Goal: Task Accomplishment & Management: Complete application form

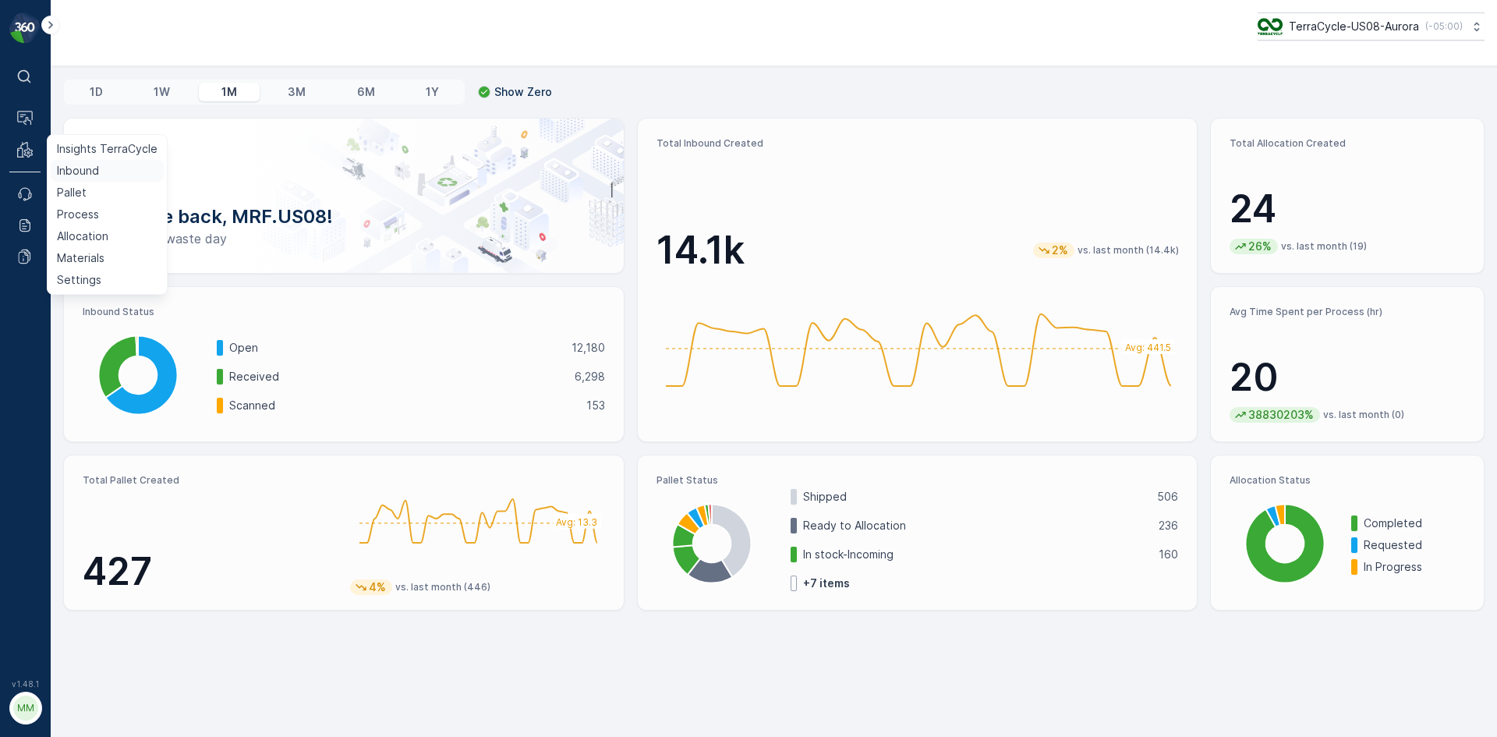
click at [87, 175] on p "Inbound" at bounding box center [78, 171] width 42 height 16
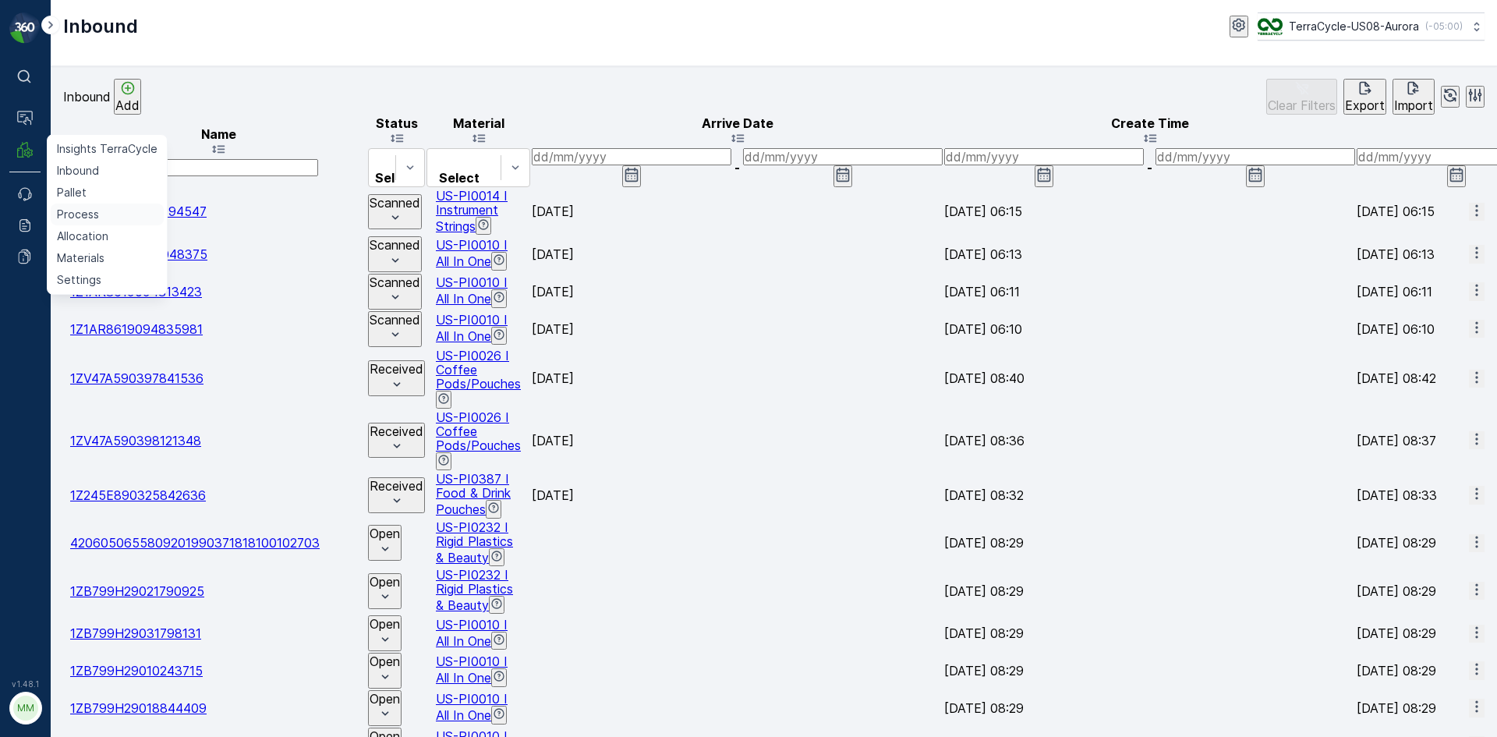
click at [102, 215] on link "Process" at bounding box center [107, 214] width 113 height 22
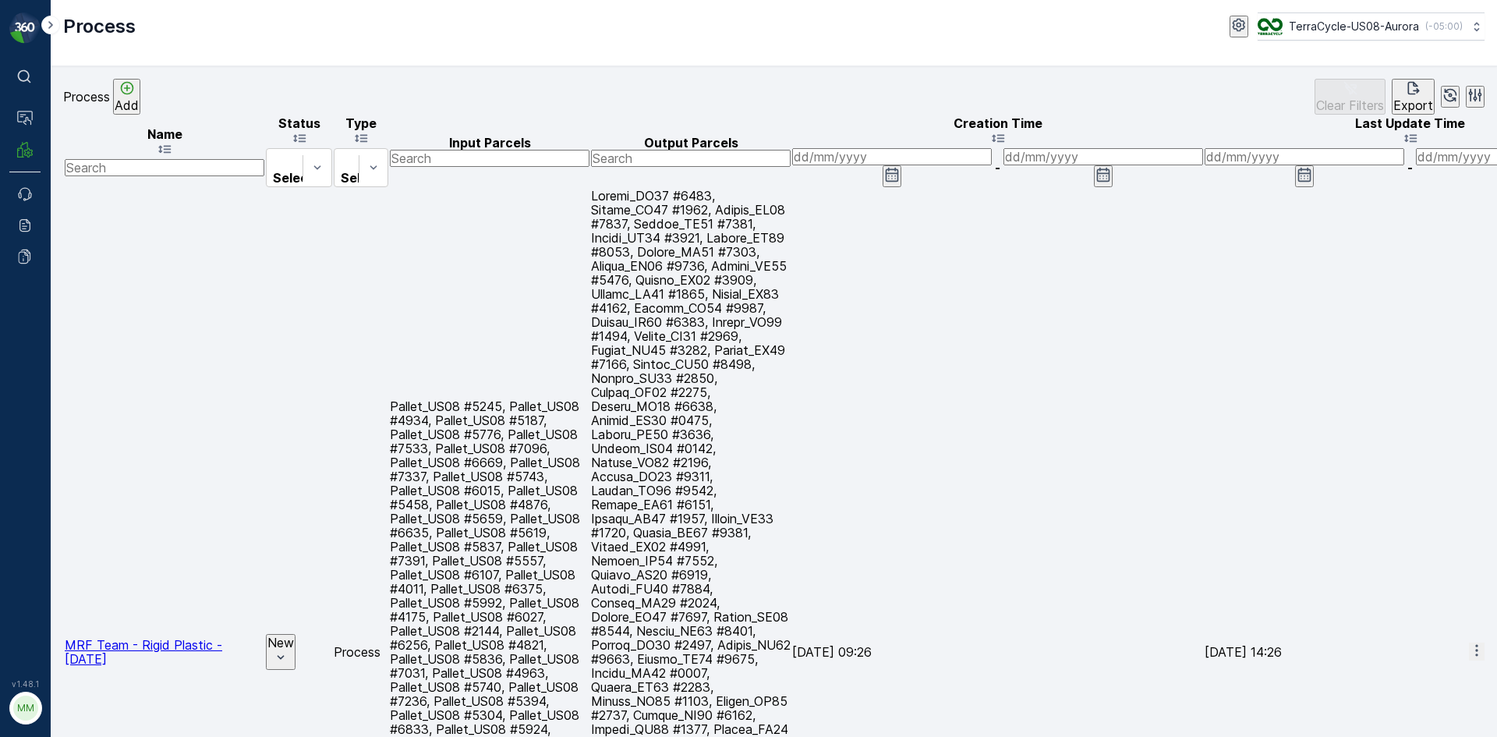
click at [121, 637] on span "MRF Team - Rigid Plastic - 8/13/25" at bounding box center [143, 652] width 157 height 30
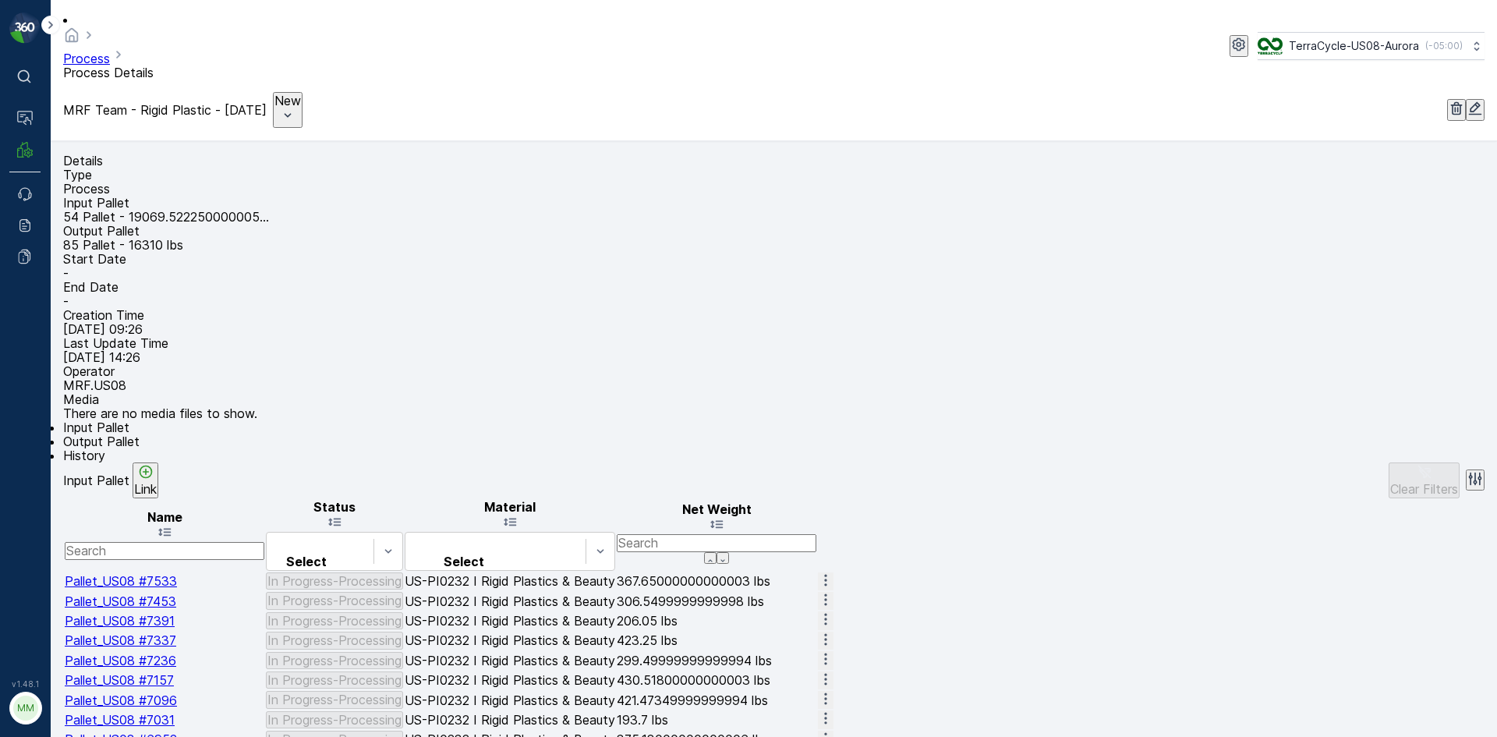
click at [140, 446] on span "Output Pallet" at bounding box center [101, 441] width 76 height 16
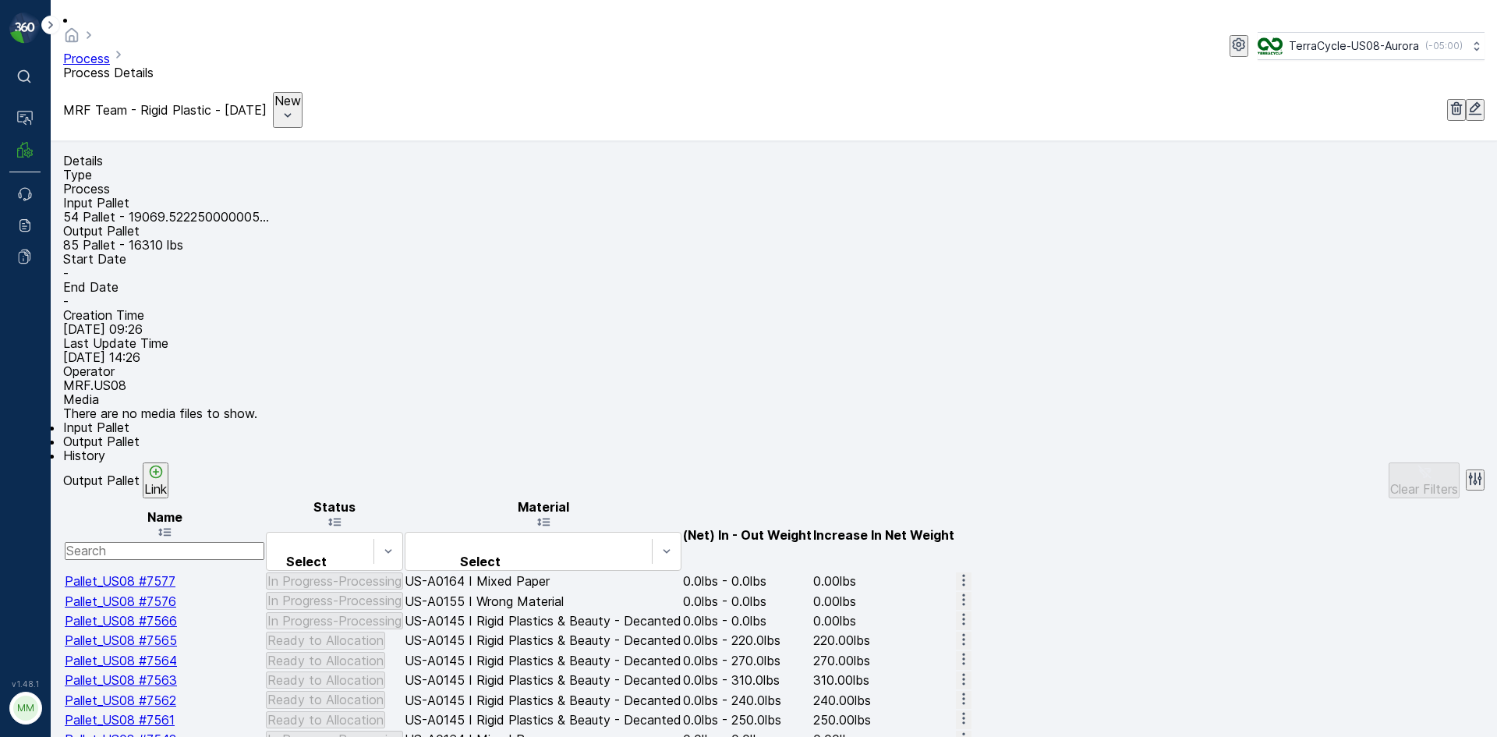
click at [167, 488] on p "Link" at bounding box center [155, 489] width 23 height 14
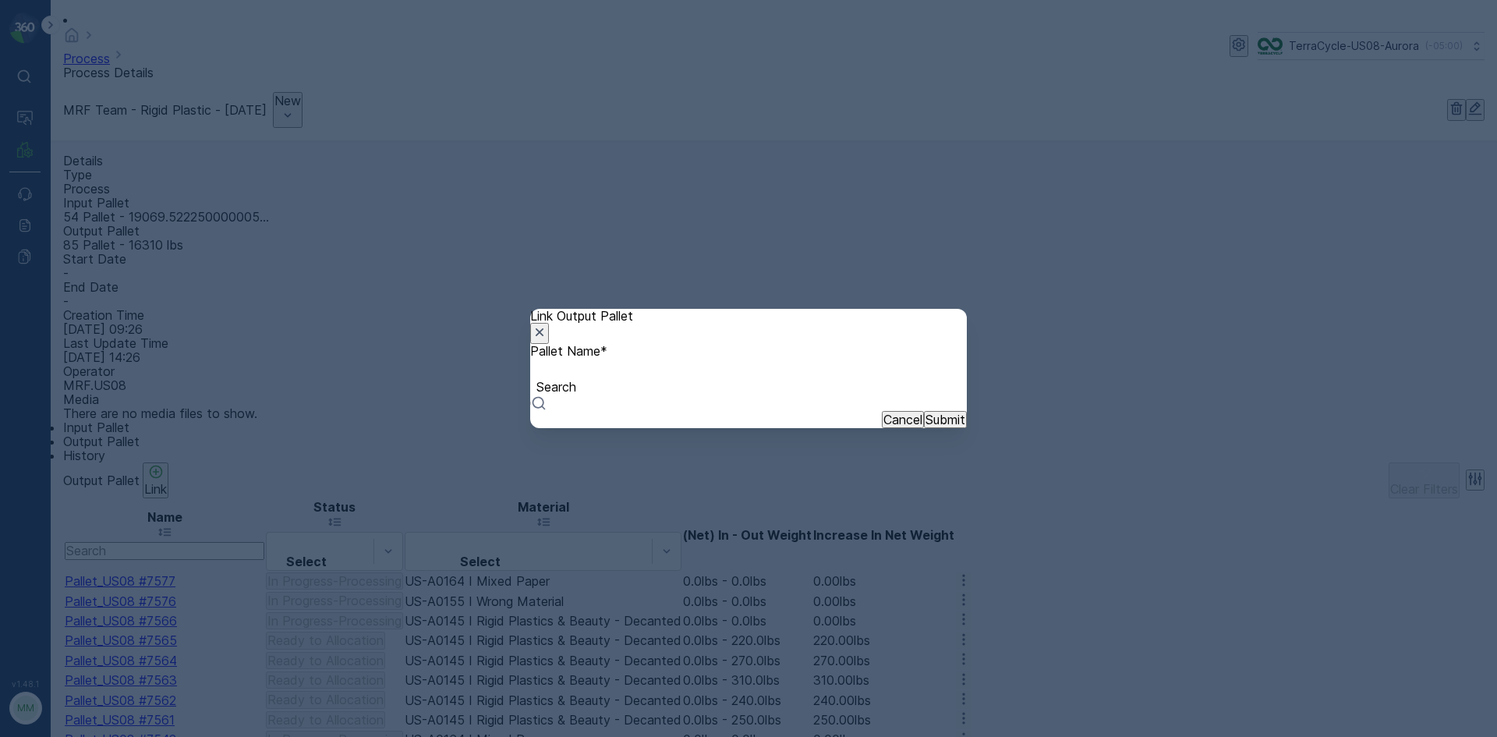
click at [607, 378] on div at bounding box center [748, 369] width 421 height 17
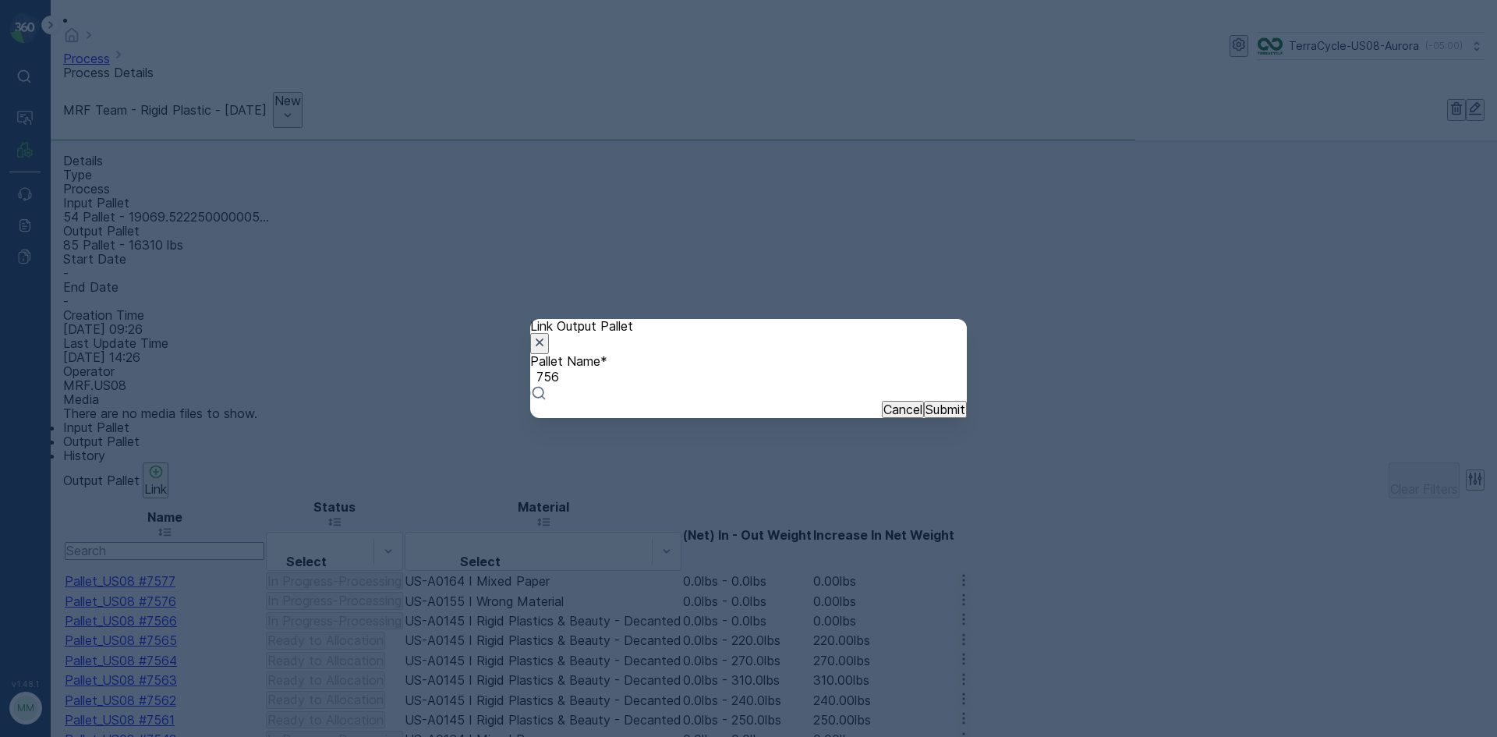
type input "7566"
click at [112, 736] on span "Pallet_US08 #7566" at bounding box center [56, 744] width 112 height 16
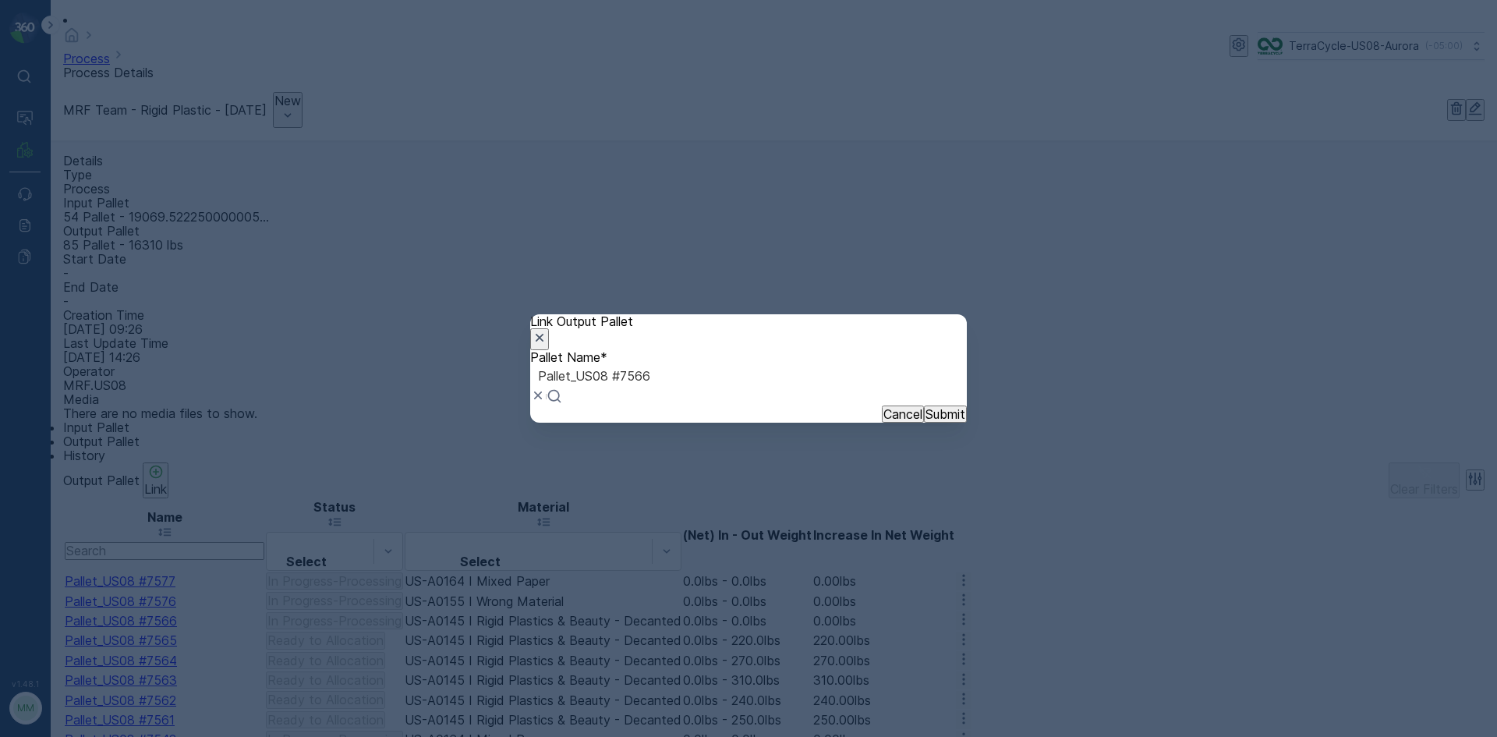
click at [925, 421] on p "Submit" at bounding box center [945, 414] width 40 height 14
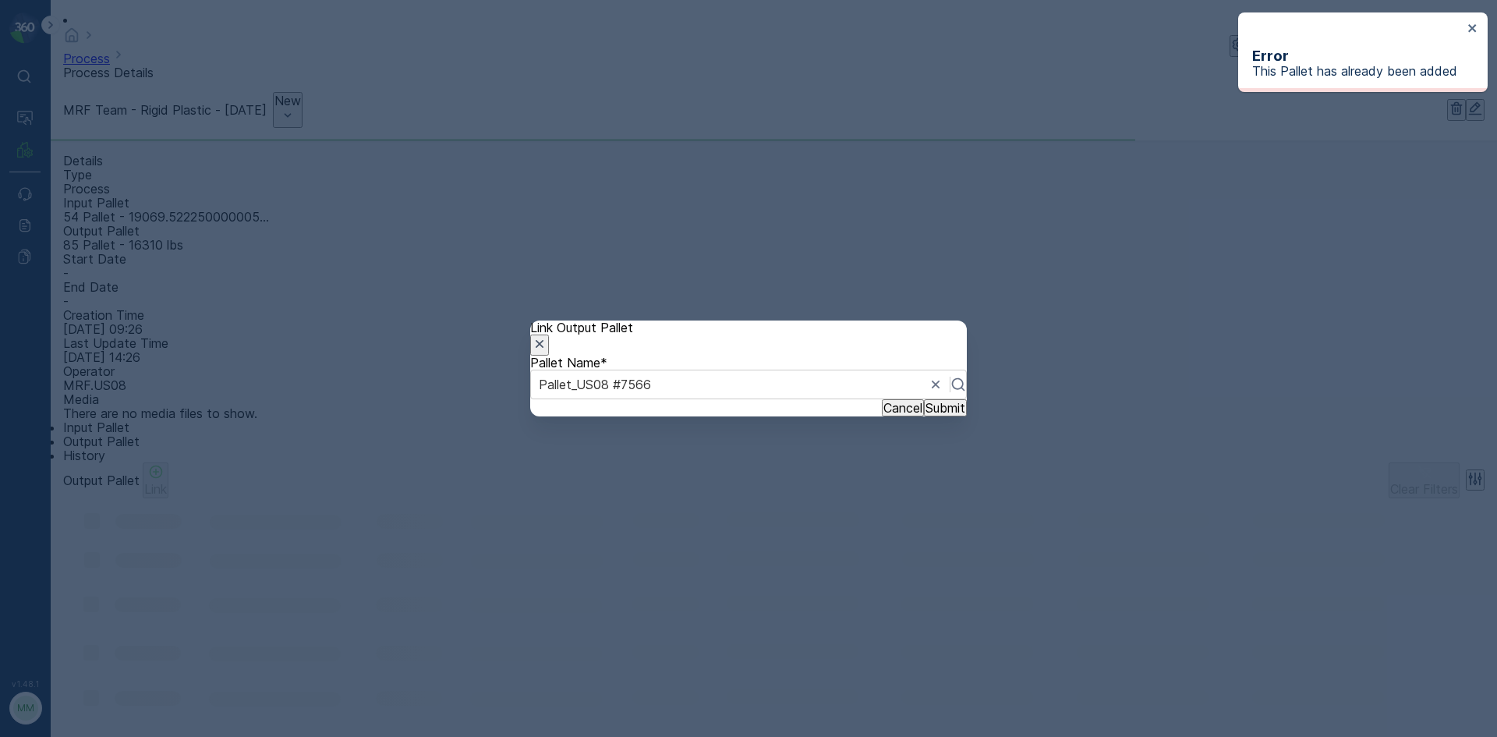
click at [543, 340] on icon "button" at bounding box center [539, 344] width 8 height 8
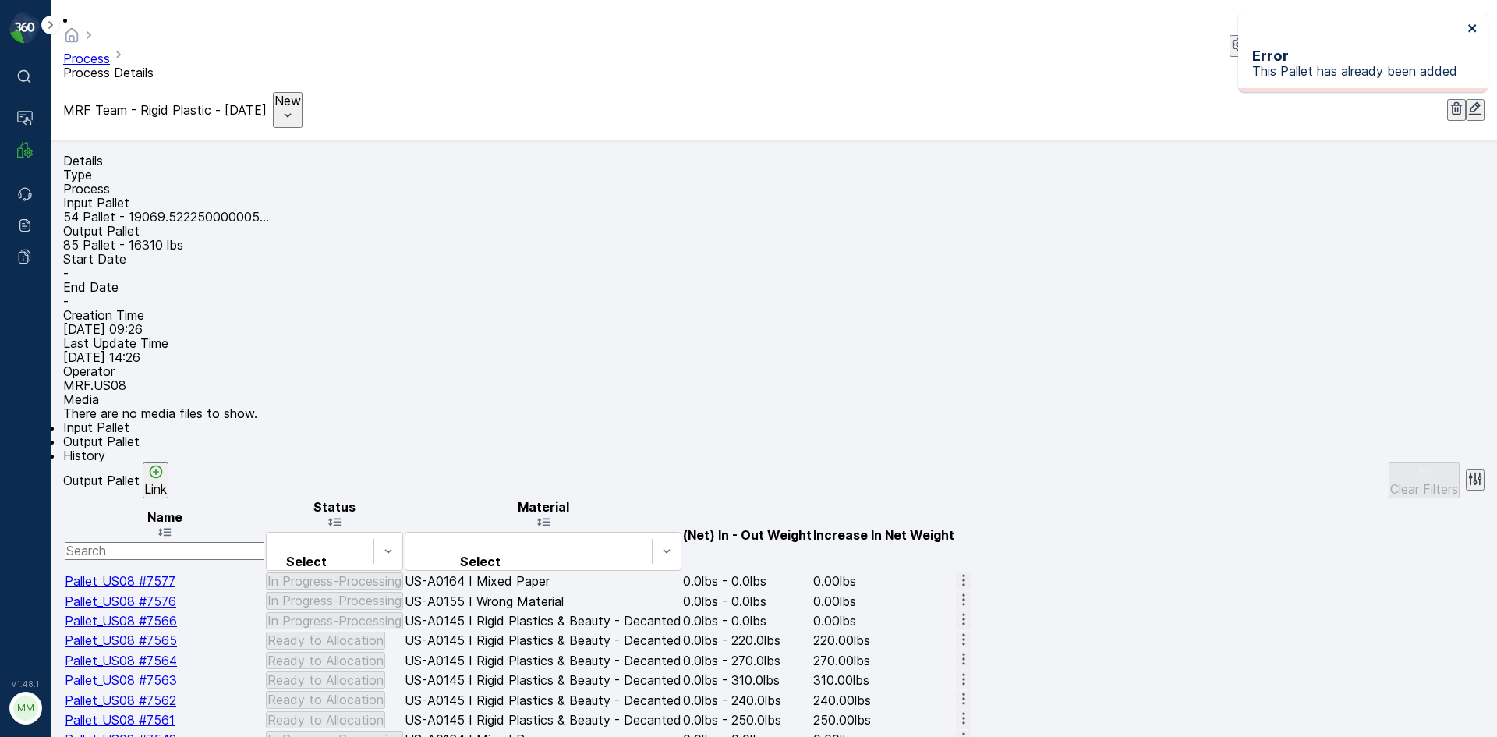
click at [1469, 30] on icon "close" at bounding box center [1472, 28] width 8 height 8
click at [167, 486] on div "Link" at bounding box center [155, 480] width 23 height 33
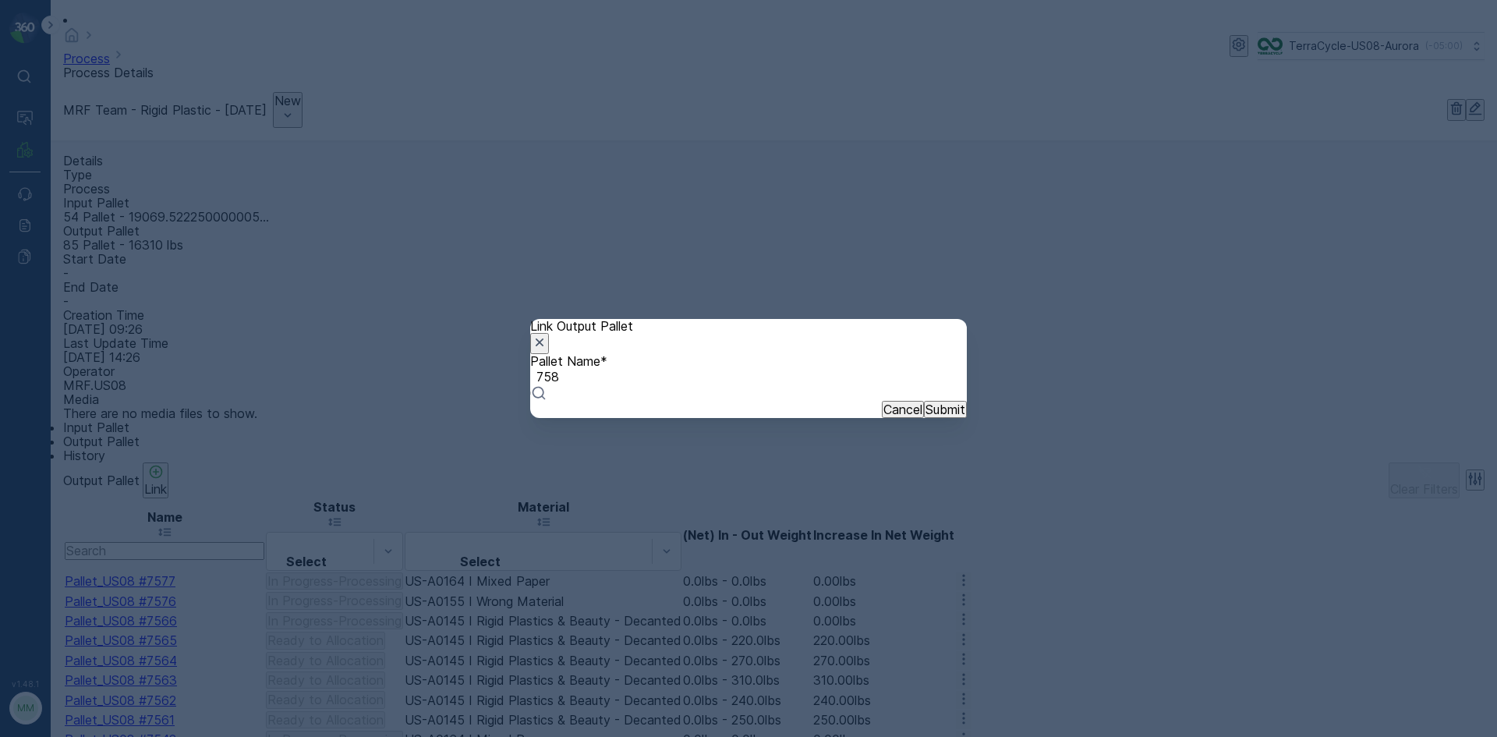
type input "7587"
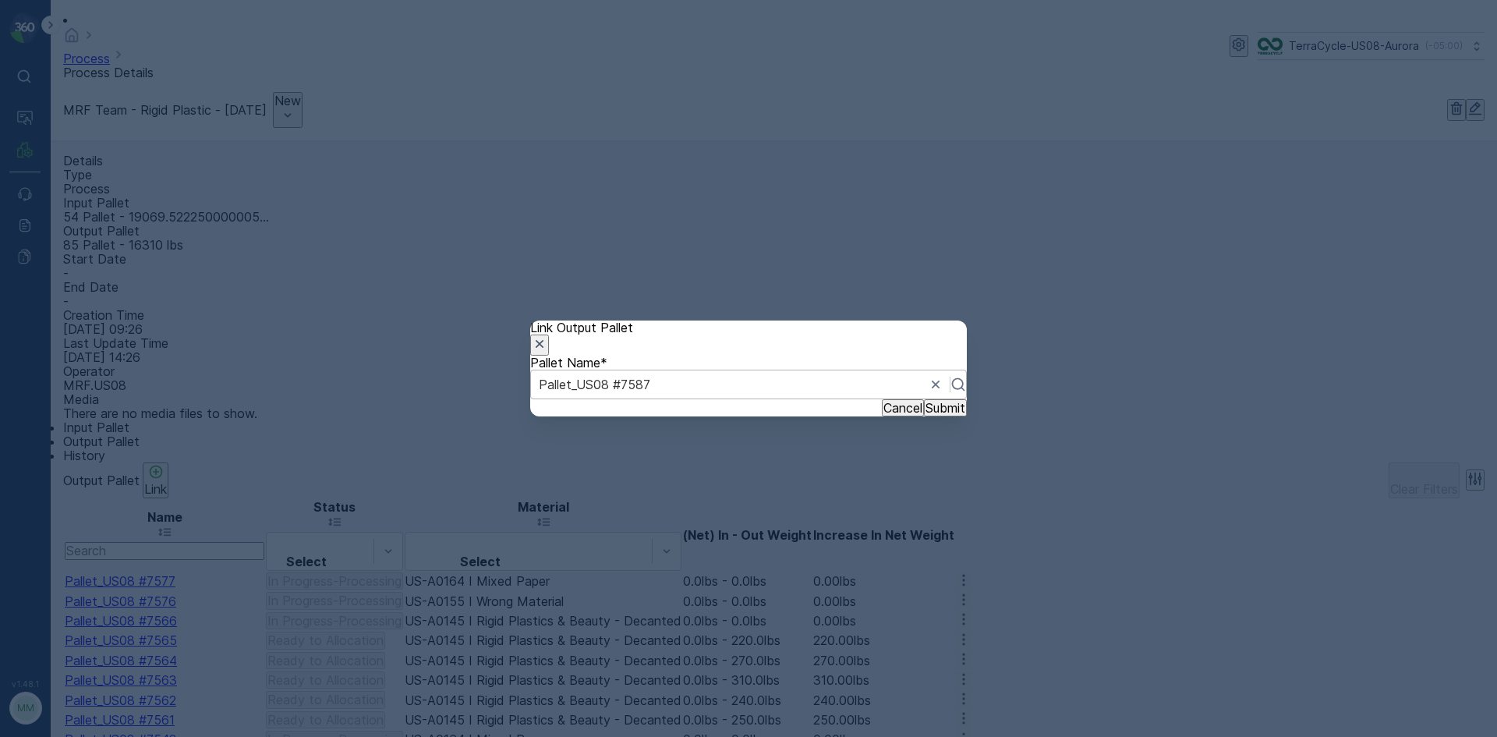
click at [931, 415] on p "Submit" at bounding box center [945, 408] width 40 height 14
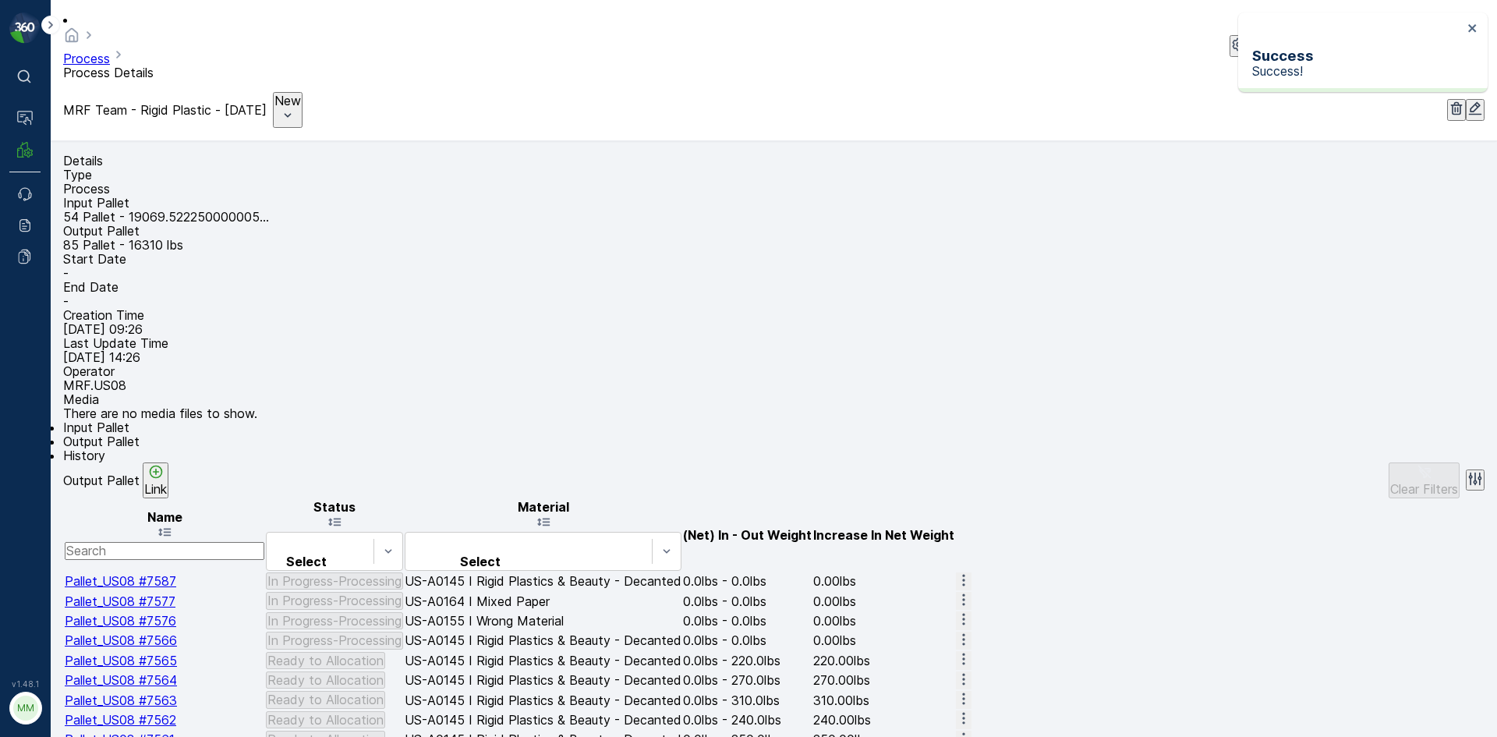
click at [167, 493] on p "Link" at bounding box center [155, 489] width 23 height 14
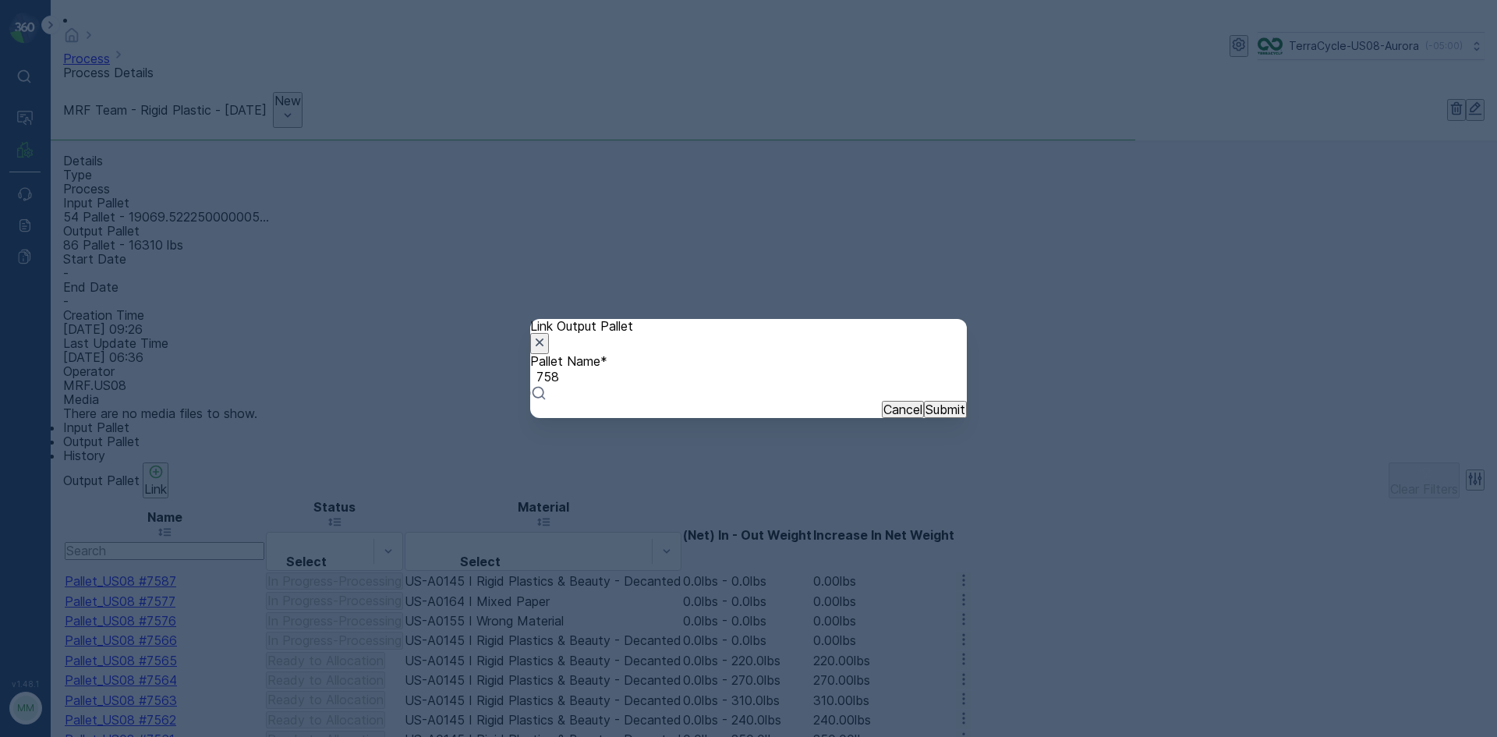
type input "7586"
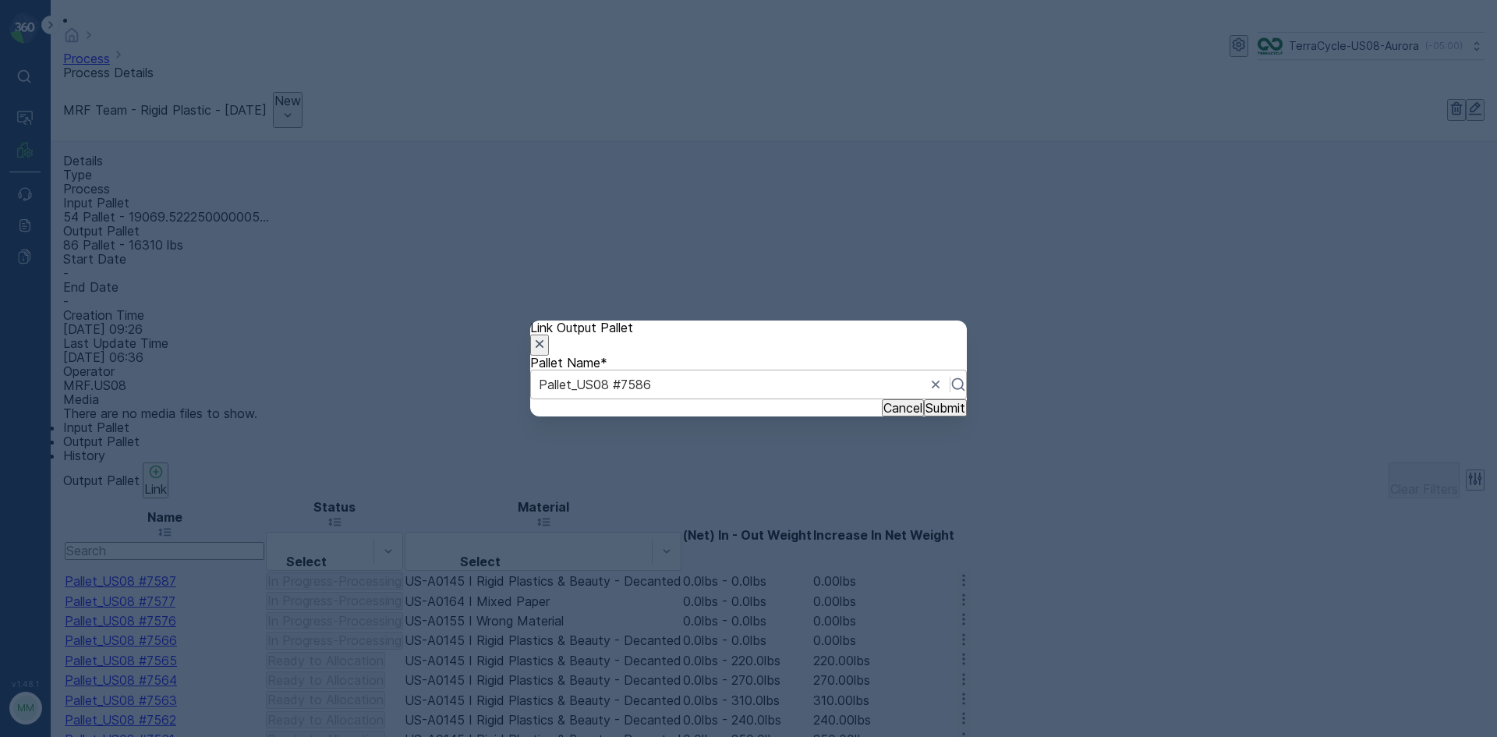
click at [925, 415] on p "Submit" at bounding box center [945, 408] width 40 height 14
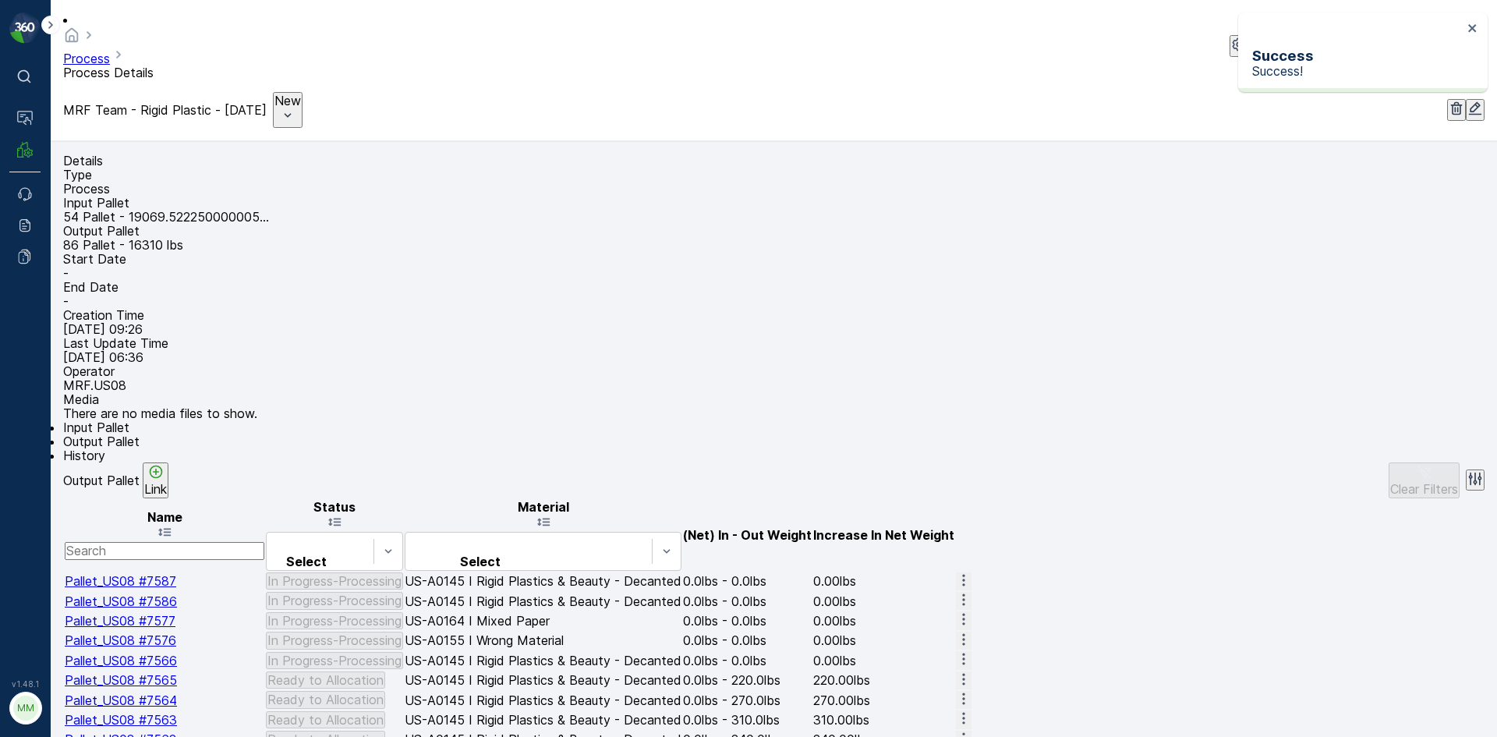
click at [167, 486] on div "Link" at bounding box center [155, 480] width 23 height 33
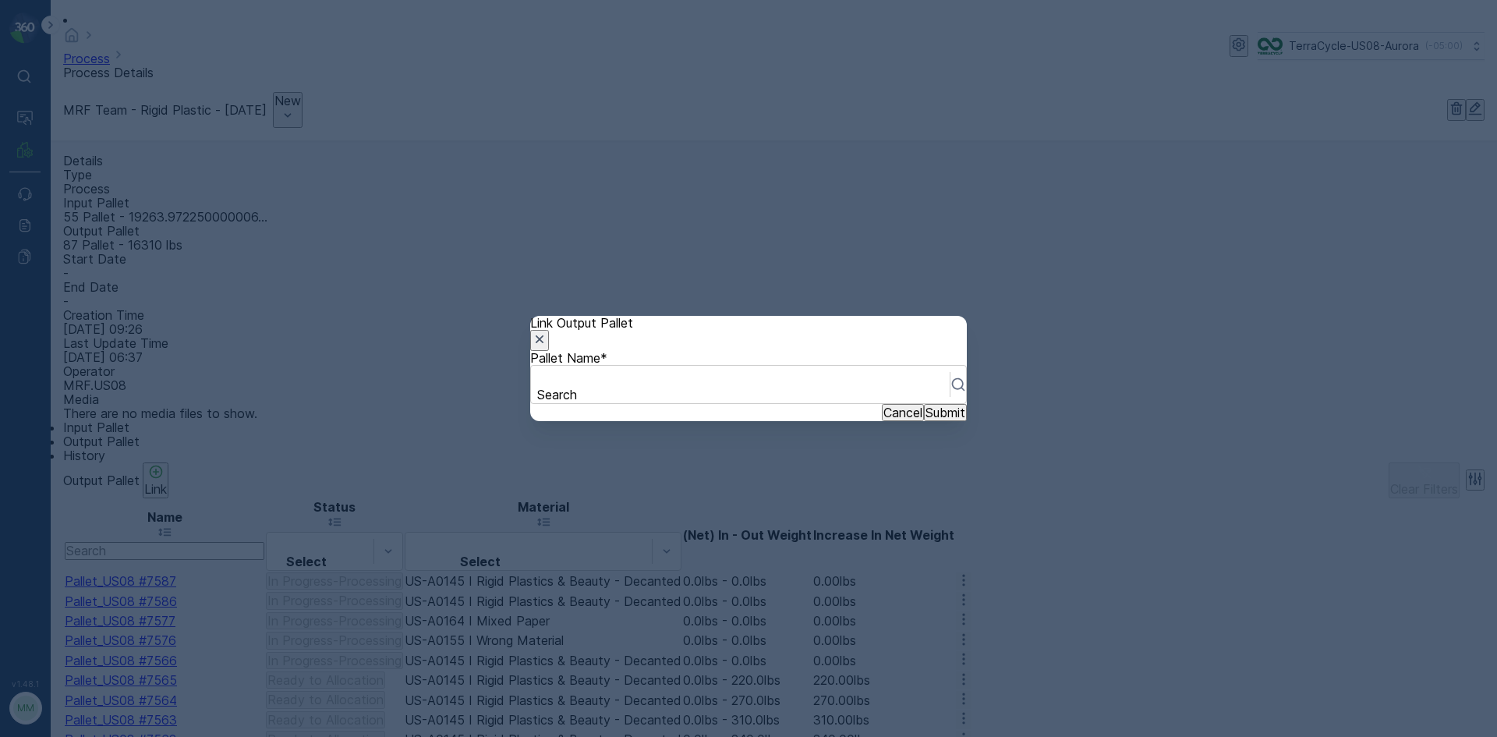
click at [766, 358] on div "Pallet Name * Search" at bounding box center [748, 377] width 437 height 53
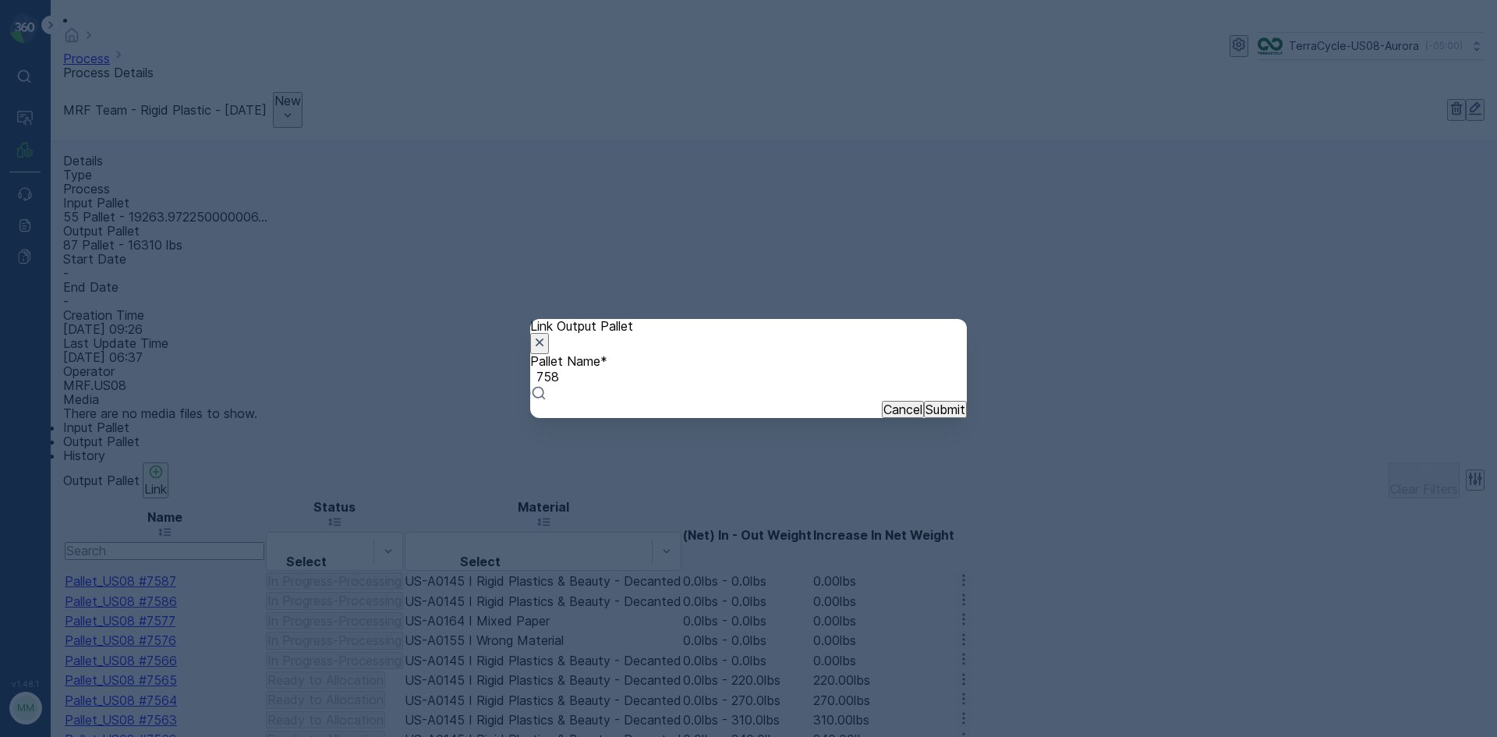
type input "7585"
drag, startPoint x: 647, startPoint y: 439, endPoint x: 723, endPoint y: 439, distance: 75.6
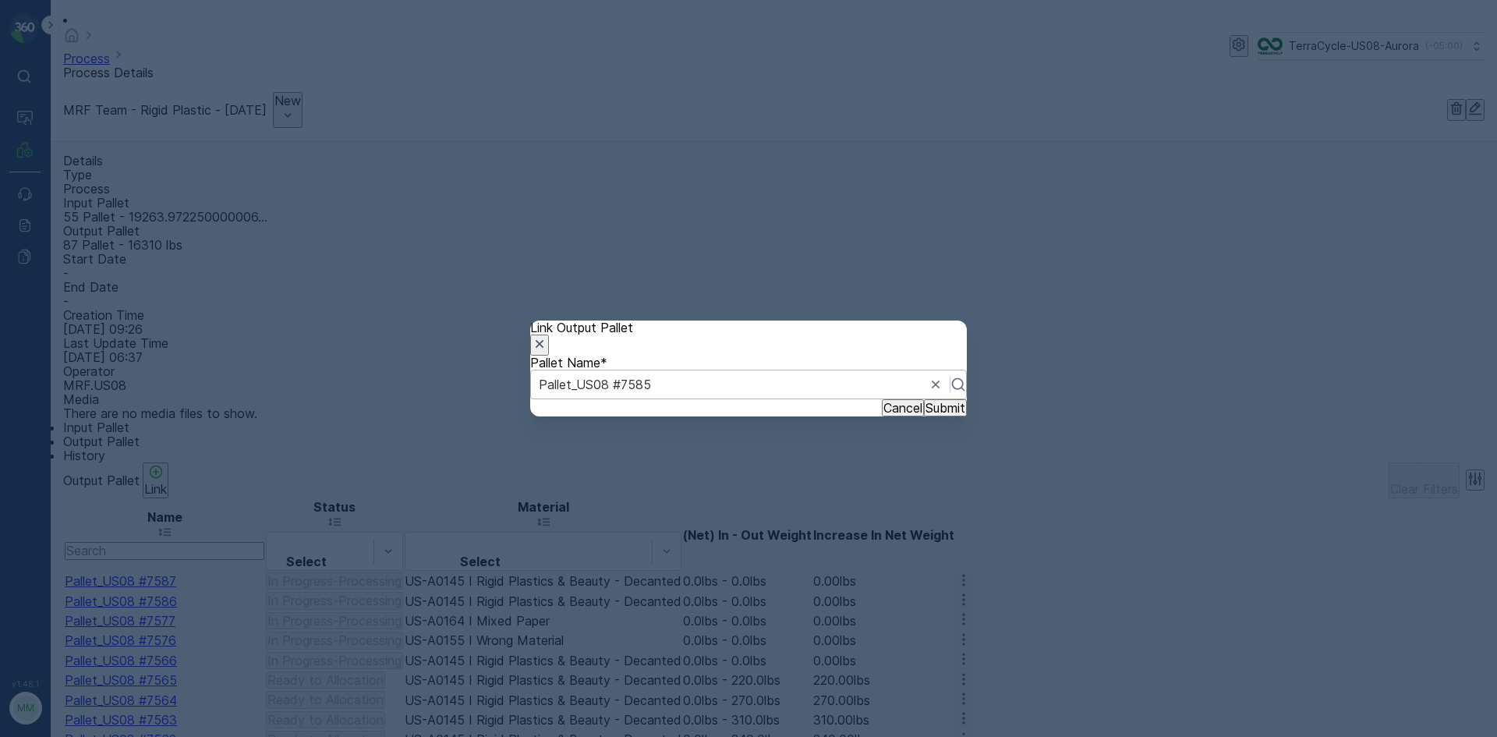
click at [932, 415] on p "Submit" at bounding box center [945, 408] width 40 height 14
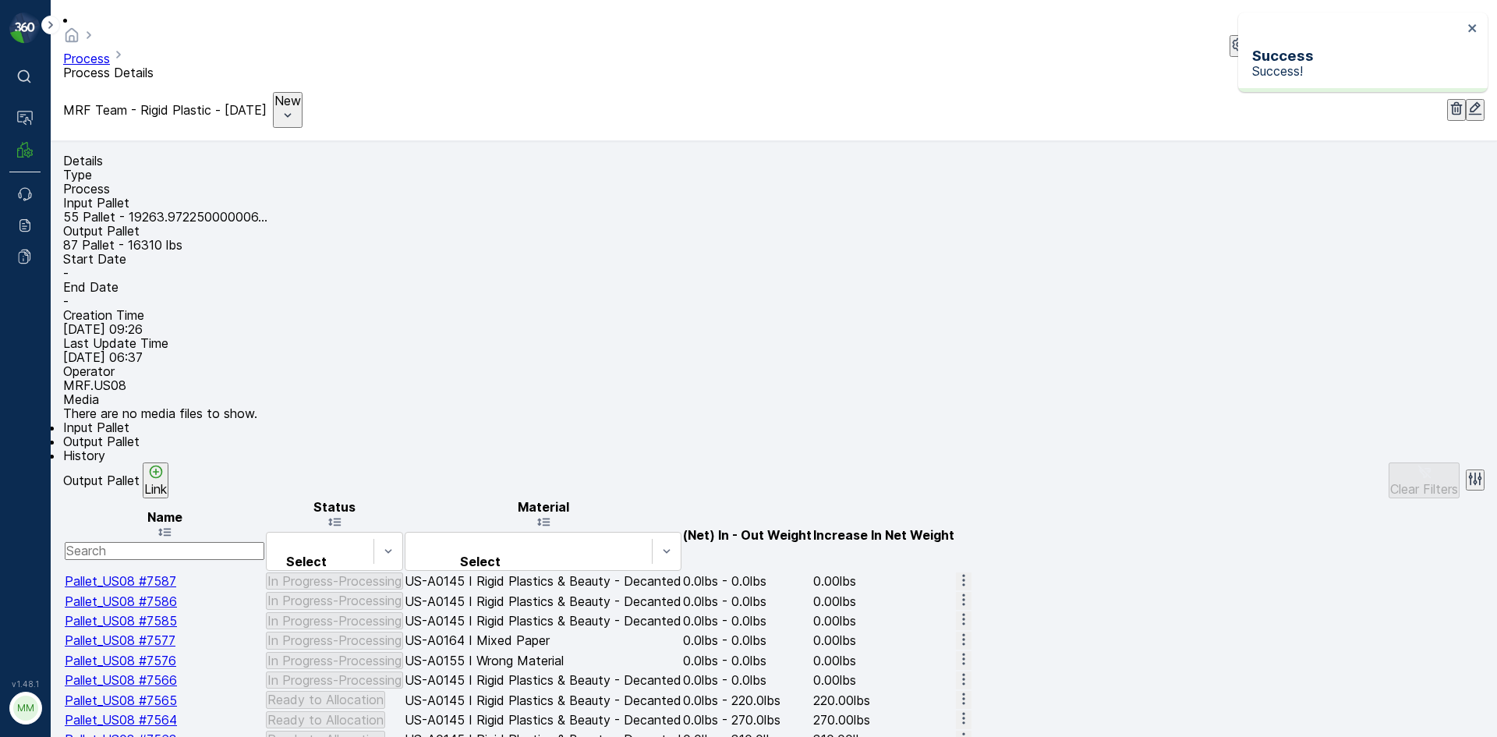
click at [167, 492] on p "Link" at bounding box center [155, 489] width 23 height 14
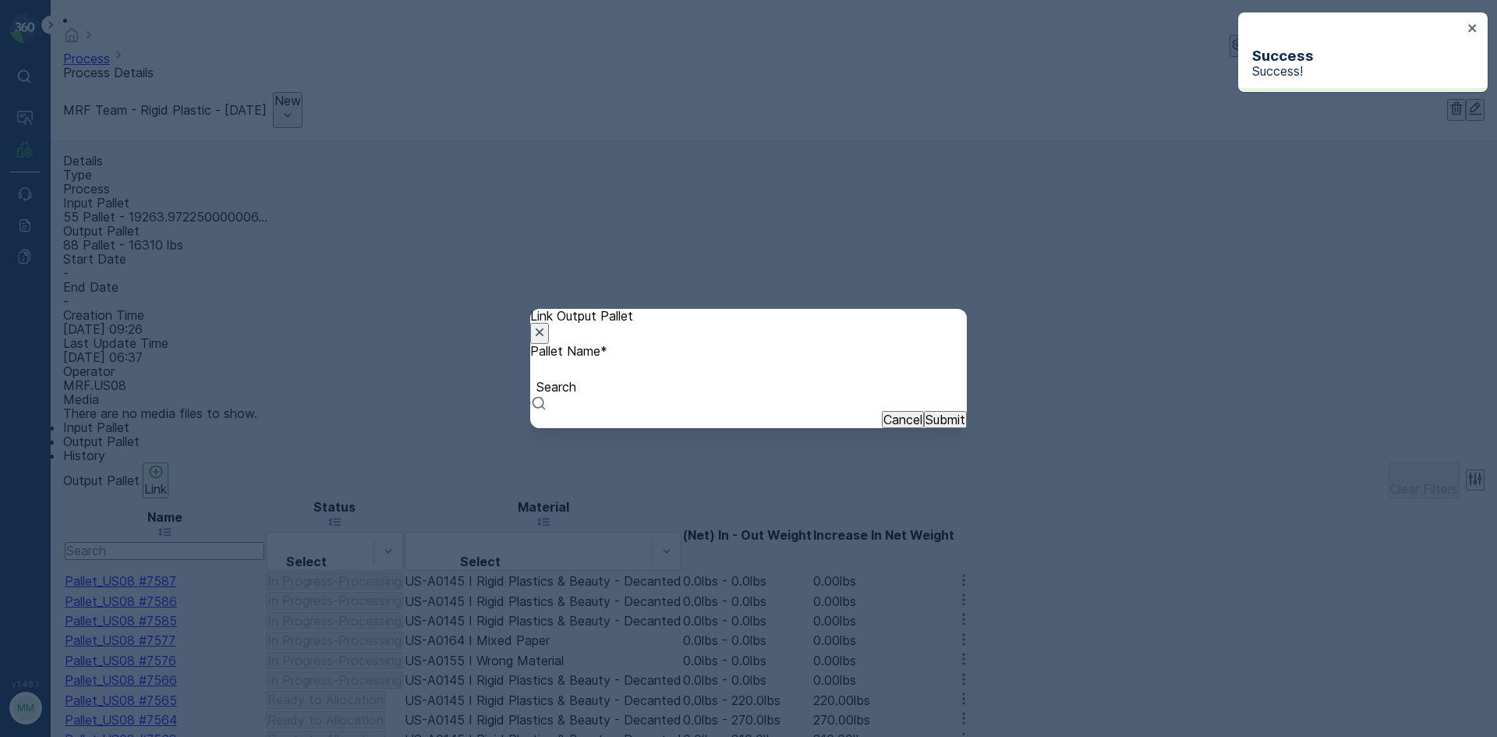
click at [681, 366] on div "Search" at bounding box center [748, 384] width 437 height 53
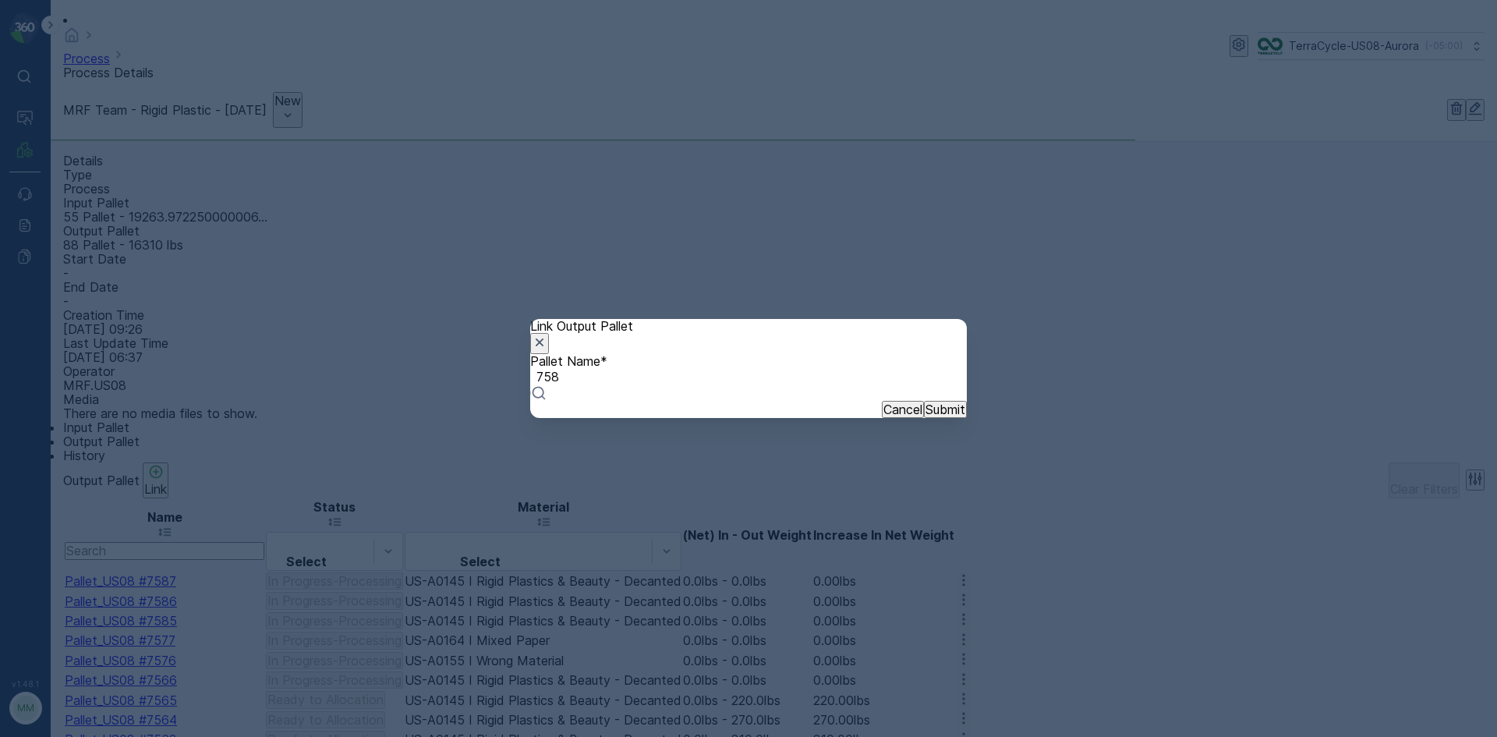
type input "7584"
click at [933, 415] on p "Submit" at bounding box center [945, 408] width 40 height 14
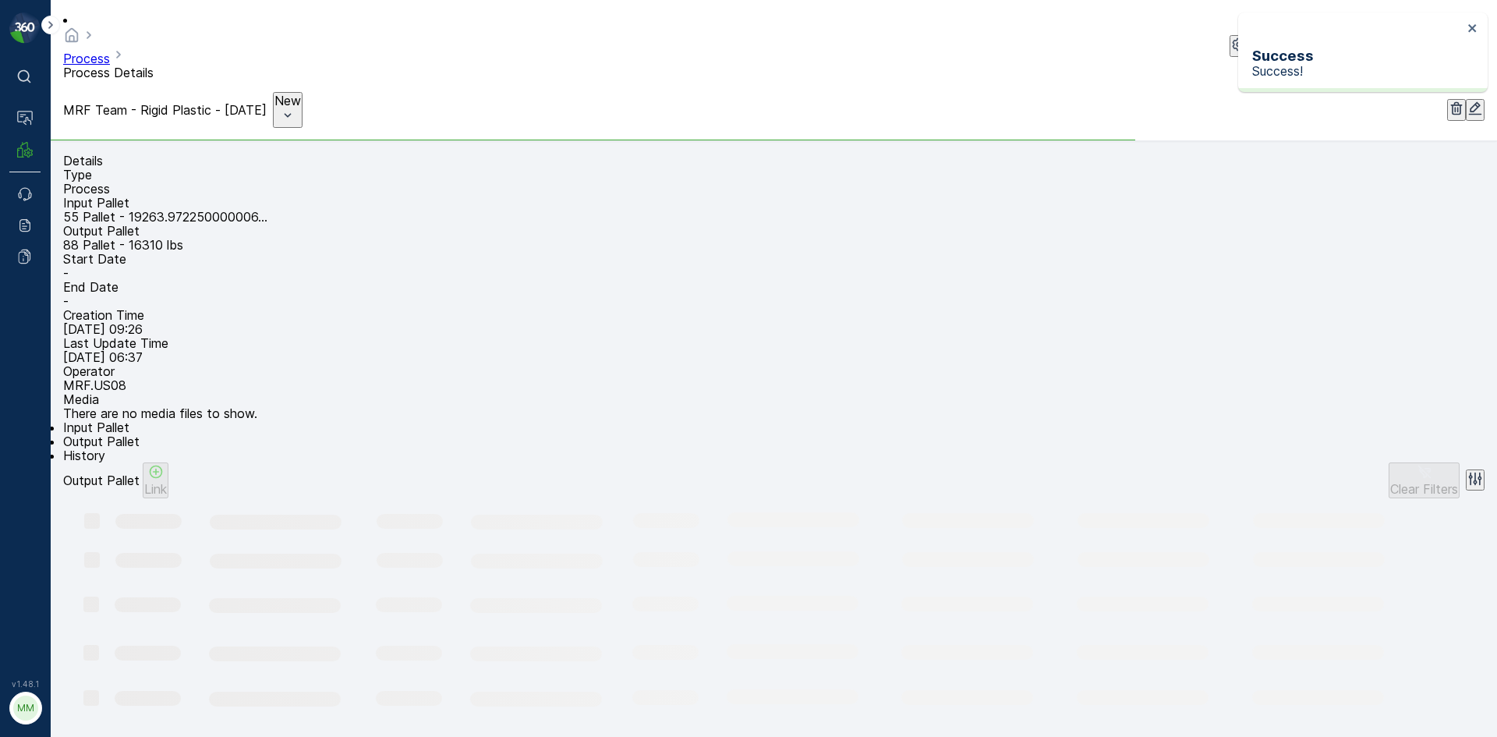
click at [167, 490] on p "Link" at bounding box center [155, 489] width 23 height 14
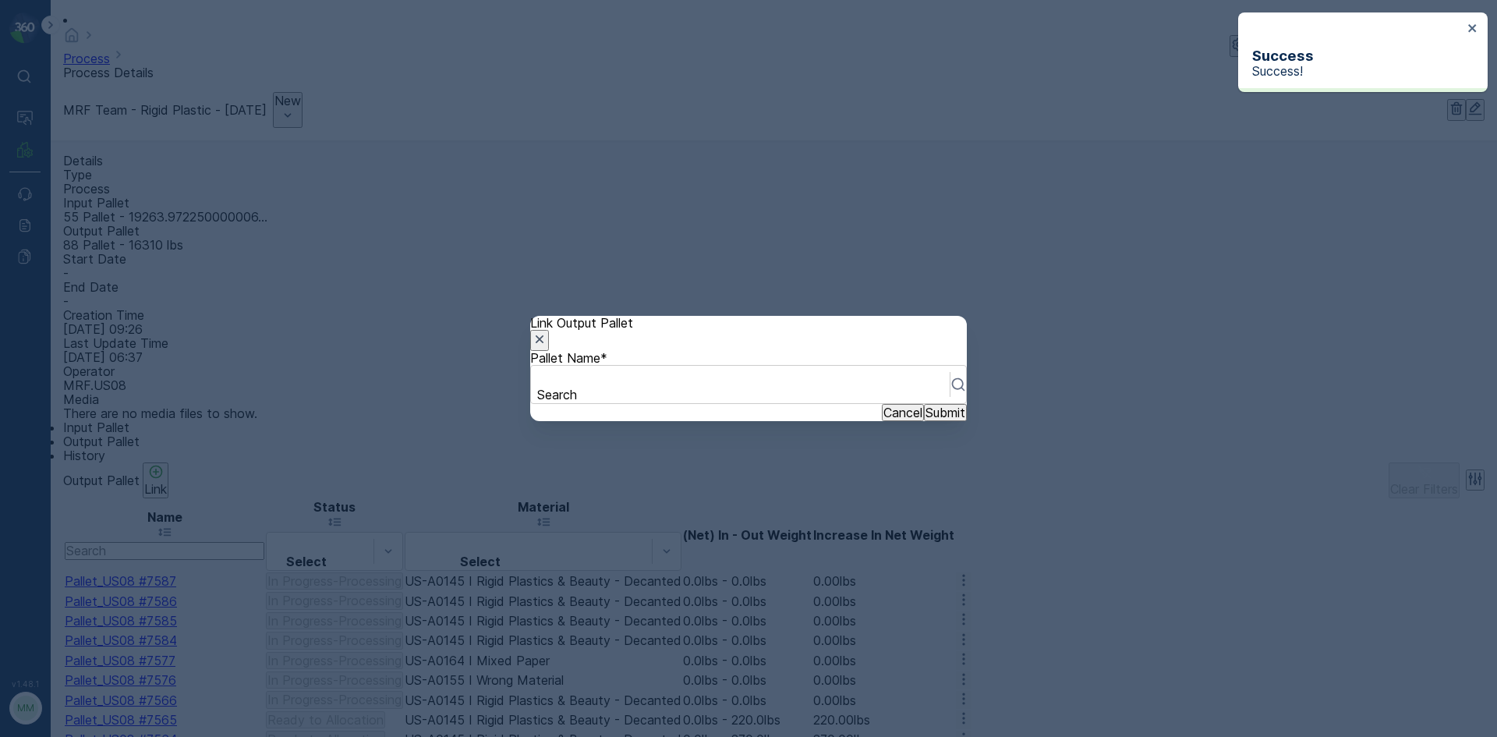
click at [207, 490] on div "Link Output Pallet Pallet Name * Search Cancel Submit" at bounding box center [748, 368] width 1497 height 737
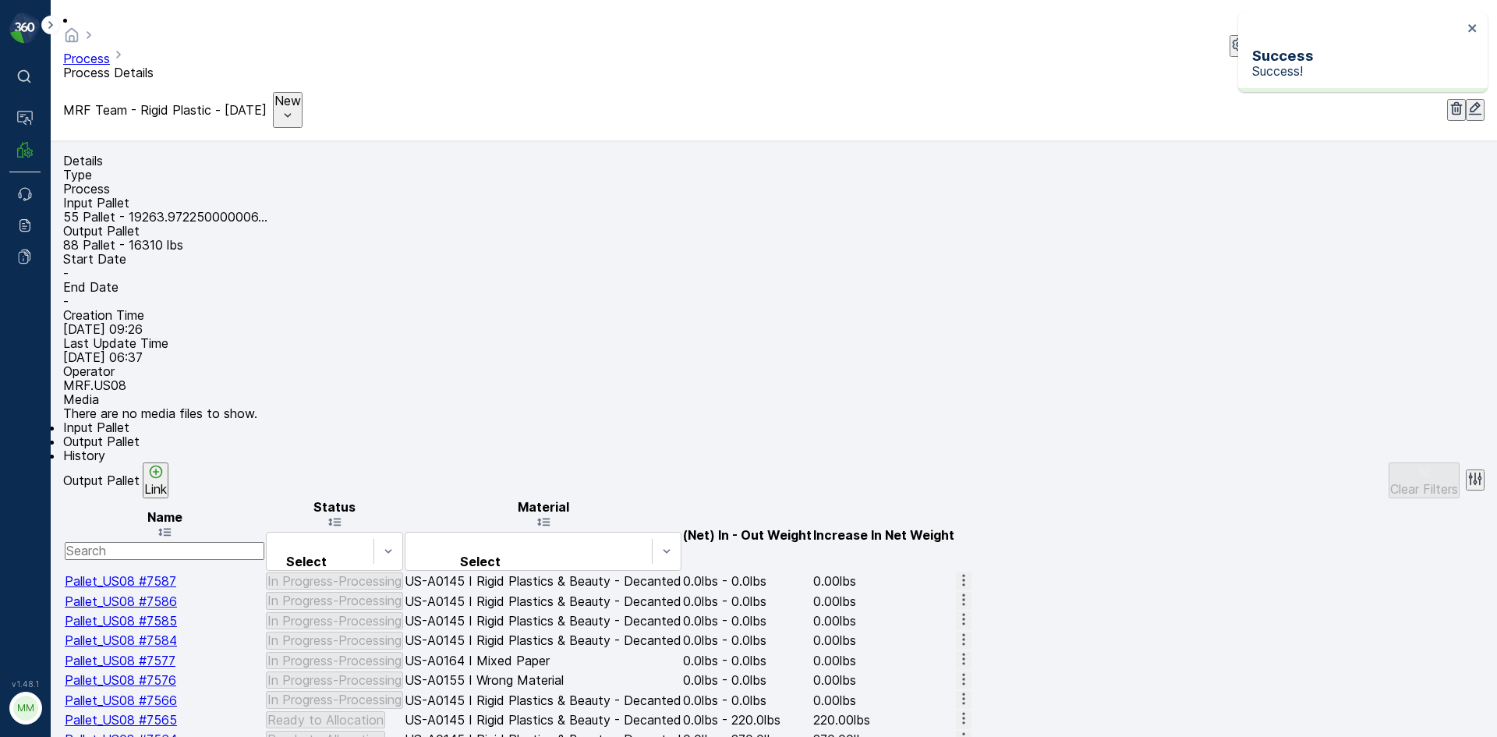
click at [167, 490] on p "Link" at bounding box center [155, 489] width 23 height 14
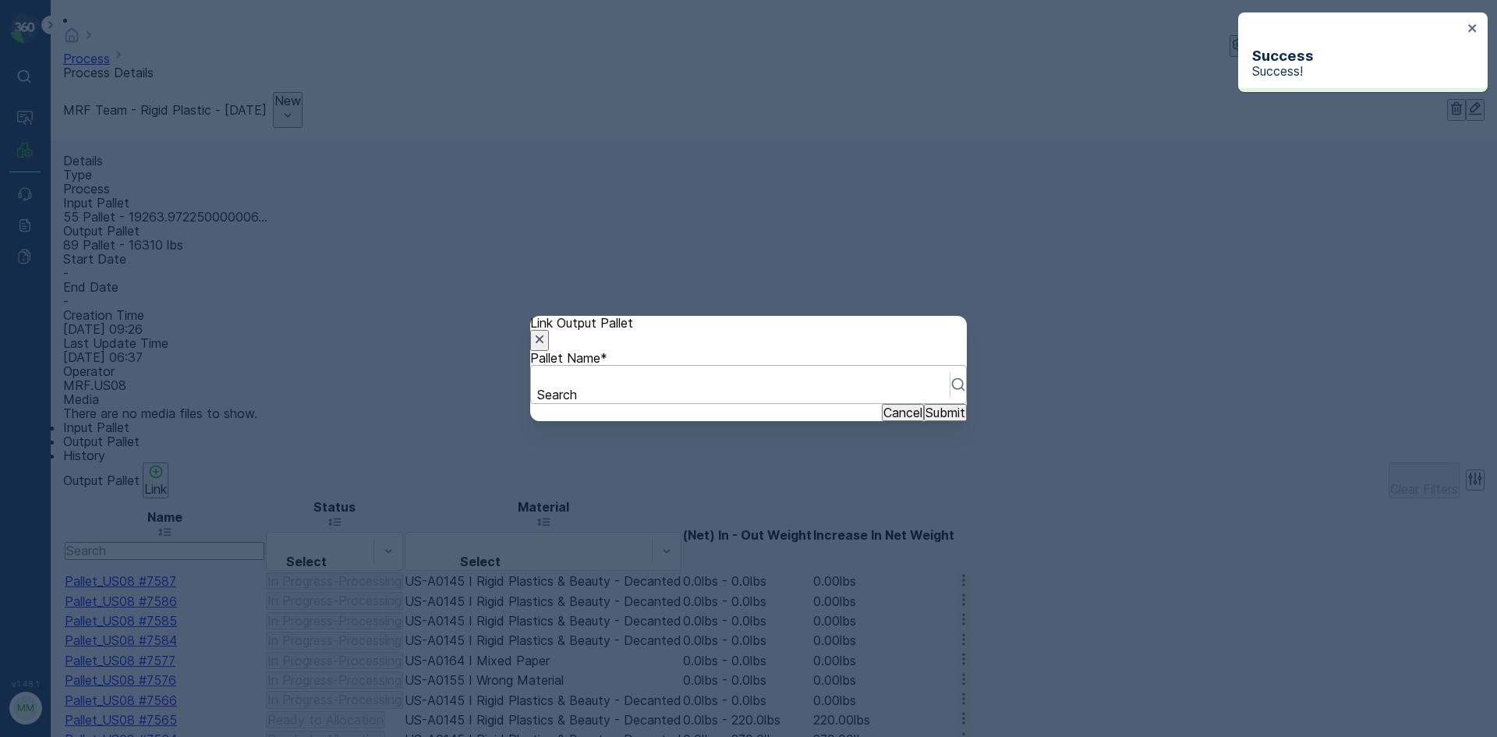
click at [627, 387] on div "Search" at bounding box center [748, 384] width 437 height 39
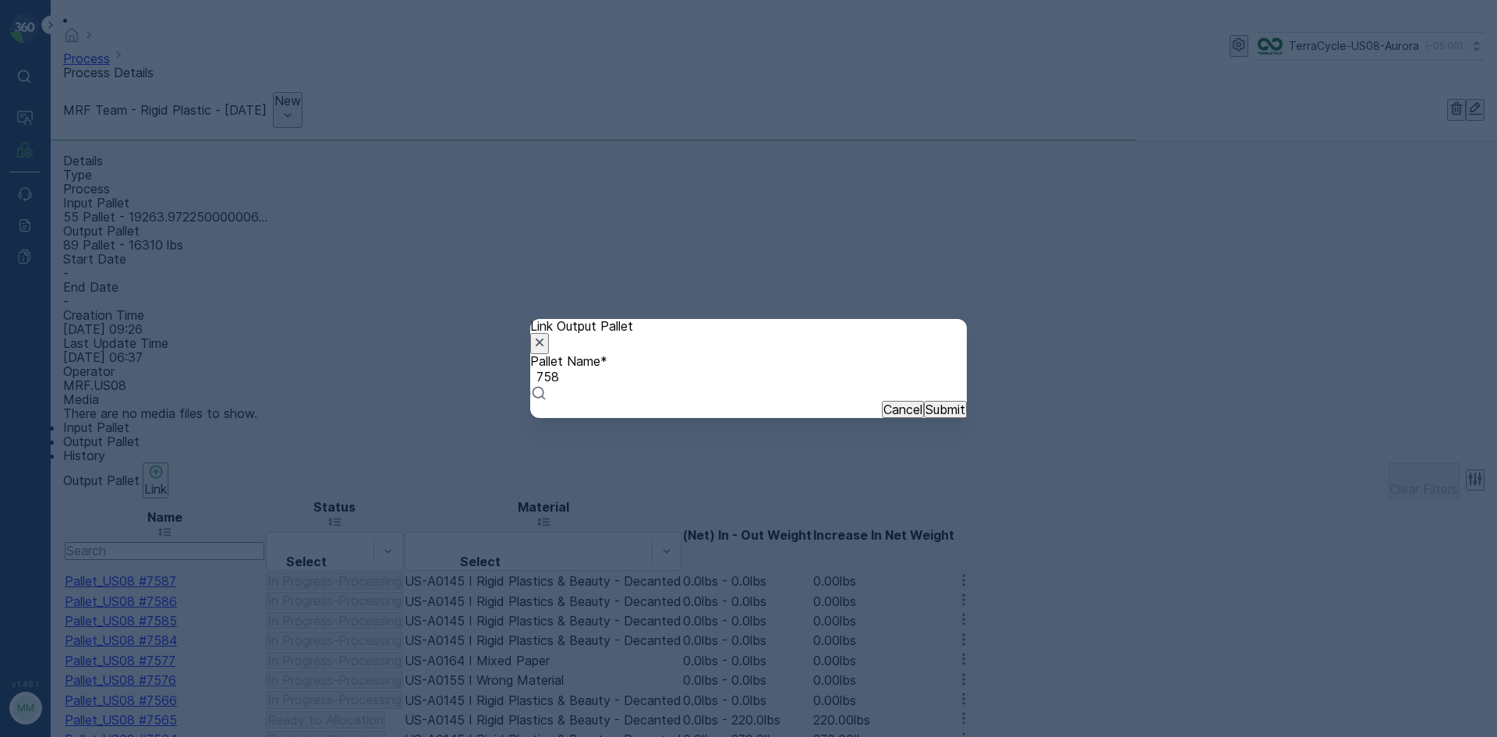
type input "7583"
click at [930, 415] on p "Submit" at bounding box center [945, 408] width 40 height 14
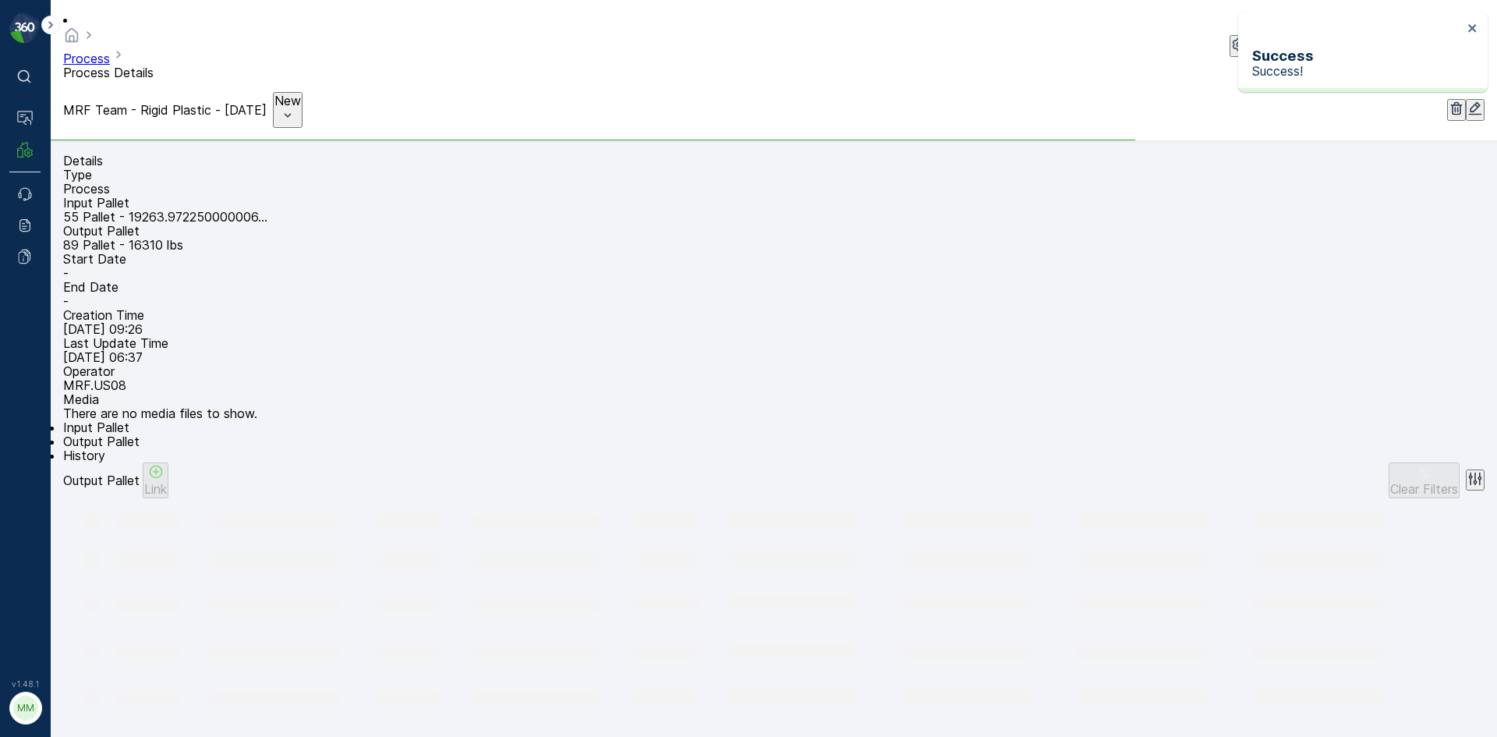
click at [167, 490] on div "Link" at bounding box center [155, 480] width 23 height 33
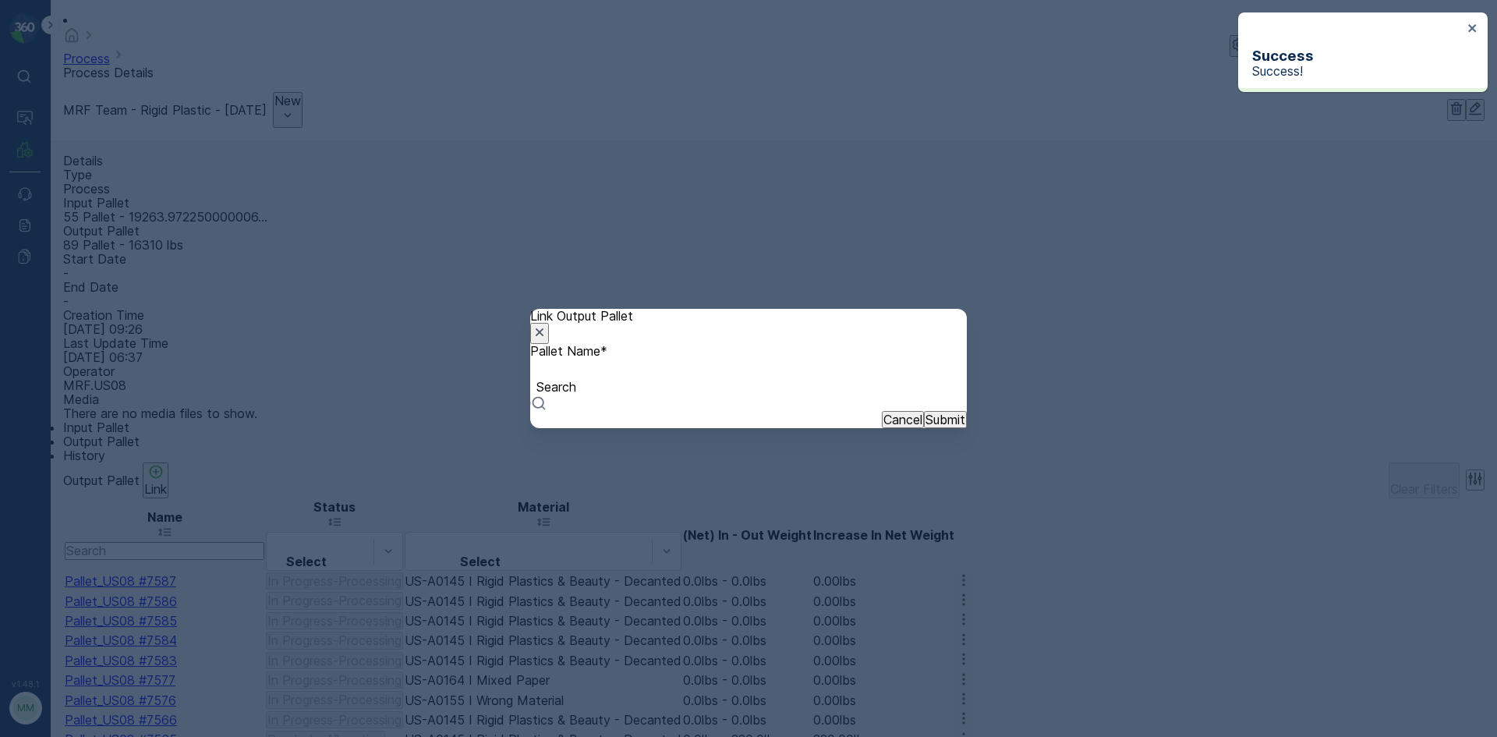
click at [768, 378] on div at bounding box center [748, 369] width 421 height 17
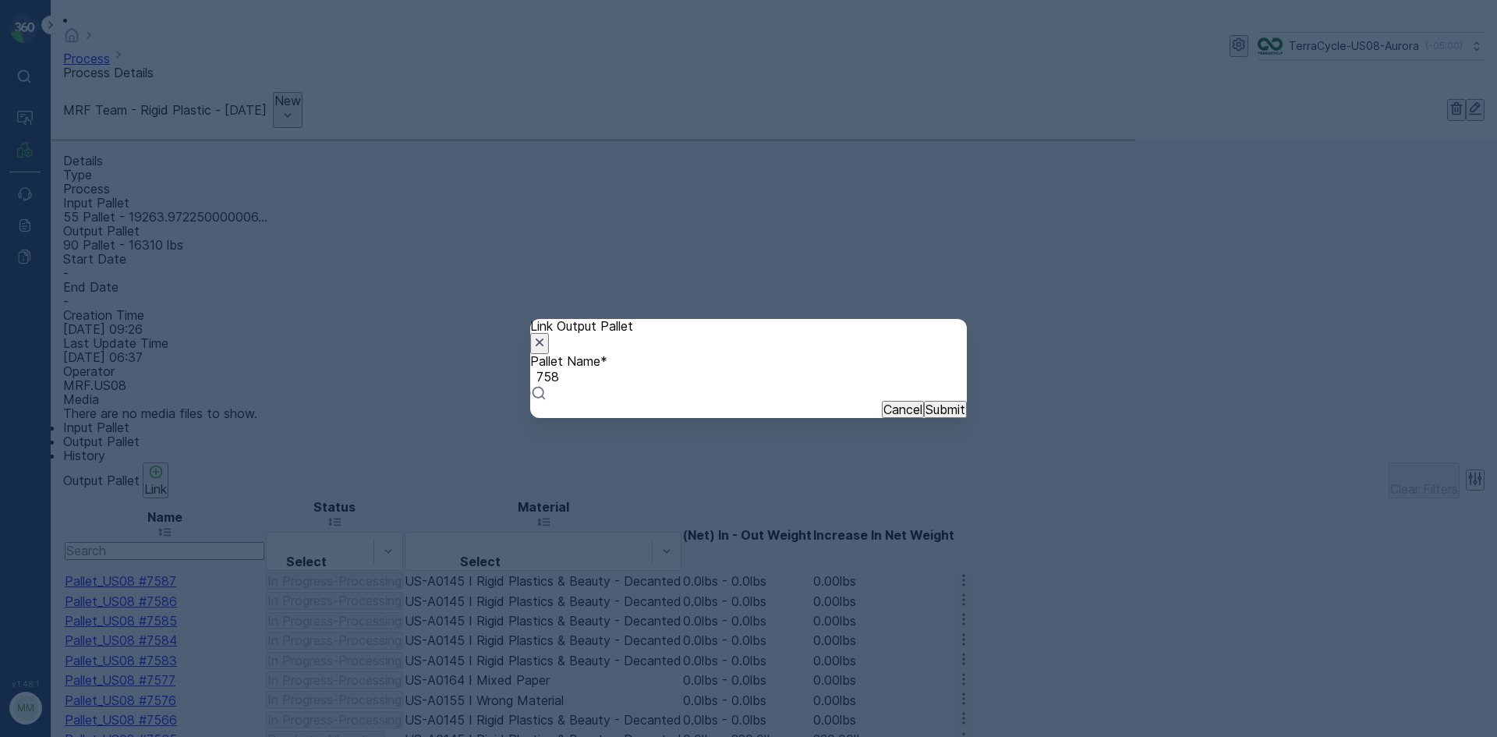
type input "7582"
click at [925, 415] on p "Submit" at bounding box center [945, 408] width 40 height 14
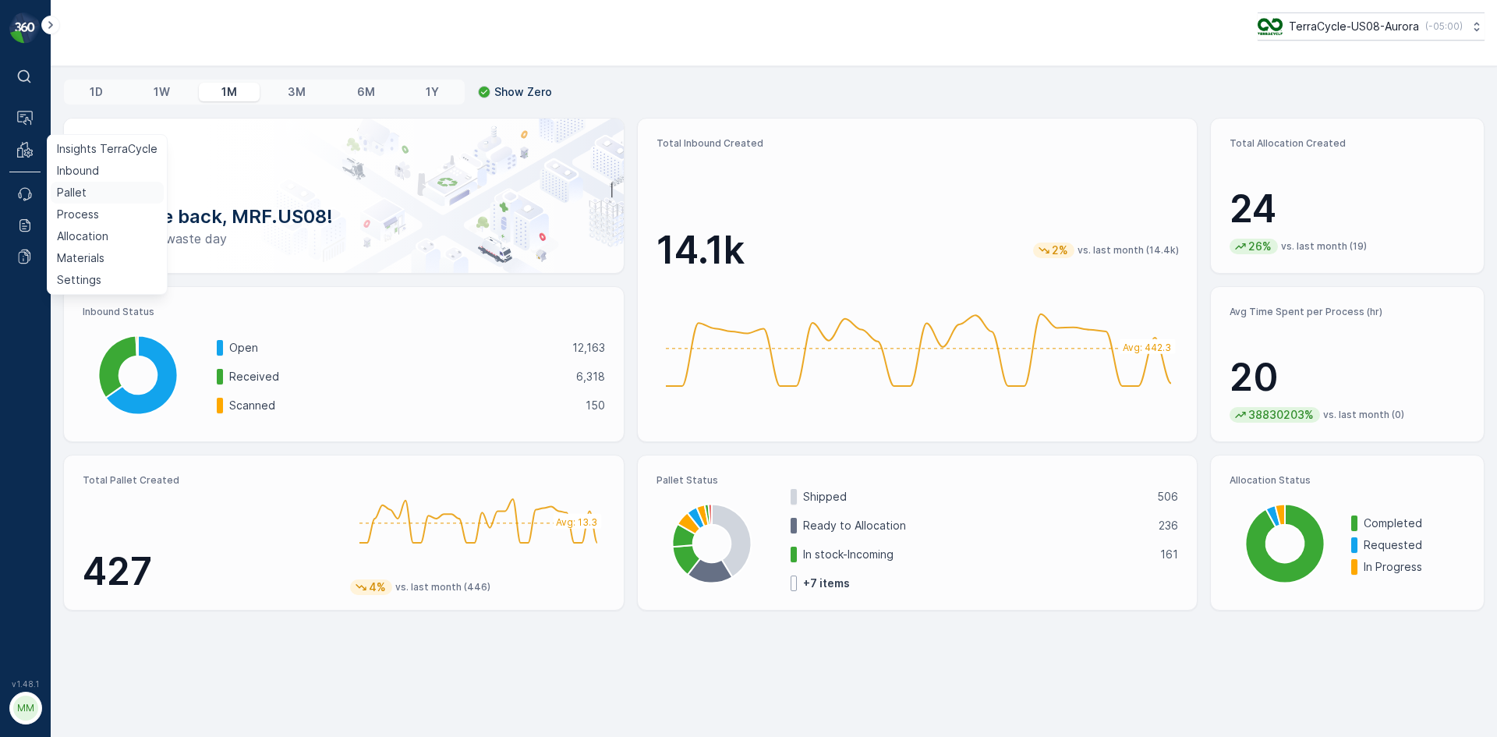
click at [86, 191] on link "Pallet" at bounding box center [107, 193] width 113 height 22
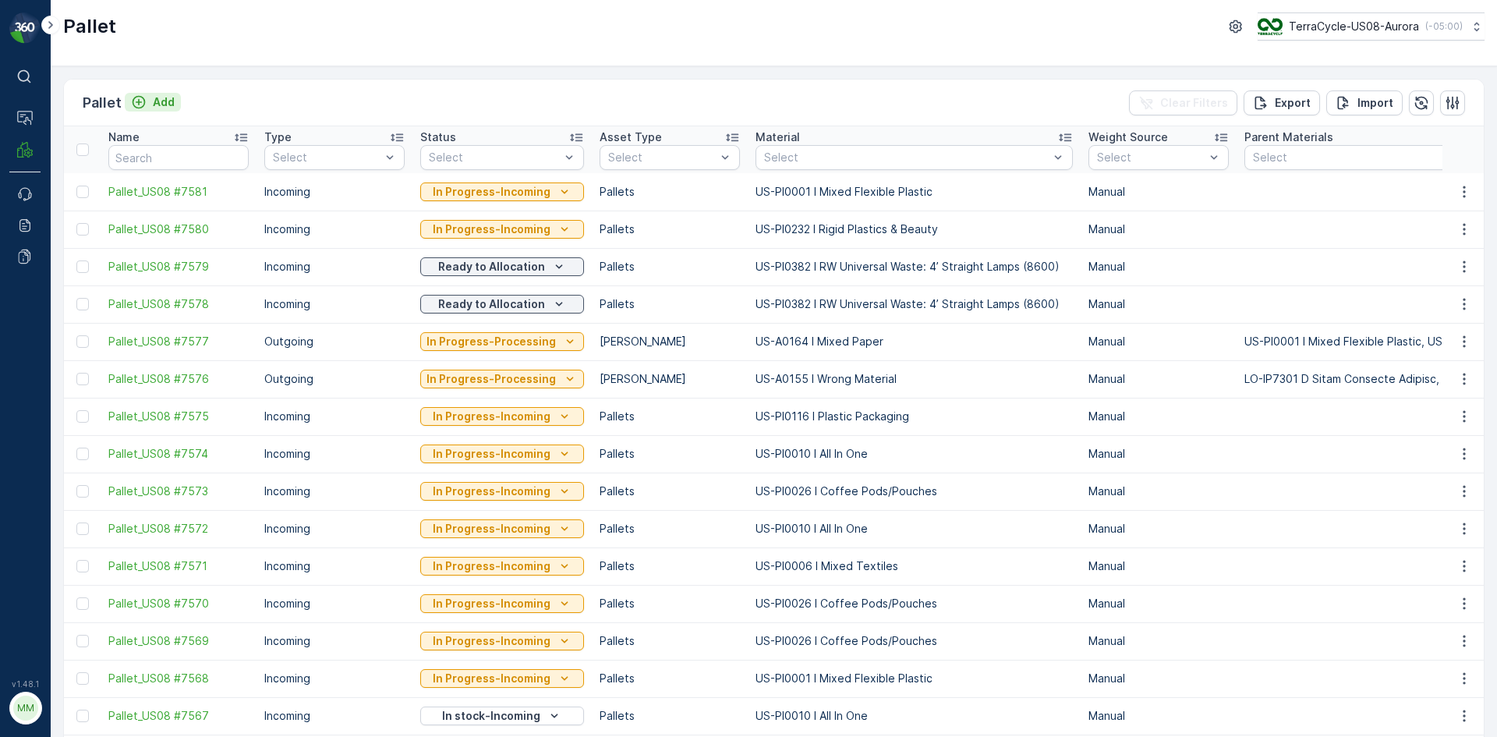
click at [165, 107] on p "Add" at bounding box center [164, 102] width 22 height 16
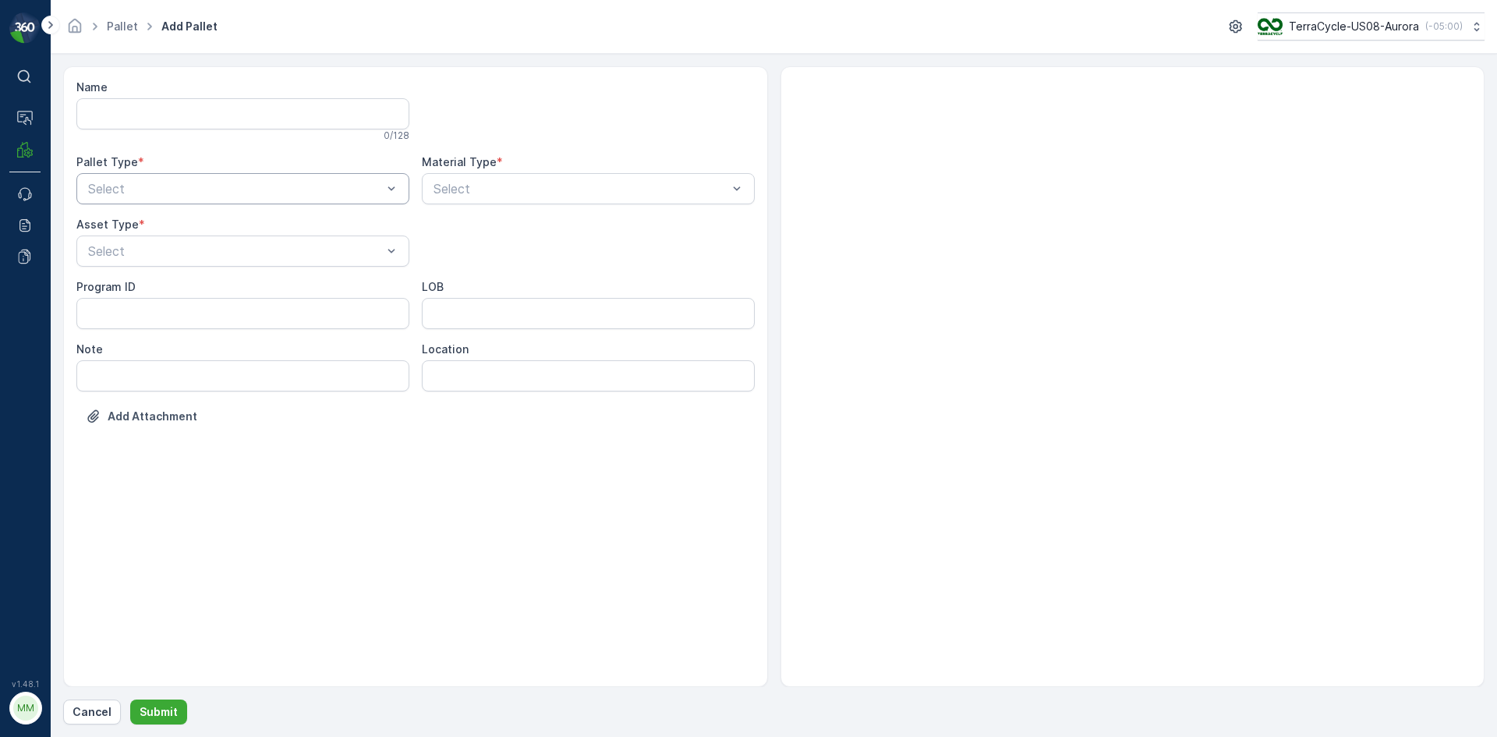
click at [279, 190] on div at bounding box center [235, 189] width 297 height 14
click at [284, 260] on div "Outgoing" at bounding box center [242, 253] width 333 height 27
click at [288, 253] on div at bounding box center [235, 251] width 297 height 14
click at [295, 295] on div "[PERSON_NAME]" at bounding box center [243, 289] width 314 height 14
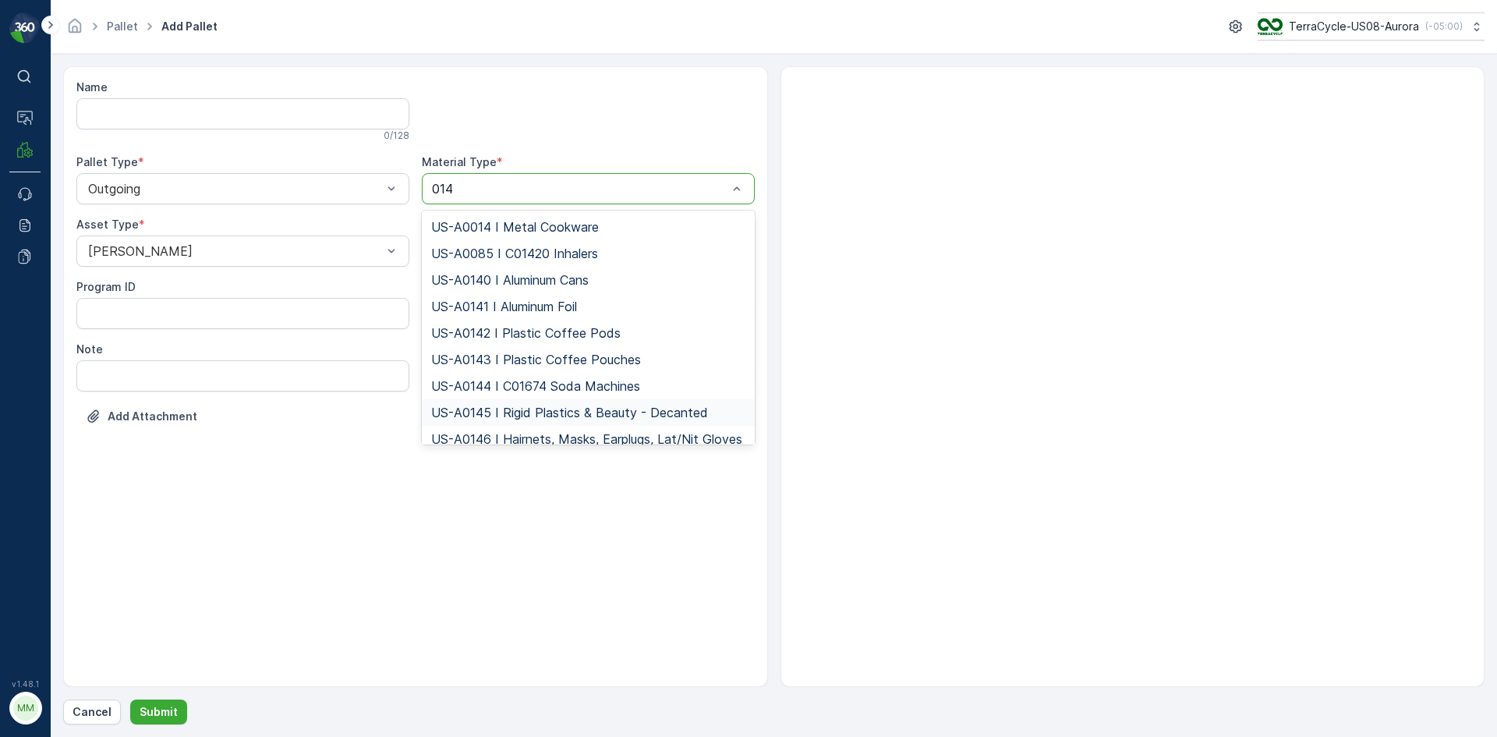
type input "0145"
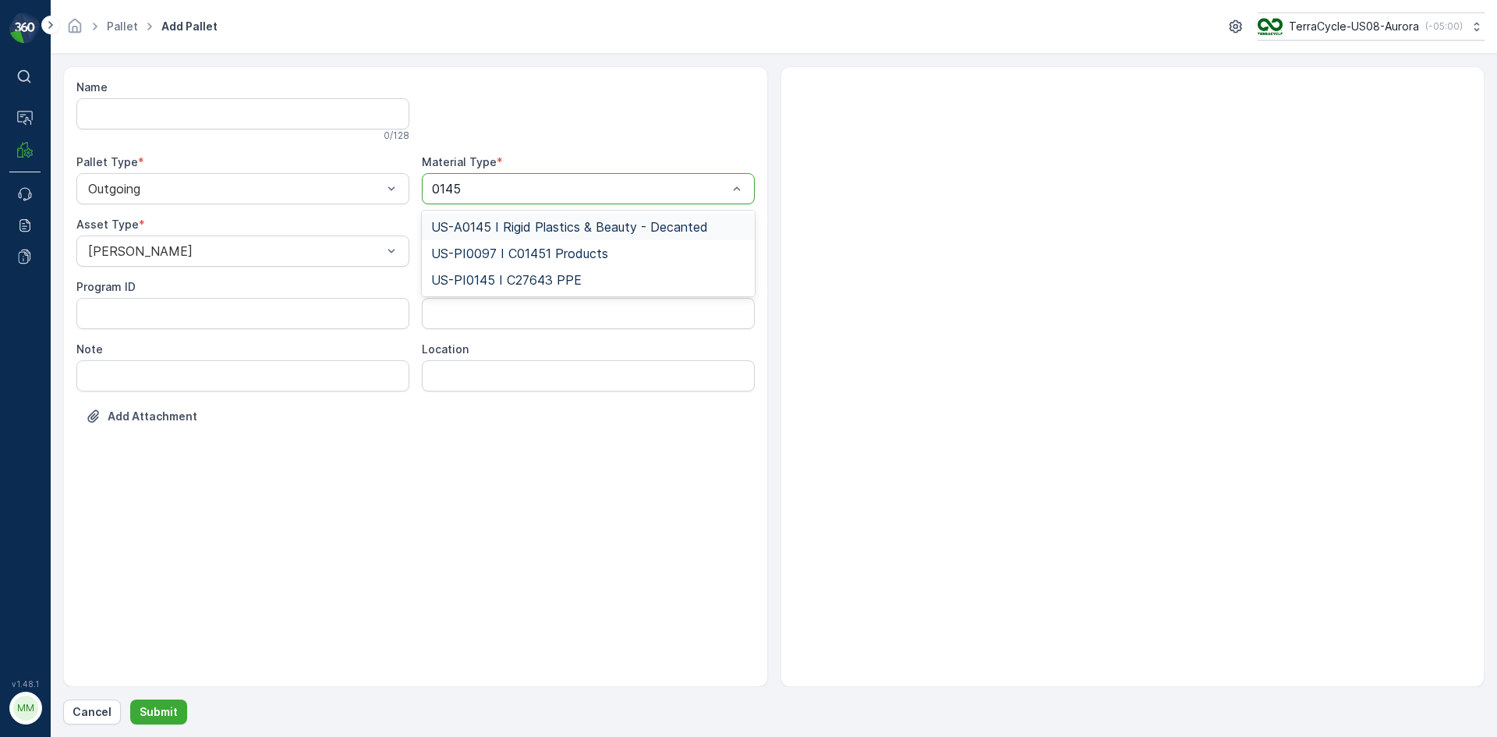
click at [643, 220] on span "US-A0145 I Rigid Plastics & Beauty - Decanted" at bounding box center [569, 227] width 277 height 14
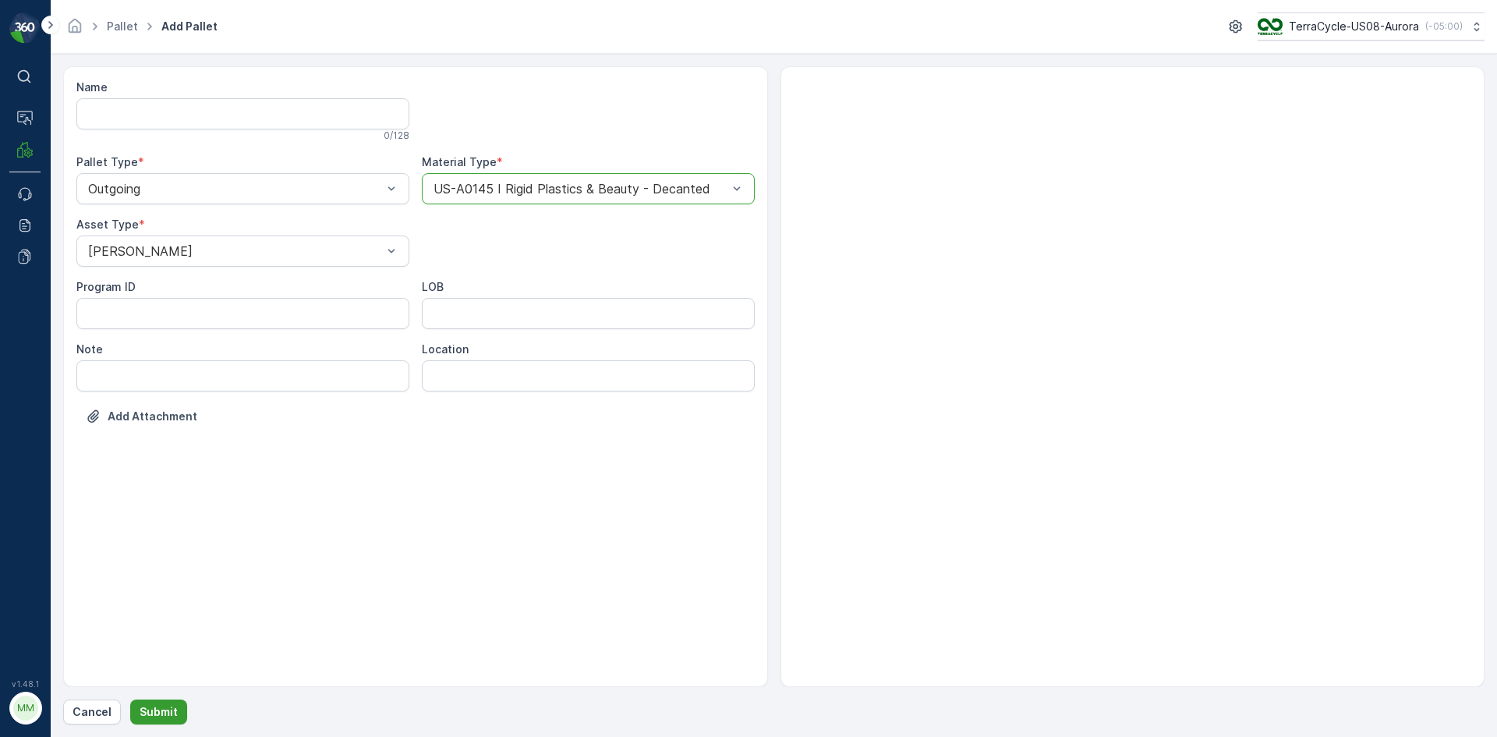
click at [168, 711] on p "Submit" at bounding box center [159, 712] width 38 height 16
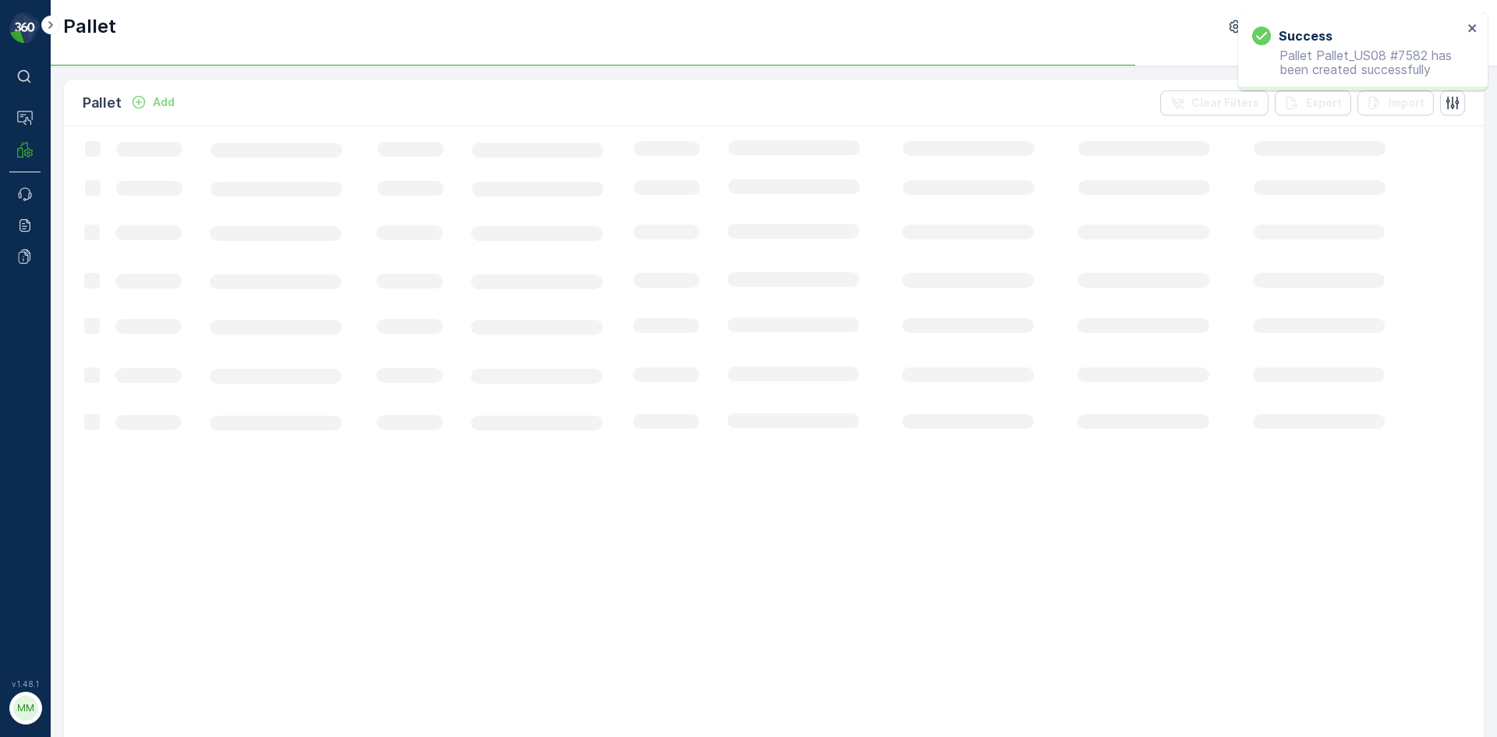
click at [142, 100] on icon "Add" at bounding box center [139, 102] width 16 height 16
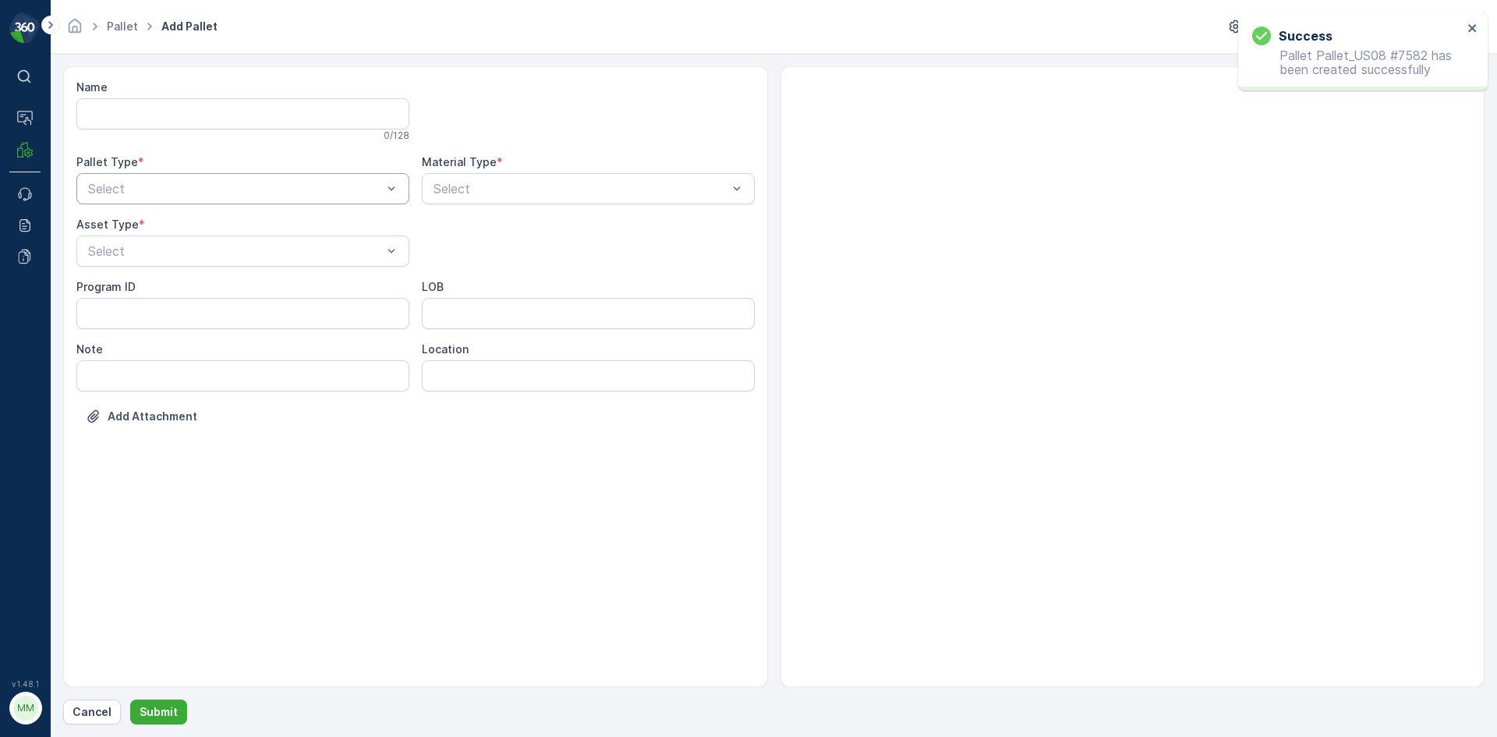
click at [259, 185] on div at bounding box center [235, 189] width 297 height 14
click at [231, 260] on div "Outgoing" at bounding box center [243, 253] width 314 height 14
click at [224, 280] on div "[PERSON_NAME]" at bounding box center [242, 289] width 333 height 27
click at [511, 186] on div at bounding box center [580, 189] width 297 height 14
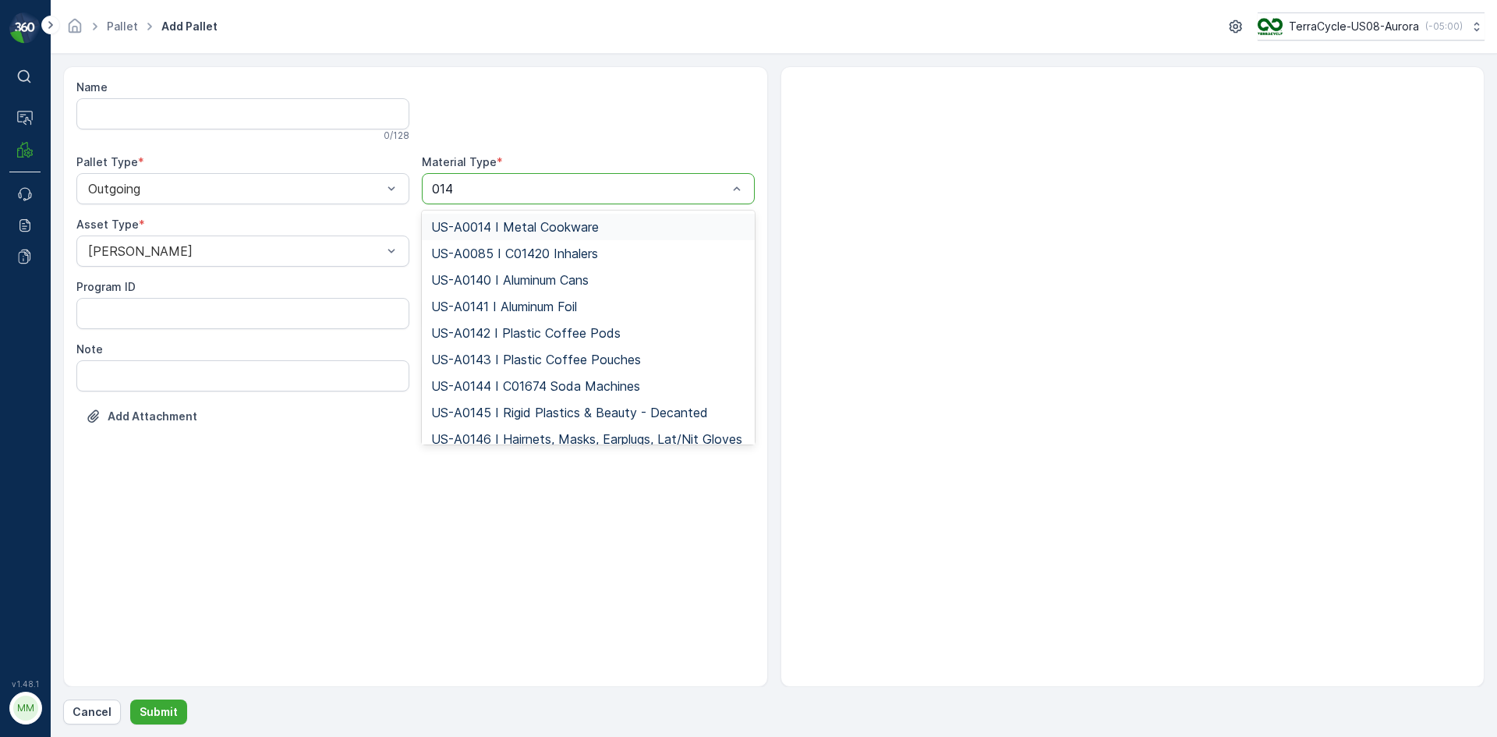
type input "0145"
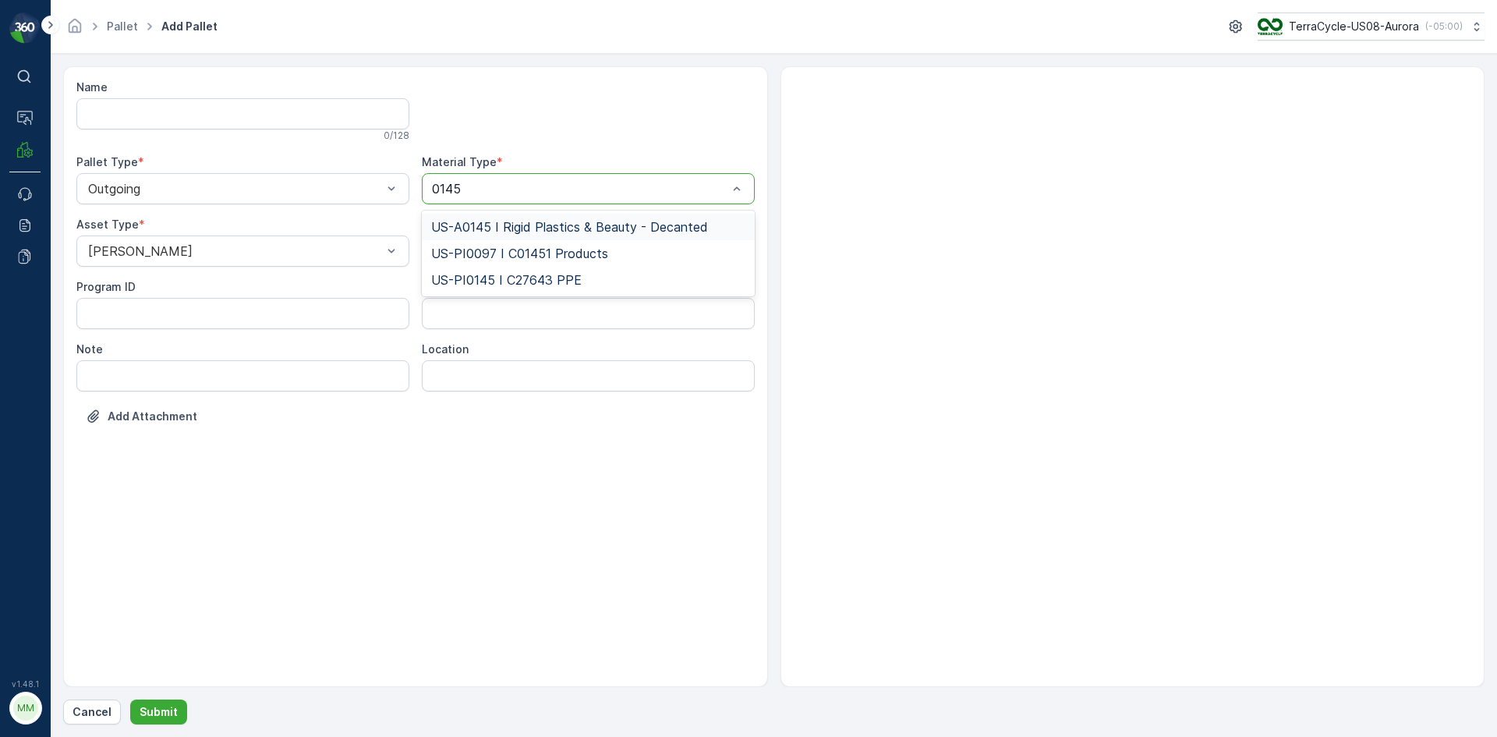
click at [553, 225] on span "US-A0145 I Rigid Plastics & Beauty - Decanted" at bounding box center [569, 227] width 277 height 14
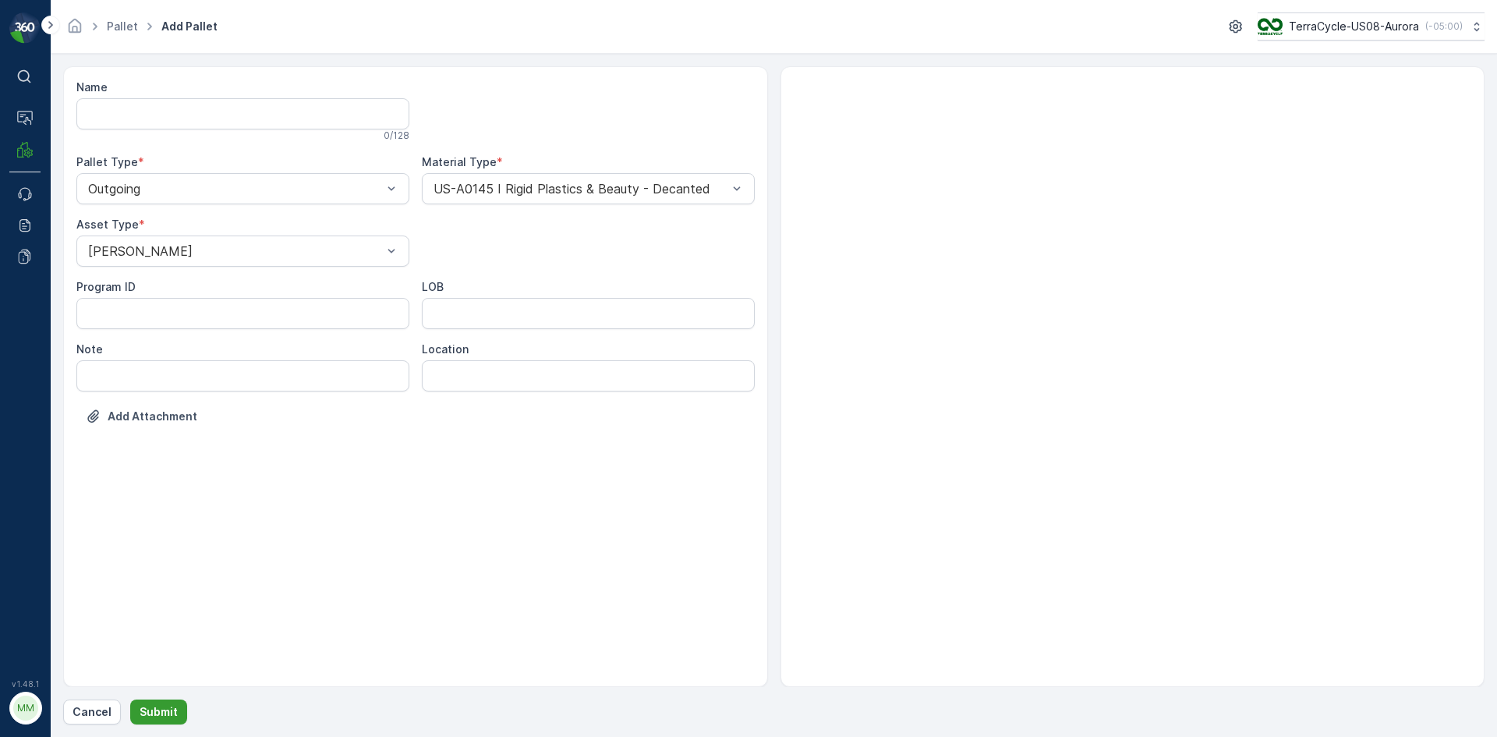
click at [161, 719] on p "Submit" at bounding box center [159, 712] width 38 height 16
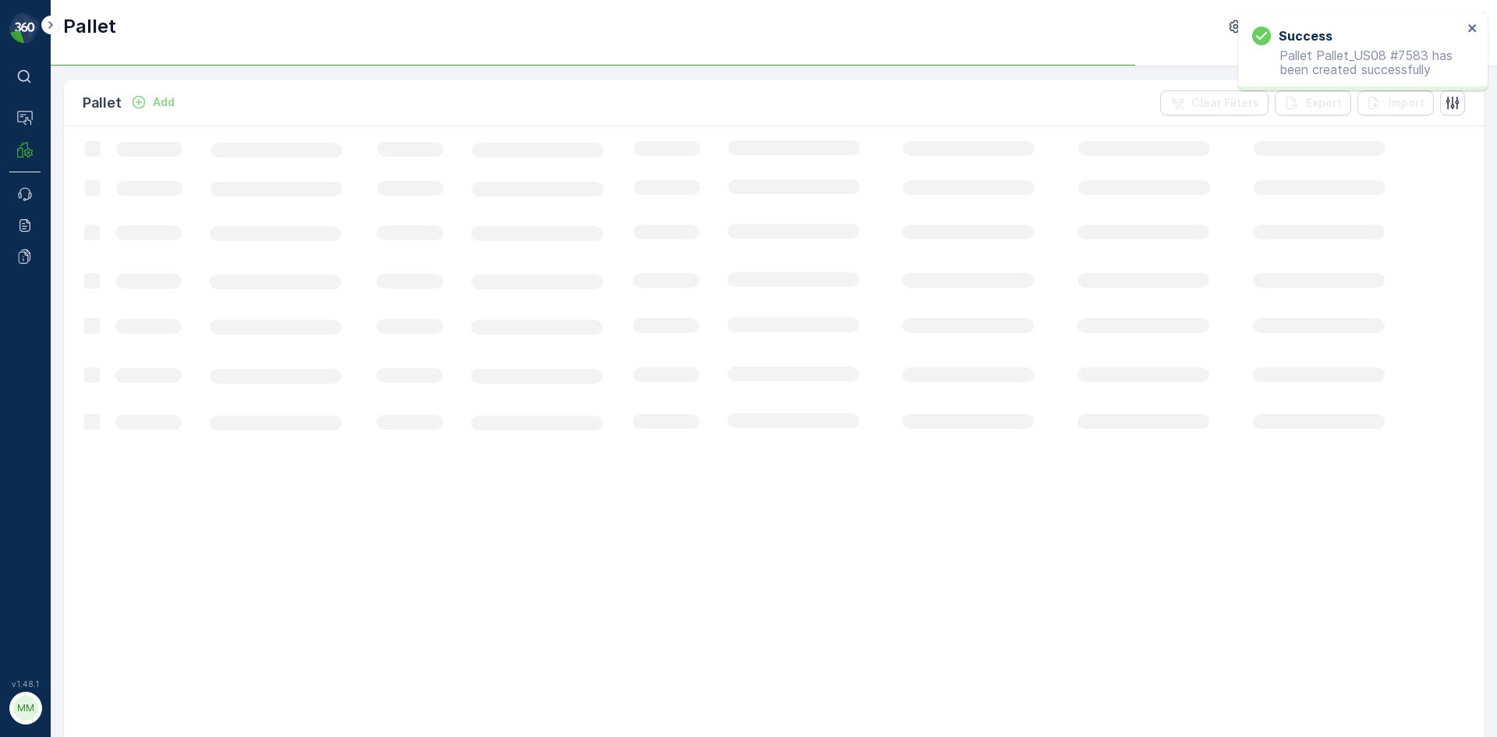
click at [146, 98] on div "Add" at bounding box center [153, 102] width 44 height 16
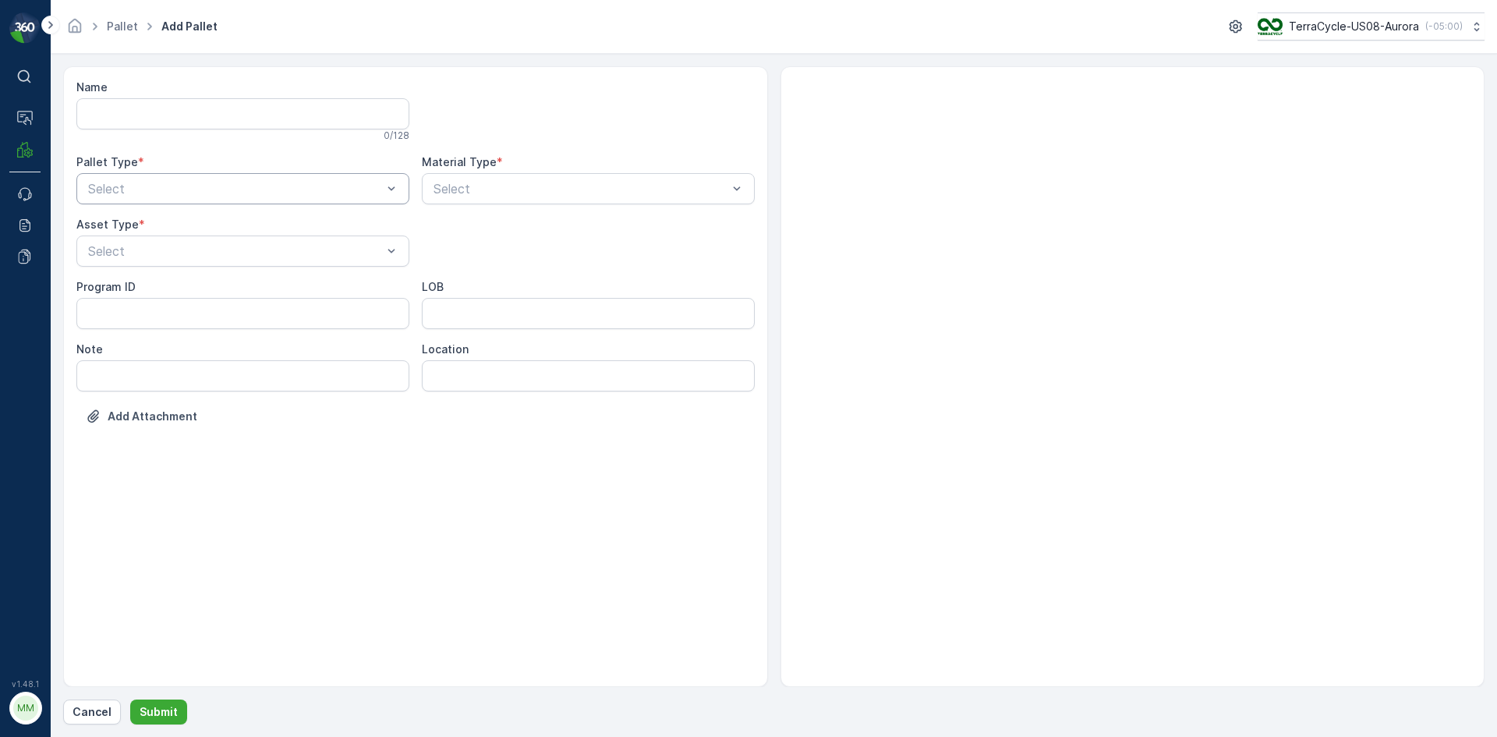
click at [272, 186] on div at bounding box center [235, 189] width 297 height 14
click at [260, 262] on div "Outgoing" at bounding box center [242, 253] width 333 height 27
click at [260, 262] on div "Select" at bounding box center [242, 250] width 333 height 31
click at [257, 294] on div "[PERSON_NAME]" at bounding box center [243, 289] width 314 height 14
click at [526, 174] on div "Select" at bounding box center [588, 188] width 333 height 31
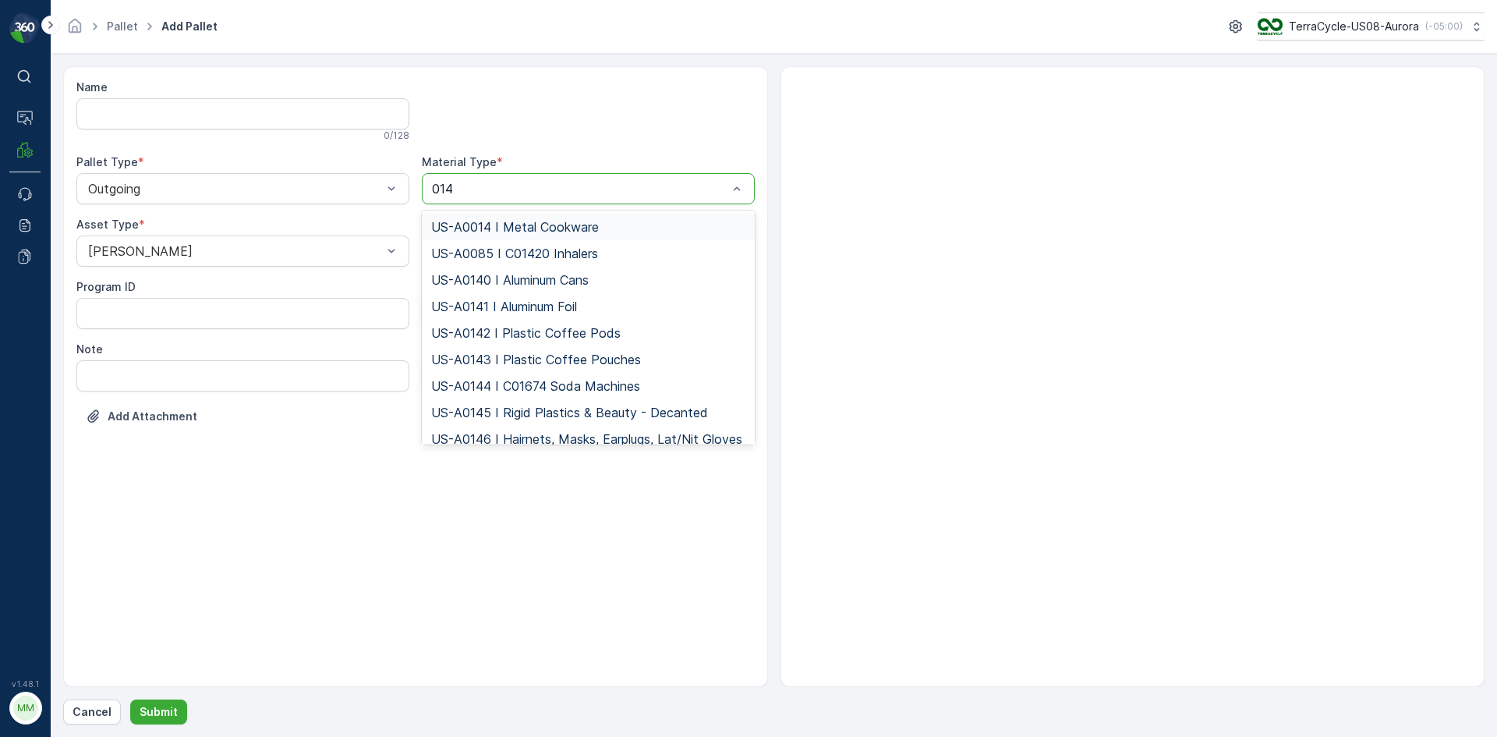
type input "0145"
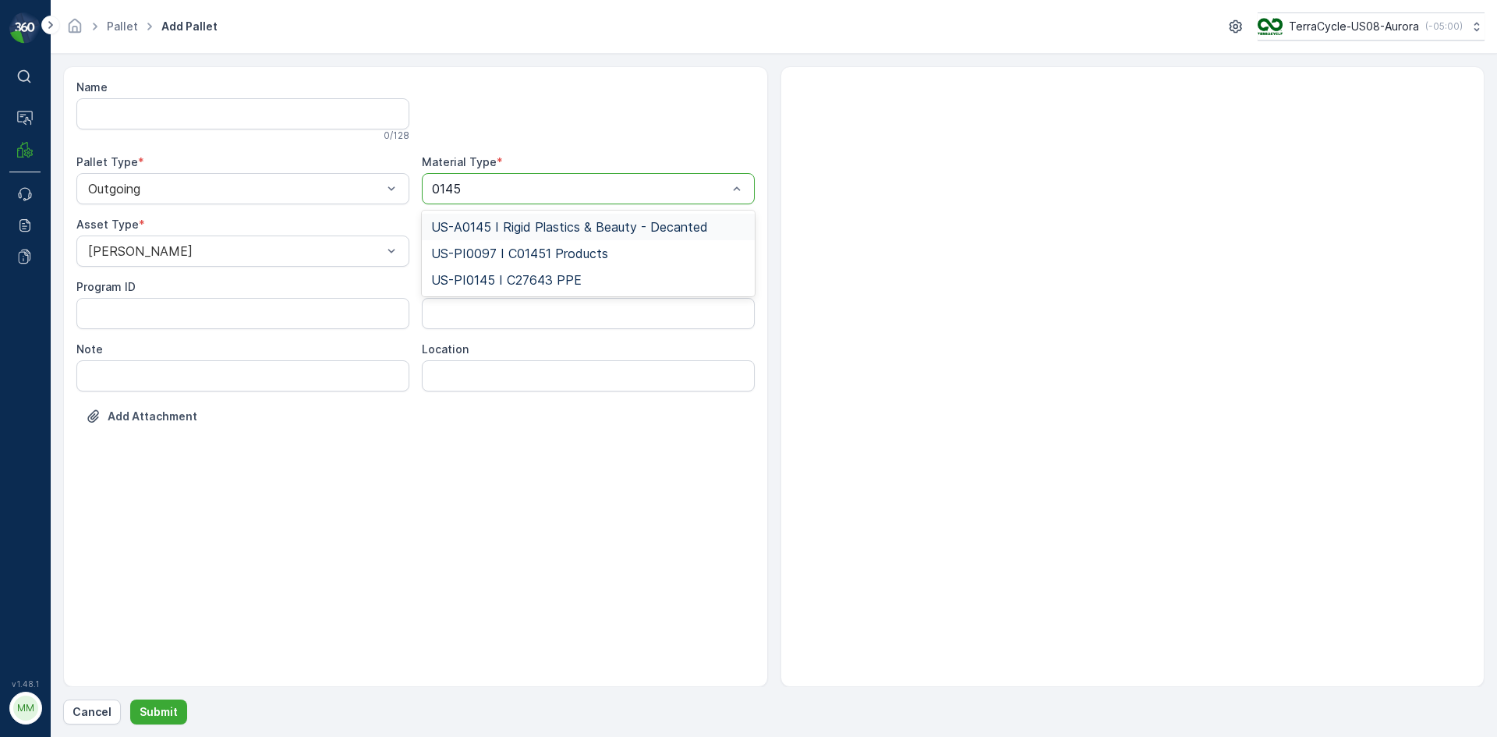
click at [540, 220] on span "US-A0145 I Rigid Plastics & Beauty - Decanted" at bounding box center [569, 227] width 277 height 14
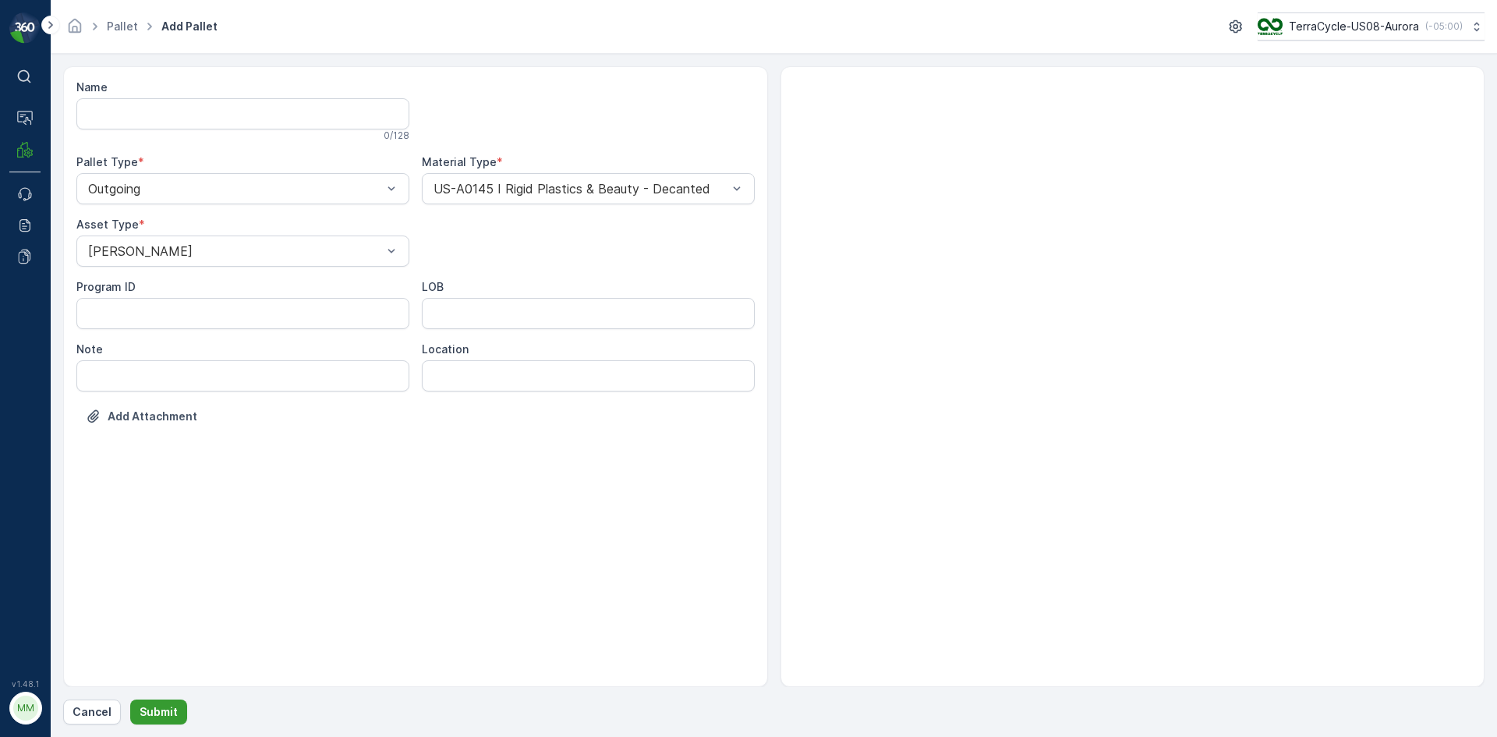
click at [170, 708] on p "Submit" at bounding box center [159, 712] width 38 height 16
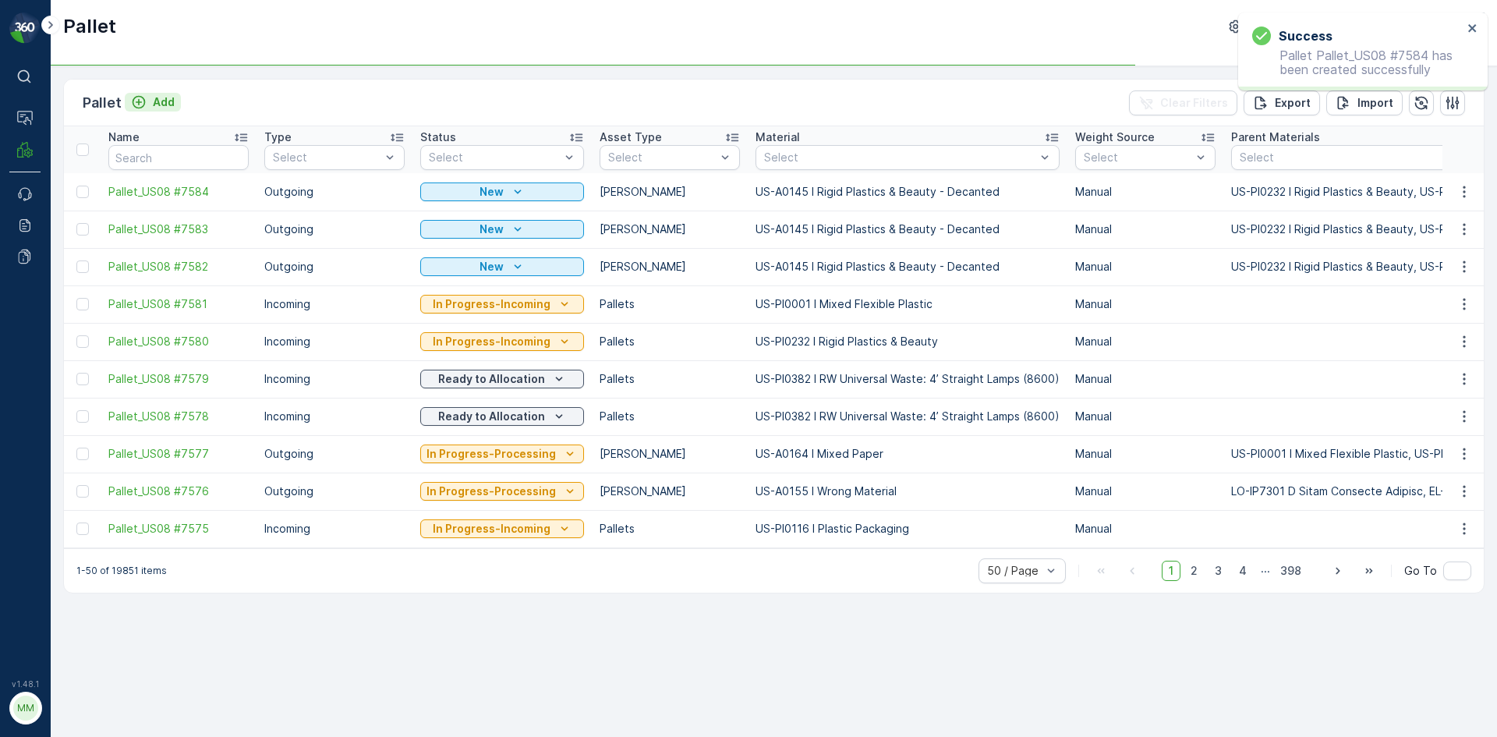
click at [166, 97] on p "Add" at bounding box center [164, 102] width 22 height 16
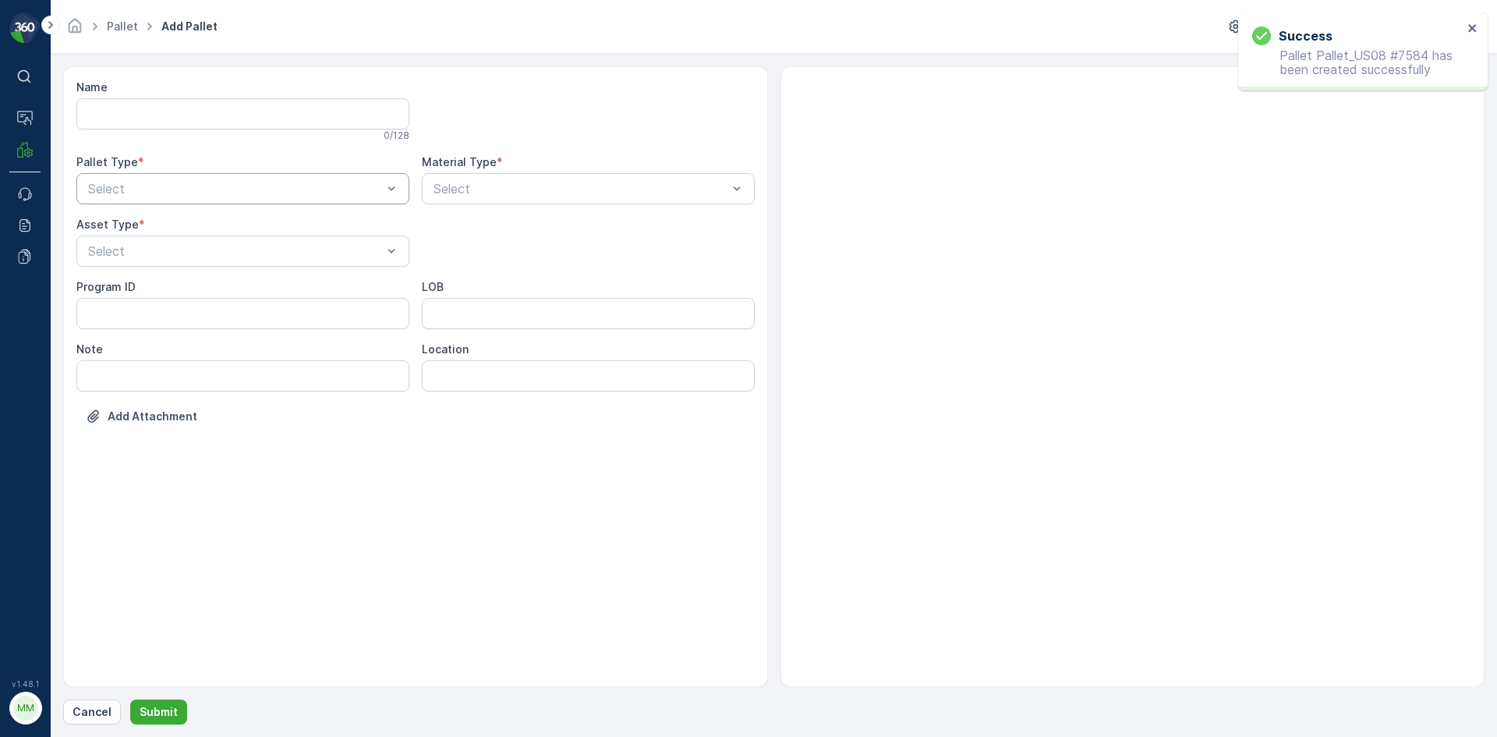
click at [178, 192] on div at bounding box center [235, 189] width 297 height 14
click at [189, 258] on div "Outgoing" at bounding box center [243, 253] width 314 height 14
click at [190, 256] on div at bounding box center [235, 251] width 297 height 14
click at [185, 293] on div "[PERSON_NAME]" at bounding box center [243, 289] width 314 height 14
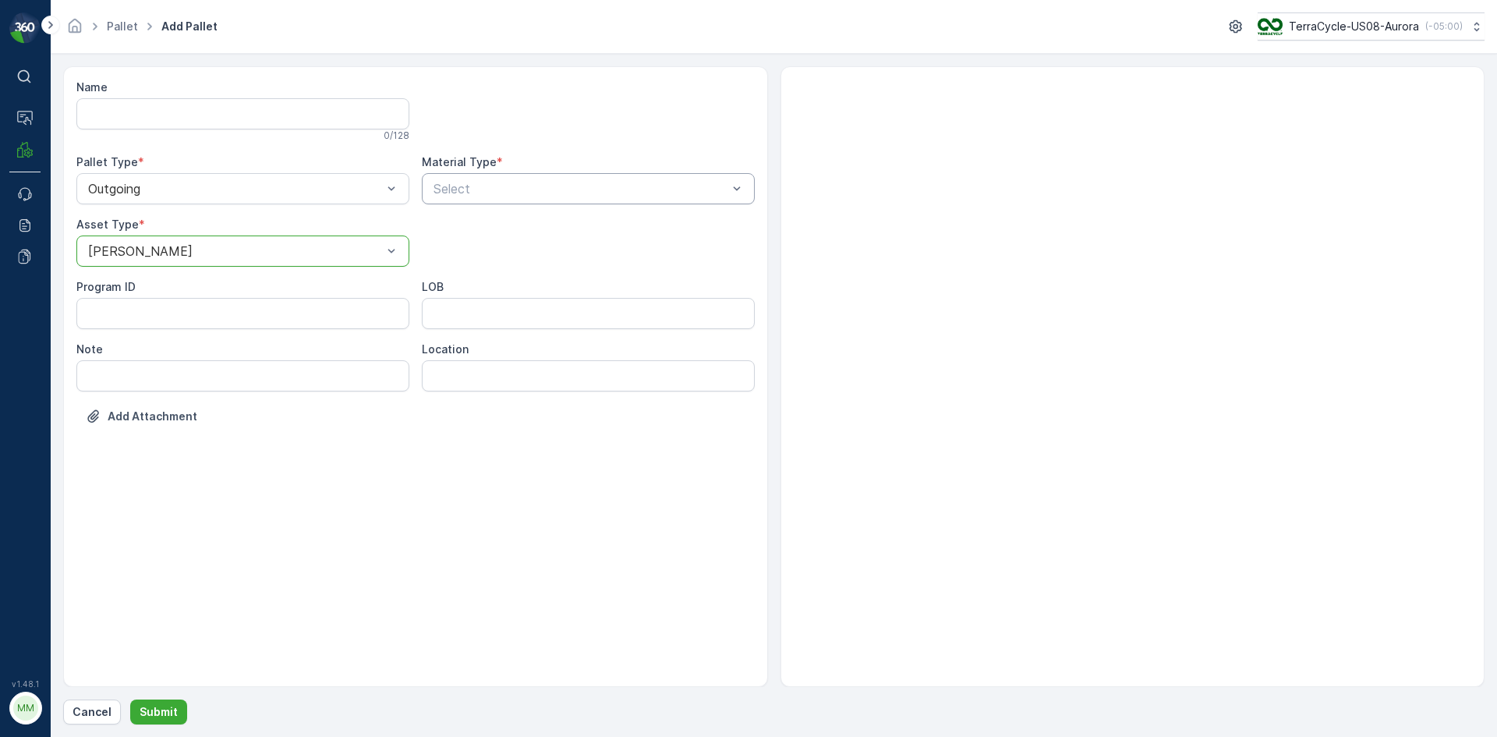
click at [482, 193] on div at bounding box center [580, 189] width 297 height 14
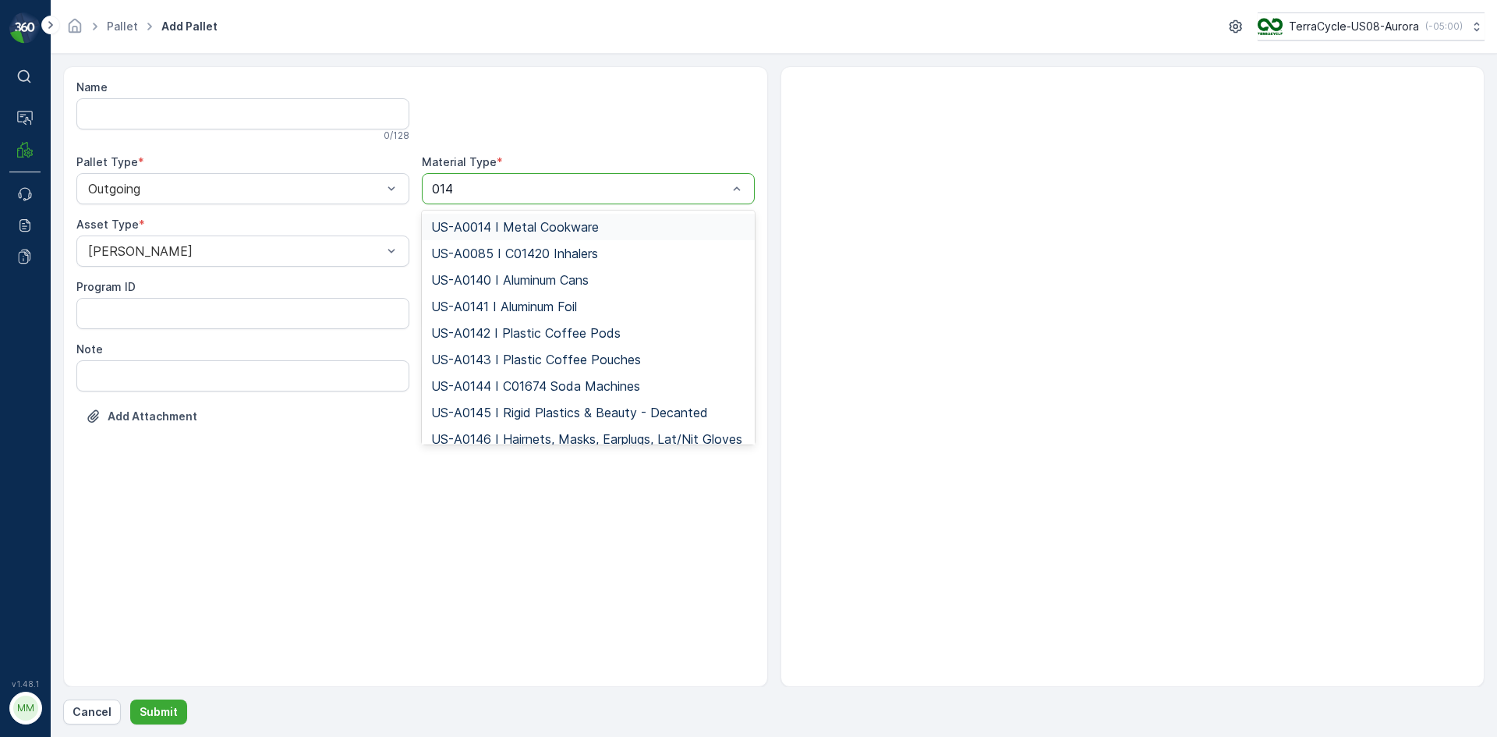
type input "0145"
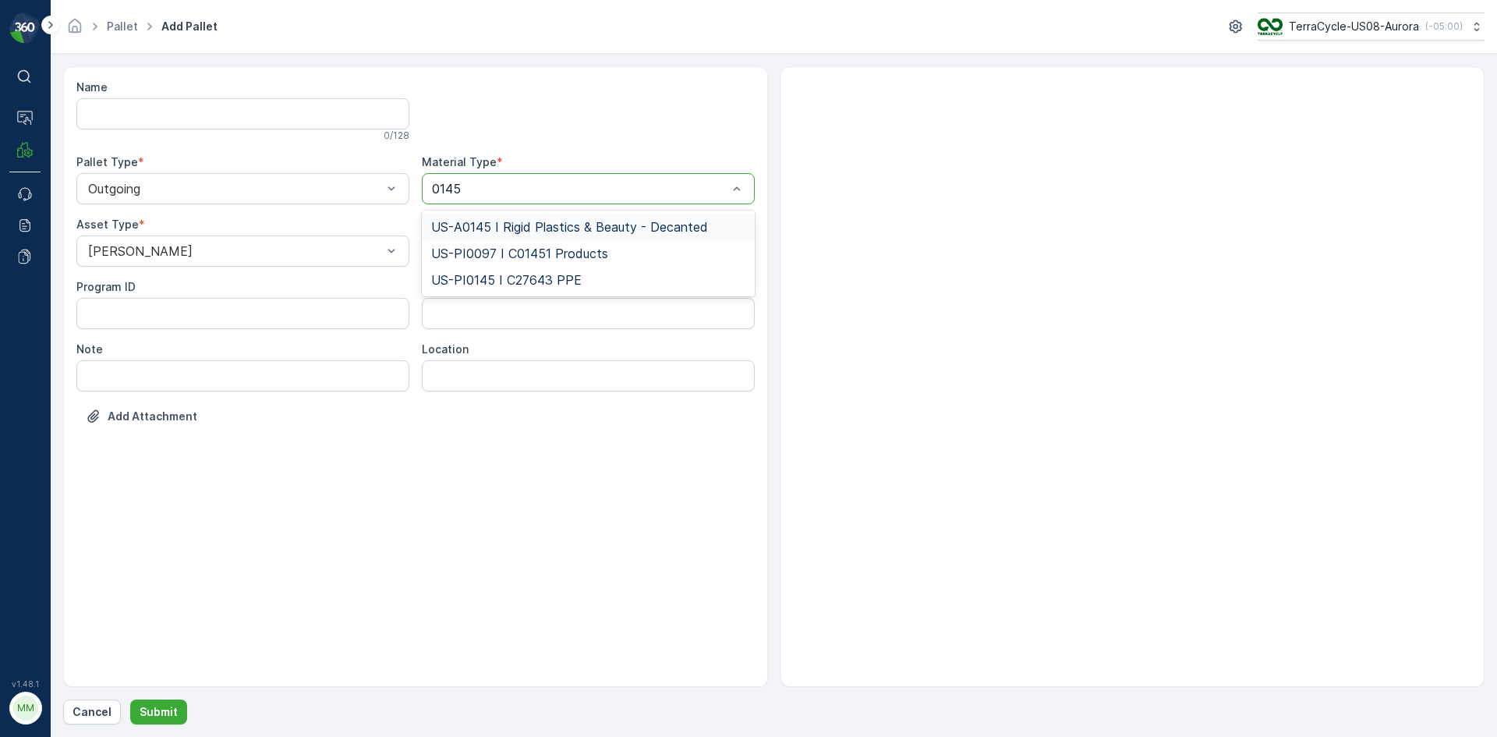
click at [495, 224] on span "US-A0145 I Rigid Plastics & Beauty - Decanted" at bounding box center [569, 227] width 277 height 14
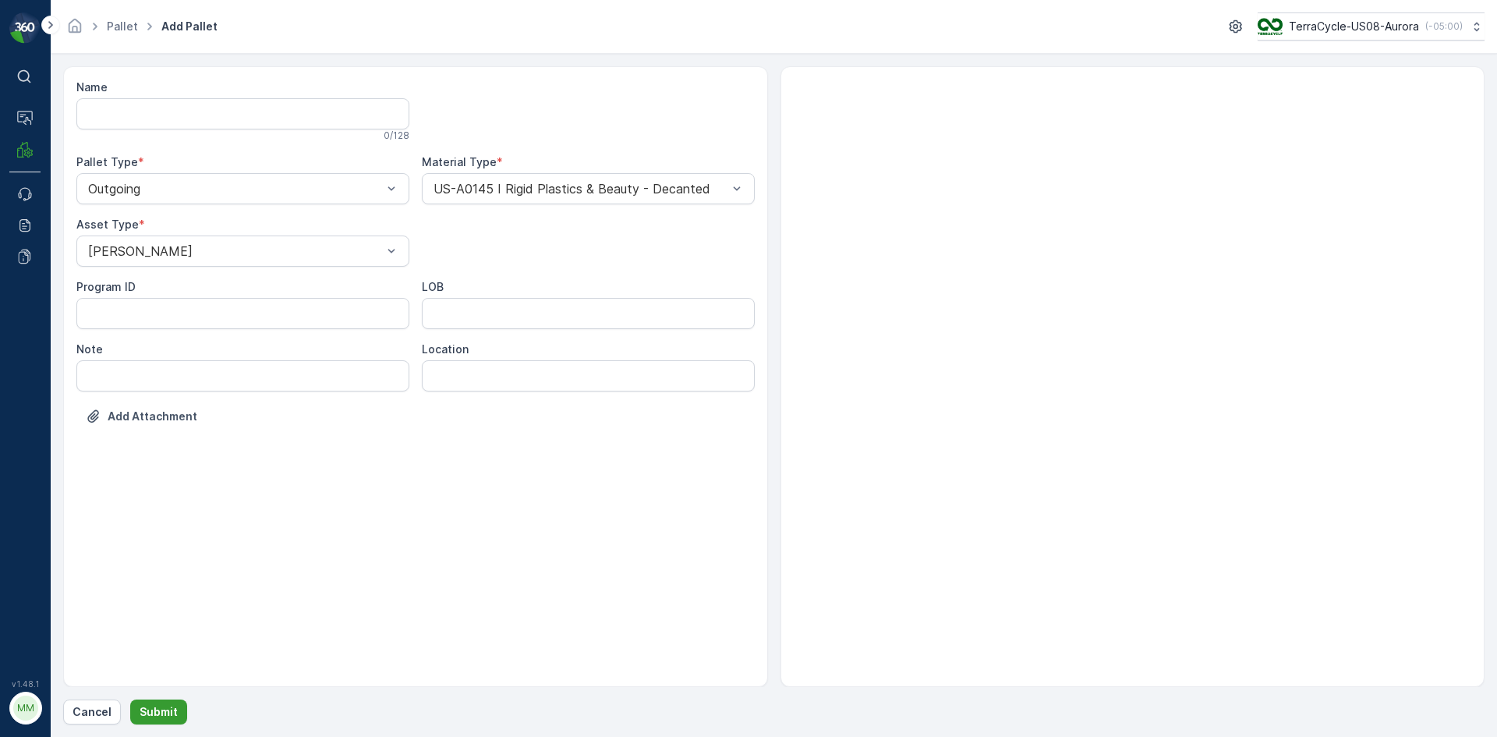
click at [171, 705] on p "Submit" at bounding box center [159, 712] width 38 height 16
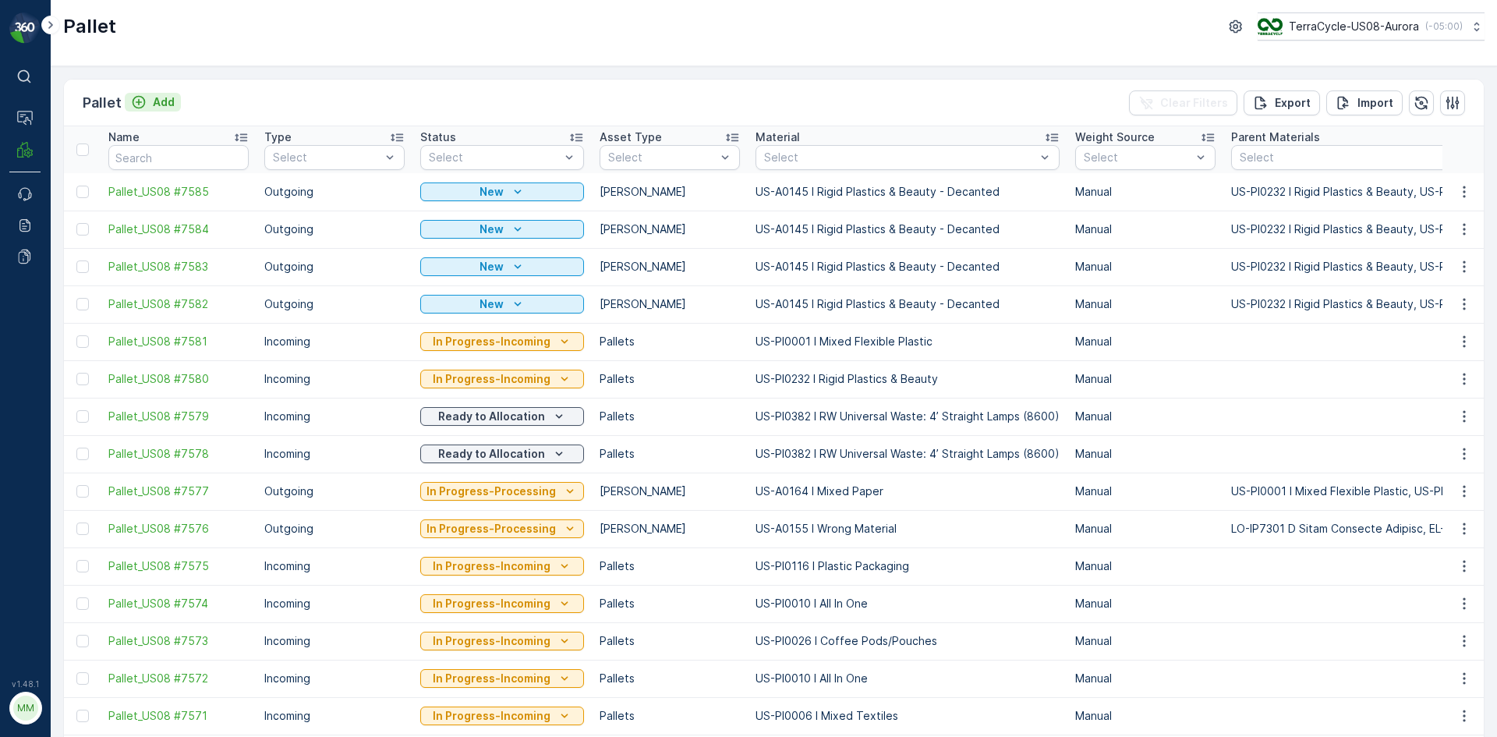
click at [161, 95] on p "Add" at bounding box center [164, 102] width 22 height 16
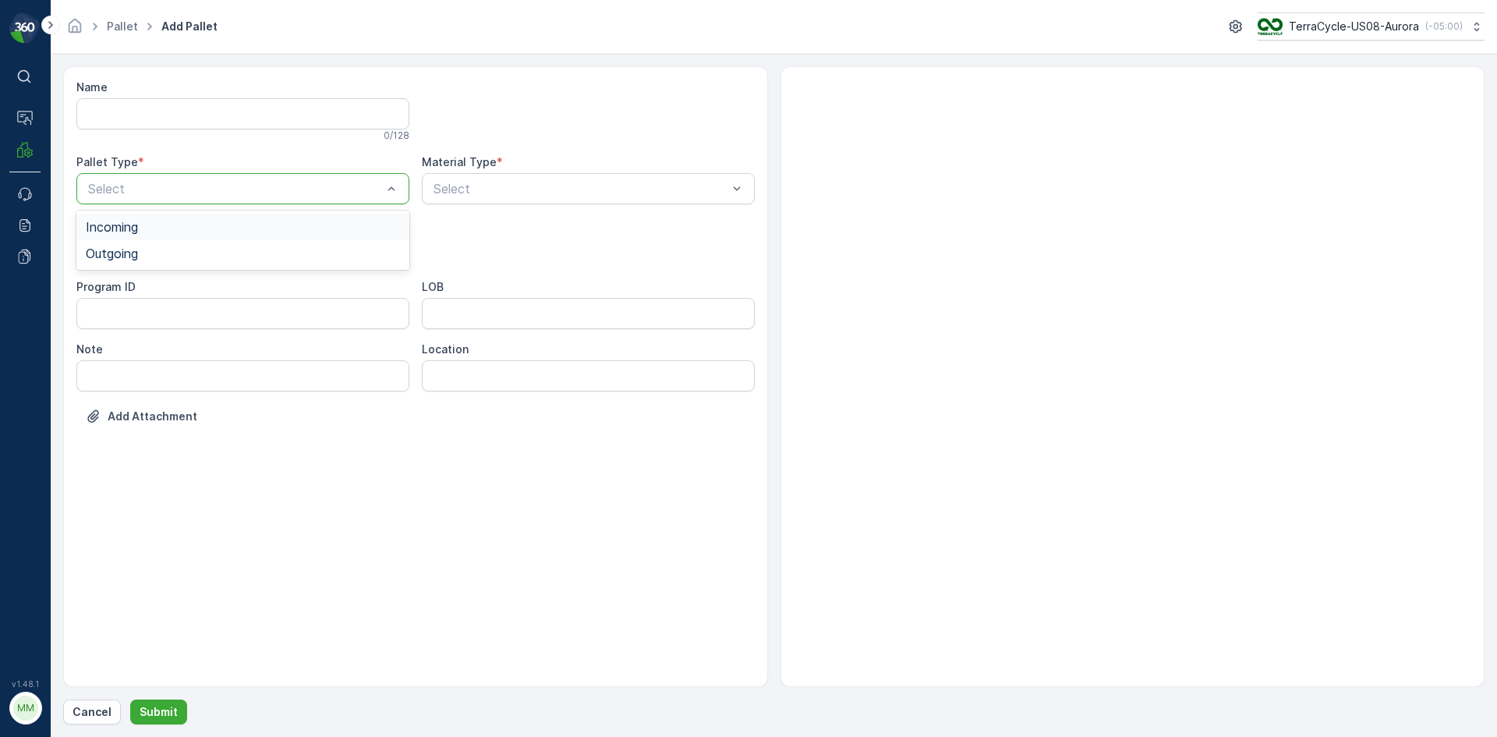
click at [206, 186] on div at bounding box center [235, 189] width 297 height 14
click at [190, 259] on div "Outgoing" at bounding box center [243, 253] width 314 height 14
click at [190, 251] on div at bounding box center [235, 251] width 297 height 14
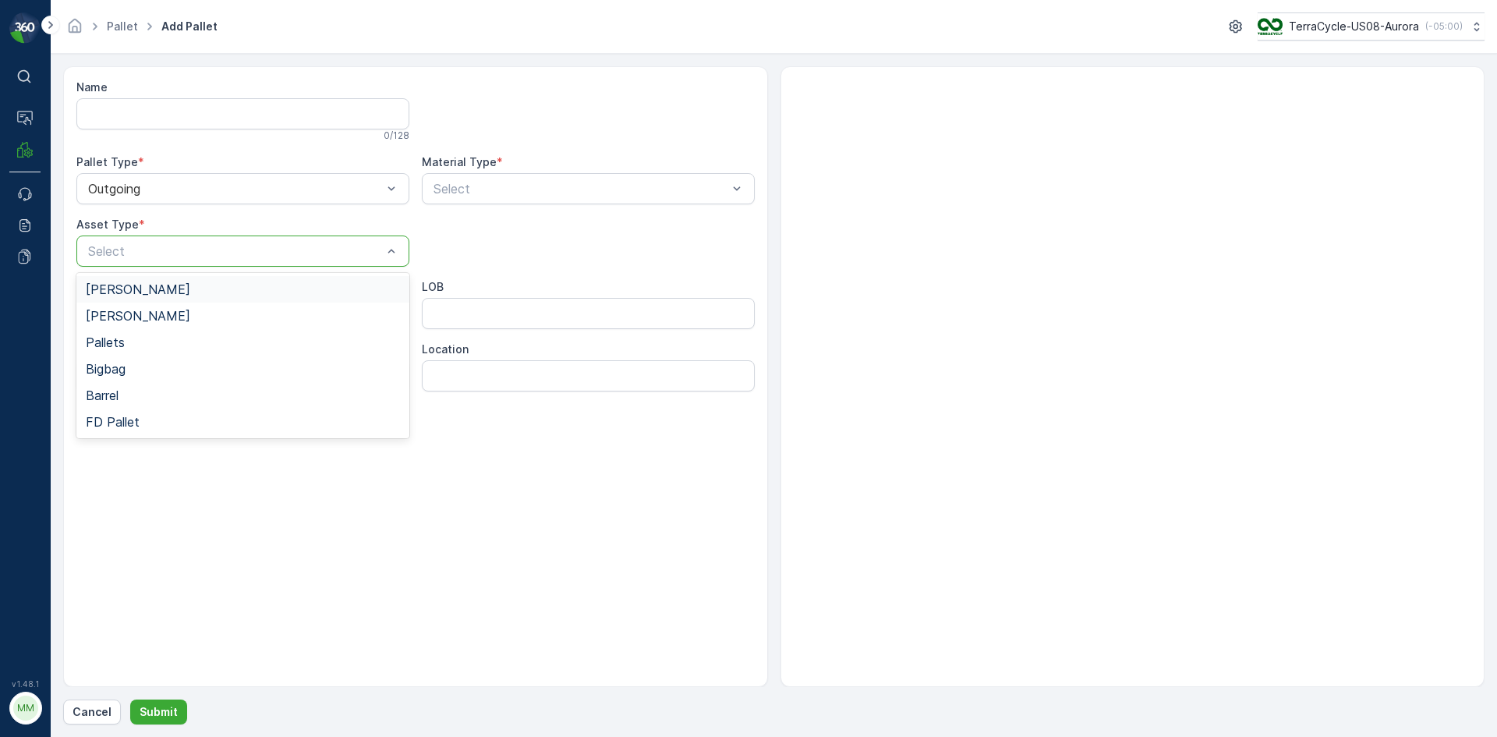
click at [188, 301] on div "[PERSON_NAME]" at bounding box center [242, 289] width 333 height 27
click at [531, 182] on div at bounding box center [580, 189] width 297 height 14
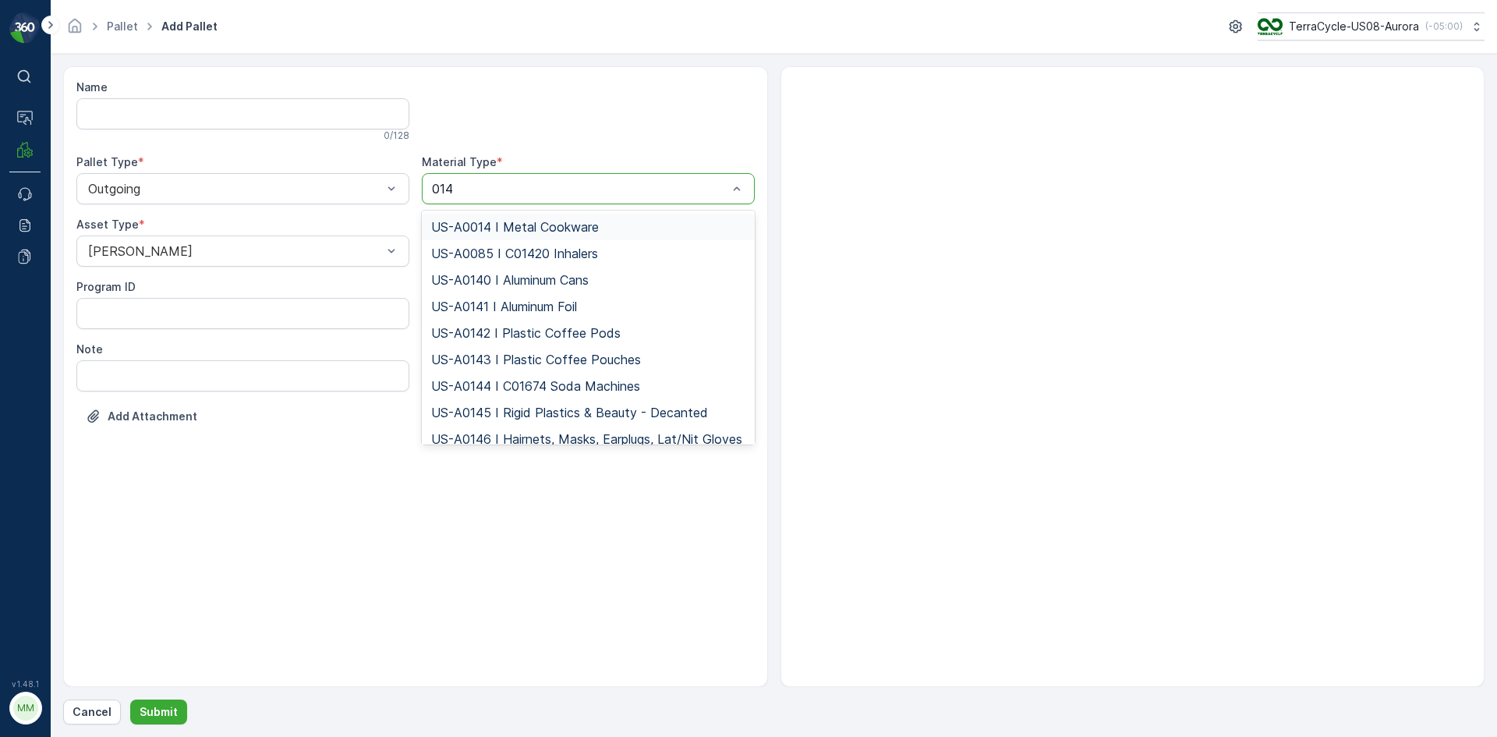
type input "0145"
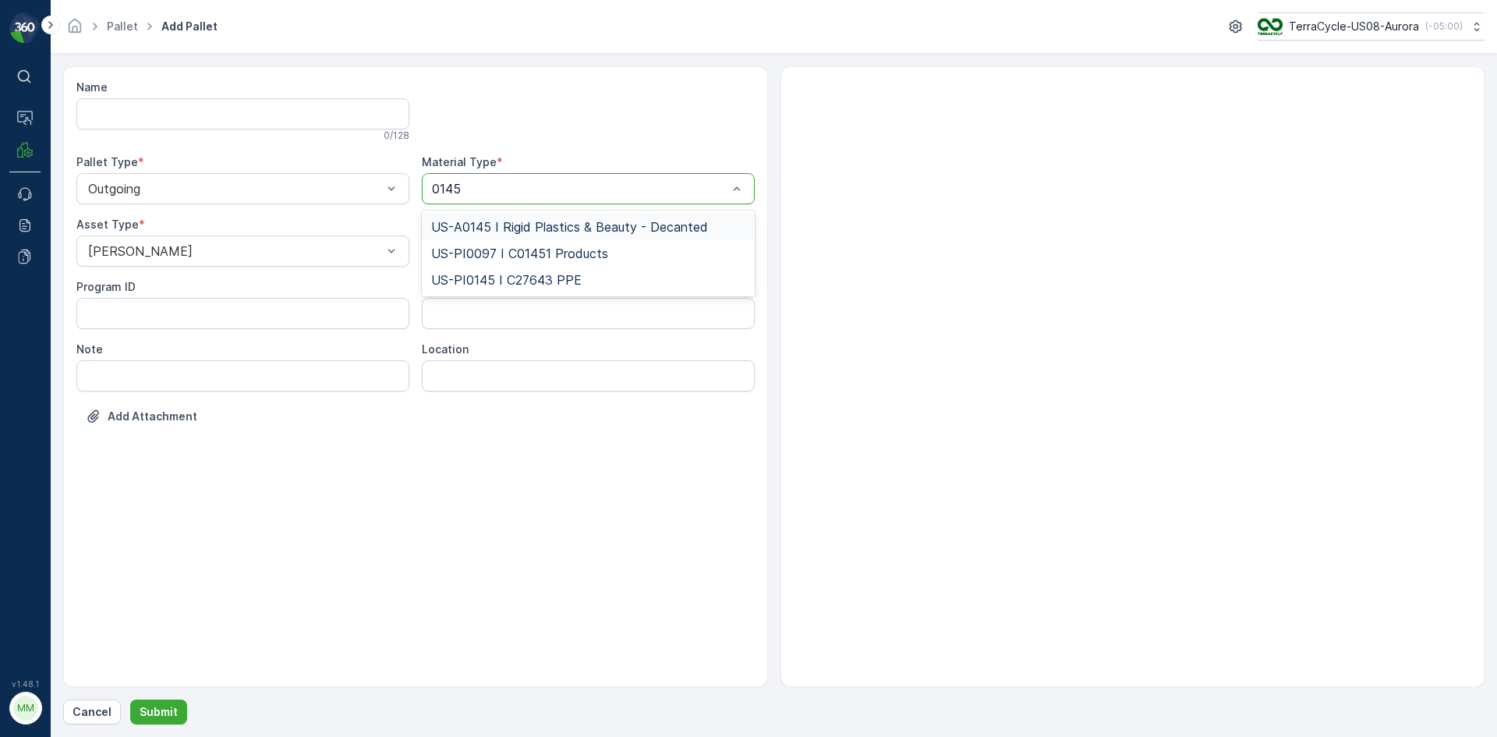
click at [546, 218] on div "US-A0145 I Rigid Plastics & Beauty - Decanted" at bounding box center [588, 227] width 333 height 27
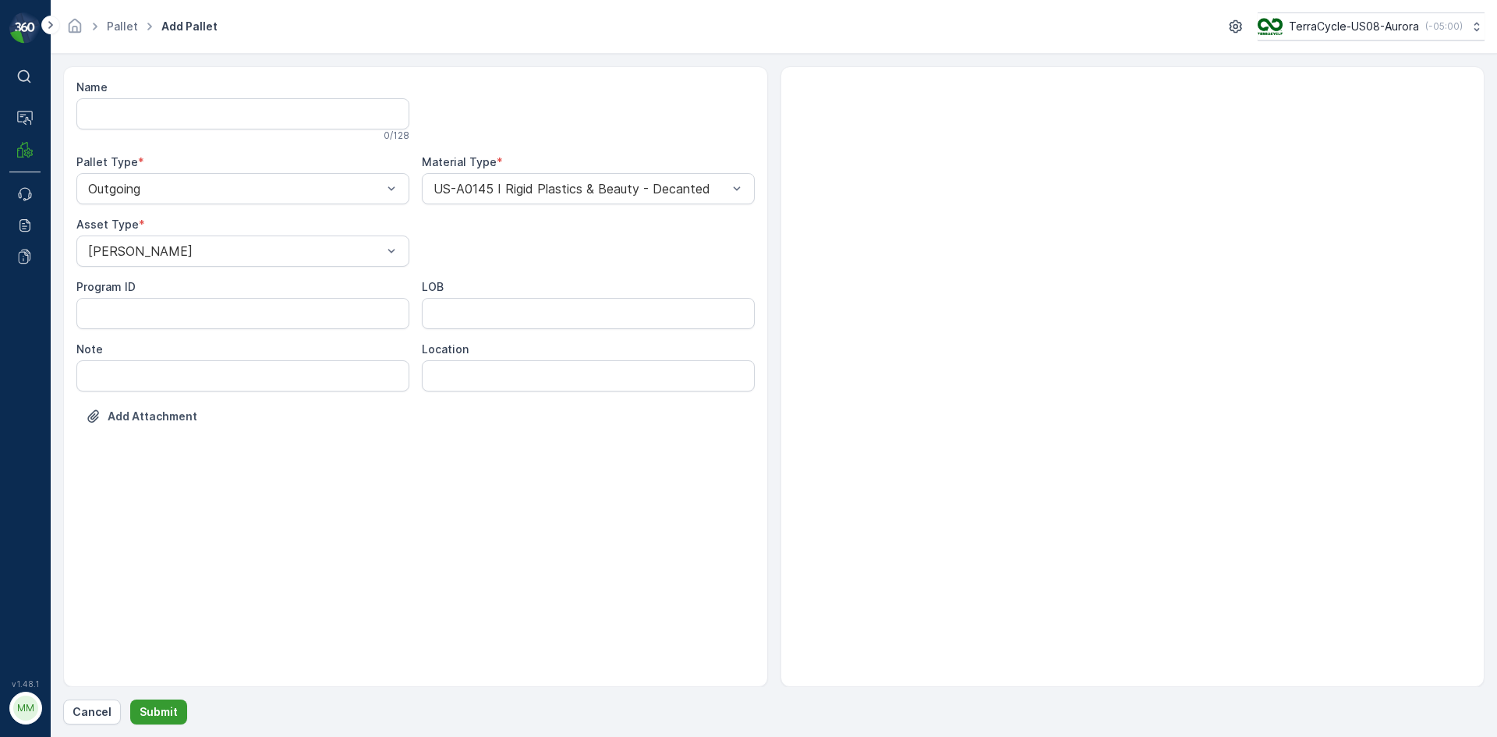
click at [173, 709] on p "Submit" at bounding box center [159, 712] width 38 height 16
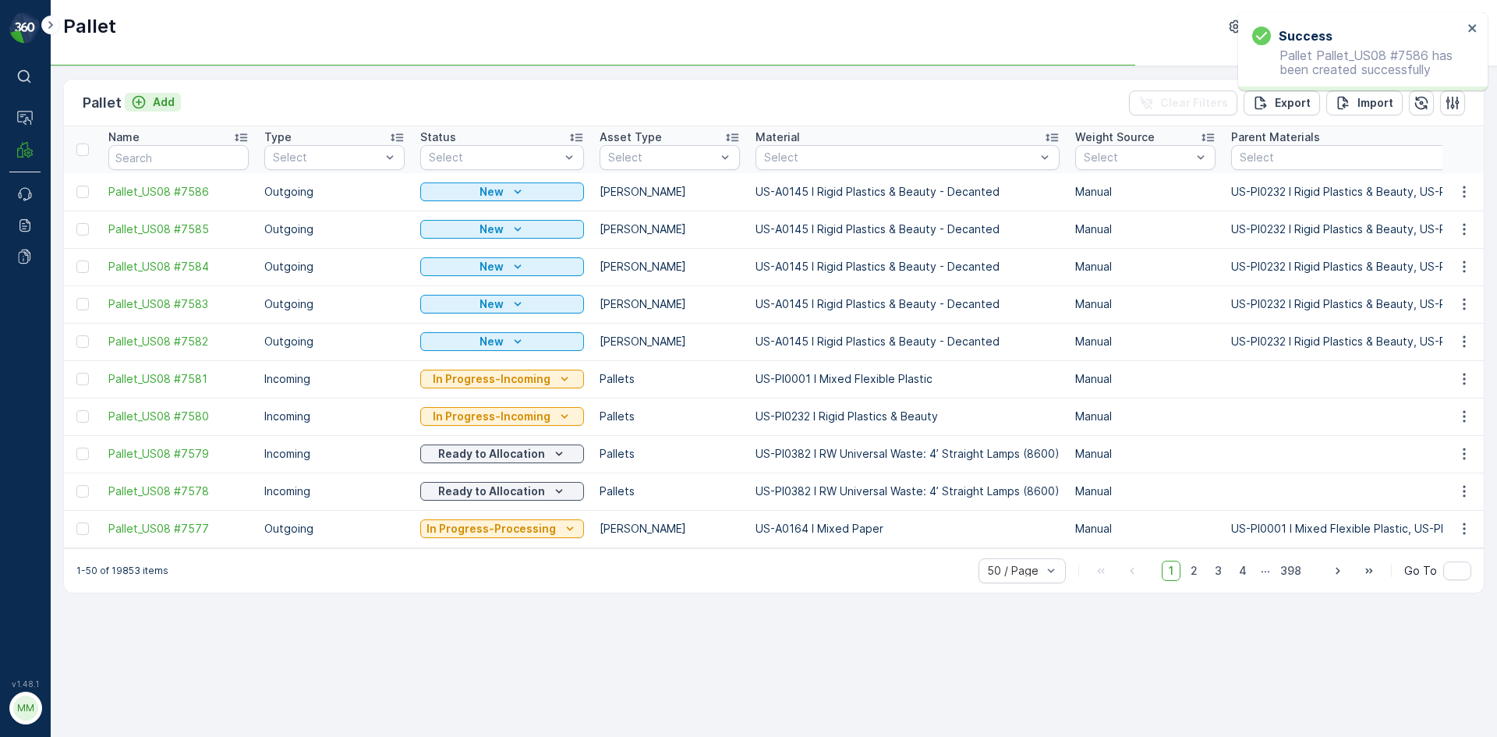
click at [145, 104] on icon "Add" at bounding box center [139, 102] width 16 height 16
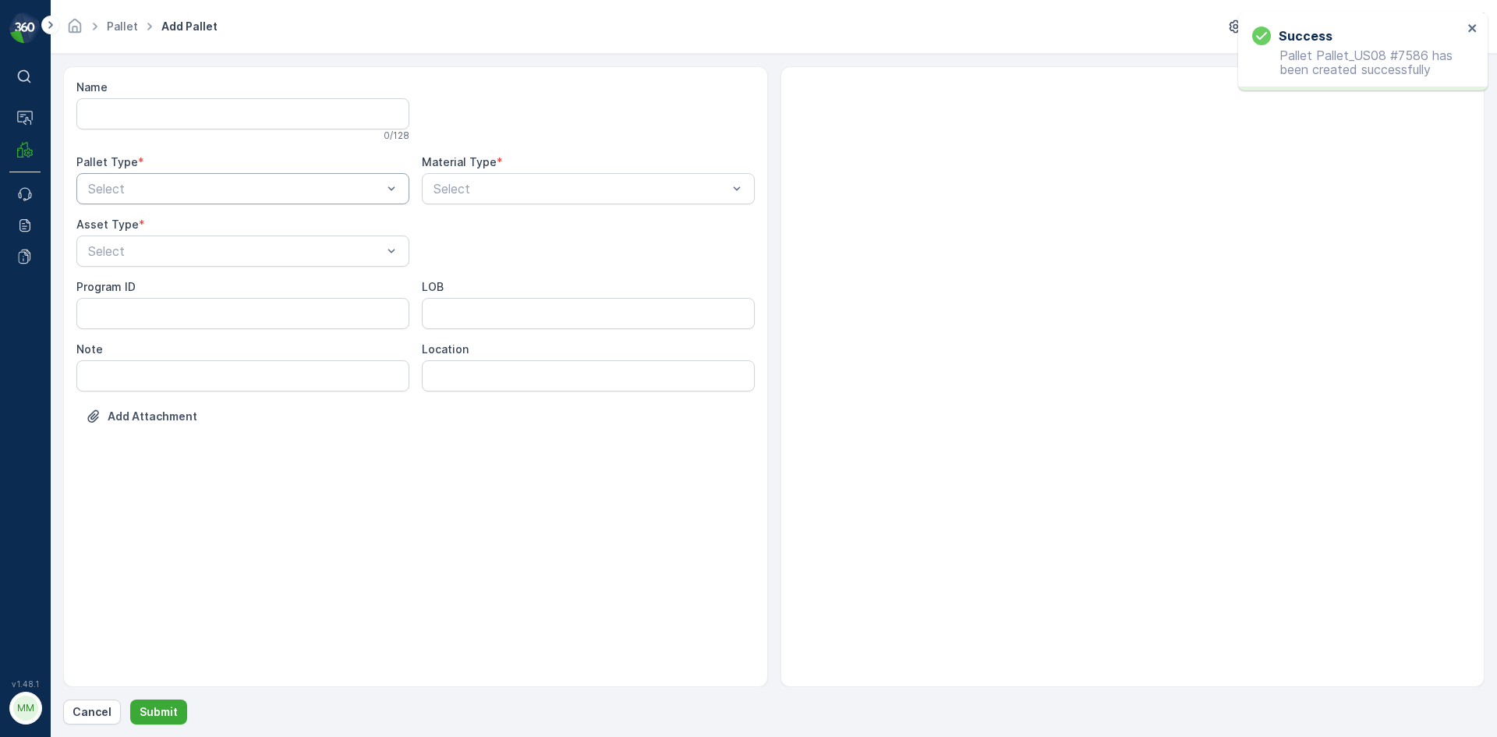
drag, startPoint x: 226, startPoint y: 226, endPoint x: 221, endPoint y: 185, distance: 41.7
click at [222, 195] on div "Name 0 / 128 Pallet Type * Select Material Type * Select Asset Type * Select Pr…" at bounding box center [415, 264] width 678 height 368
click at [211, 182] on div at bounding box center [235, 189] width 297 height 14
click at [194, 254] on div "Outgoing" at bounding box center [243, 253] width 314 height 14
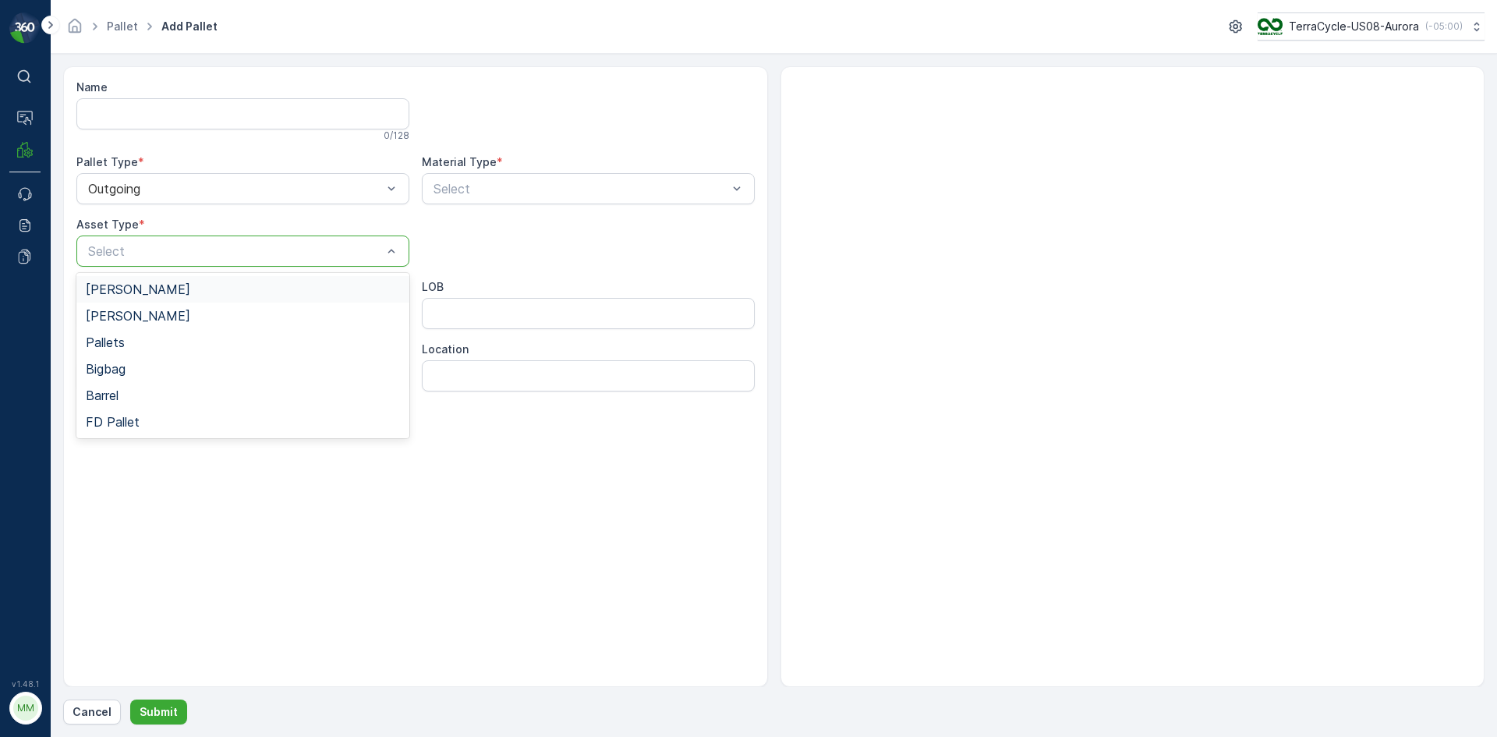
click at [194, 254] on div at bounding box center [235, 251] width 297 height 14
click at [193, 289] on div "[PERSON_NAME]" at bounding box center [243, 289] width 314 height 14
click at [496, 193] on div at bounding box center [580, 189] width 297 height 14
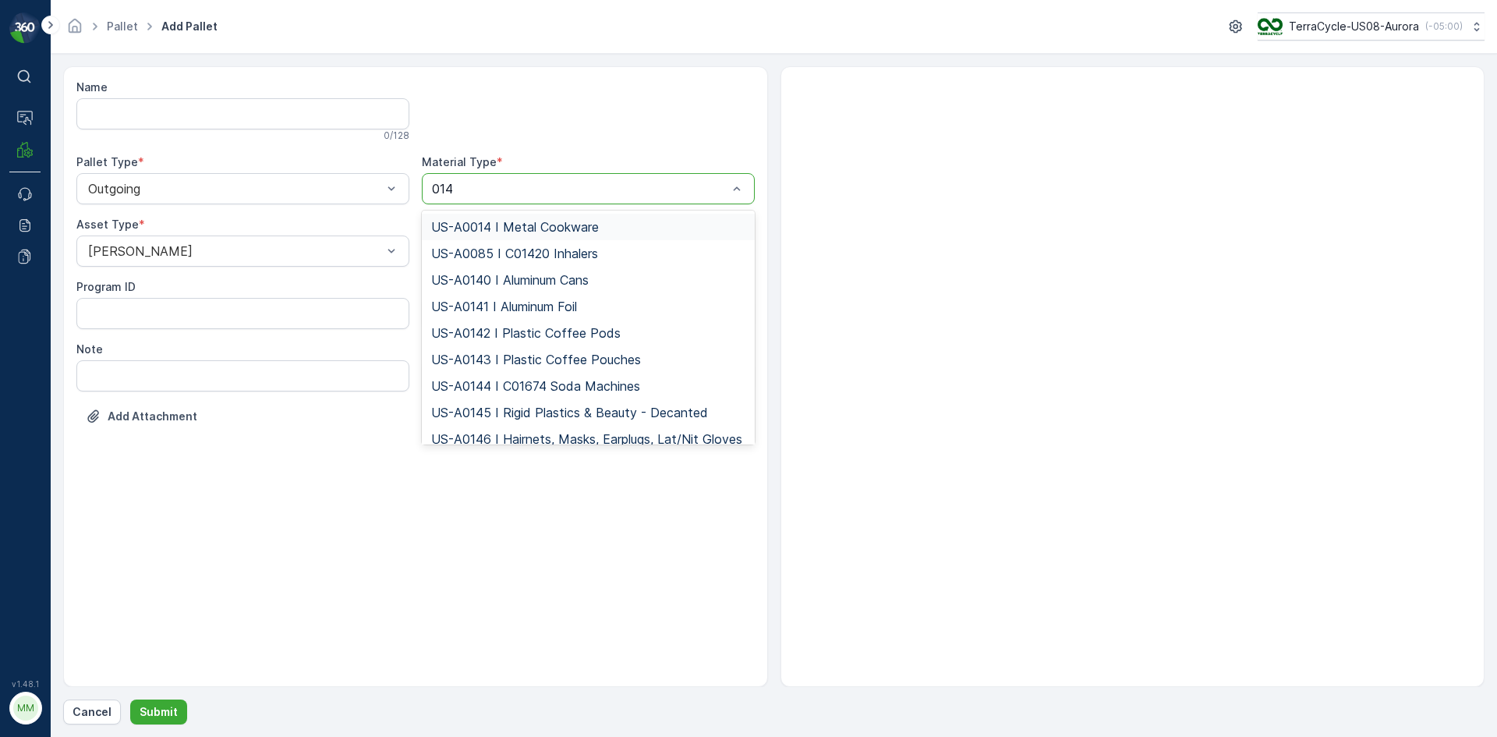
type input "0145"
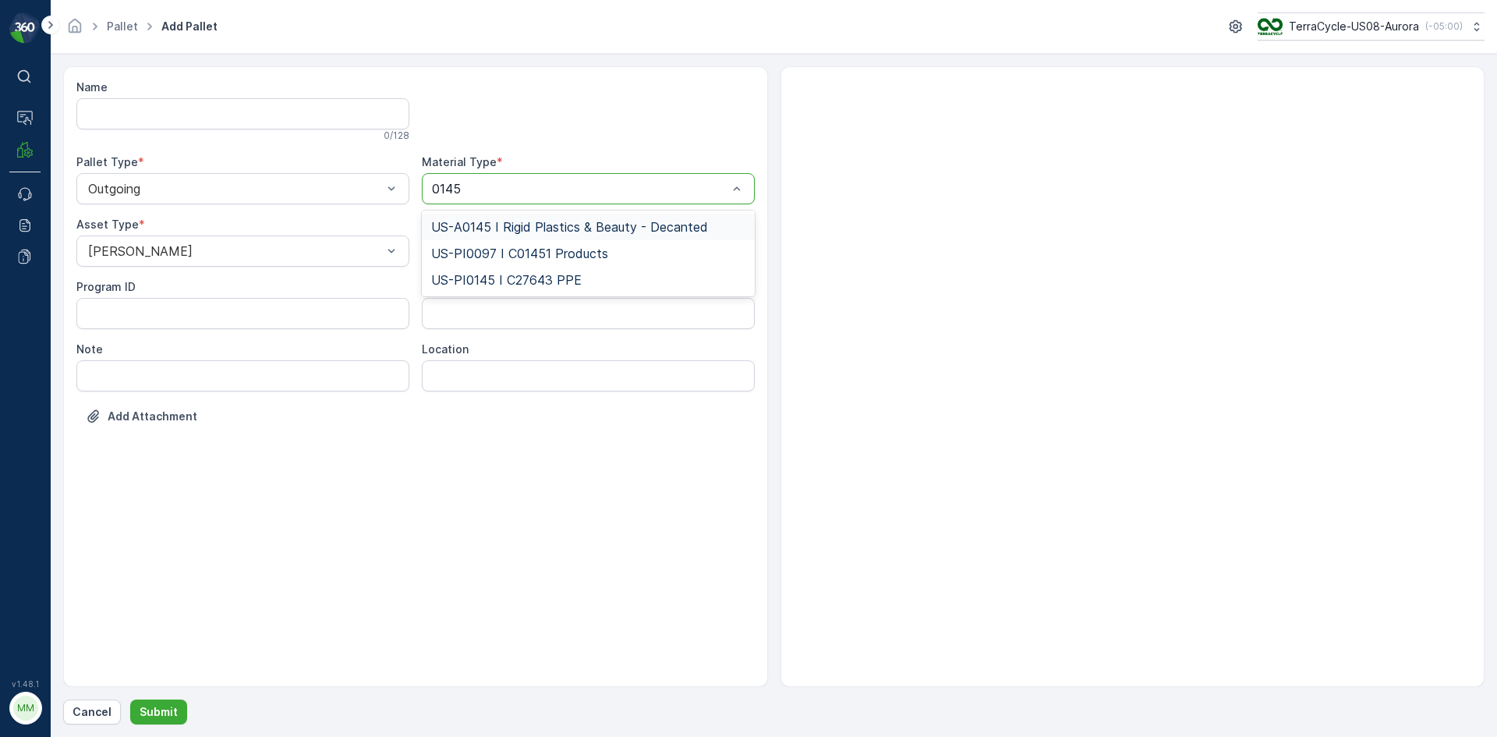
click at [552, 223] on span "US-A0145 I Rigid Plastics & Beauty - Decanted" at bounding box center [569, 227] width 277 height 14
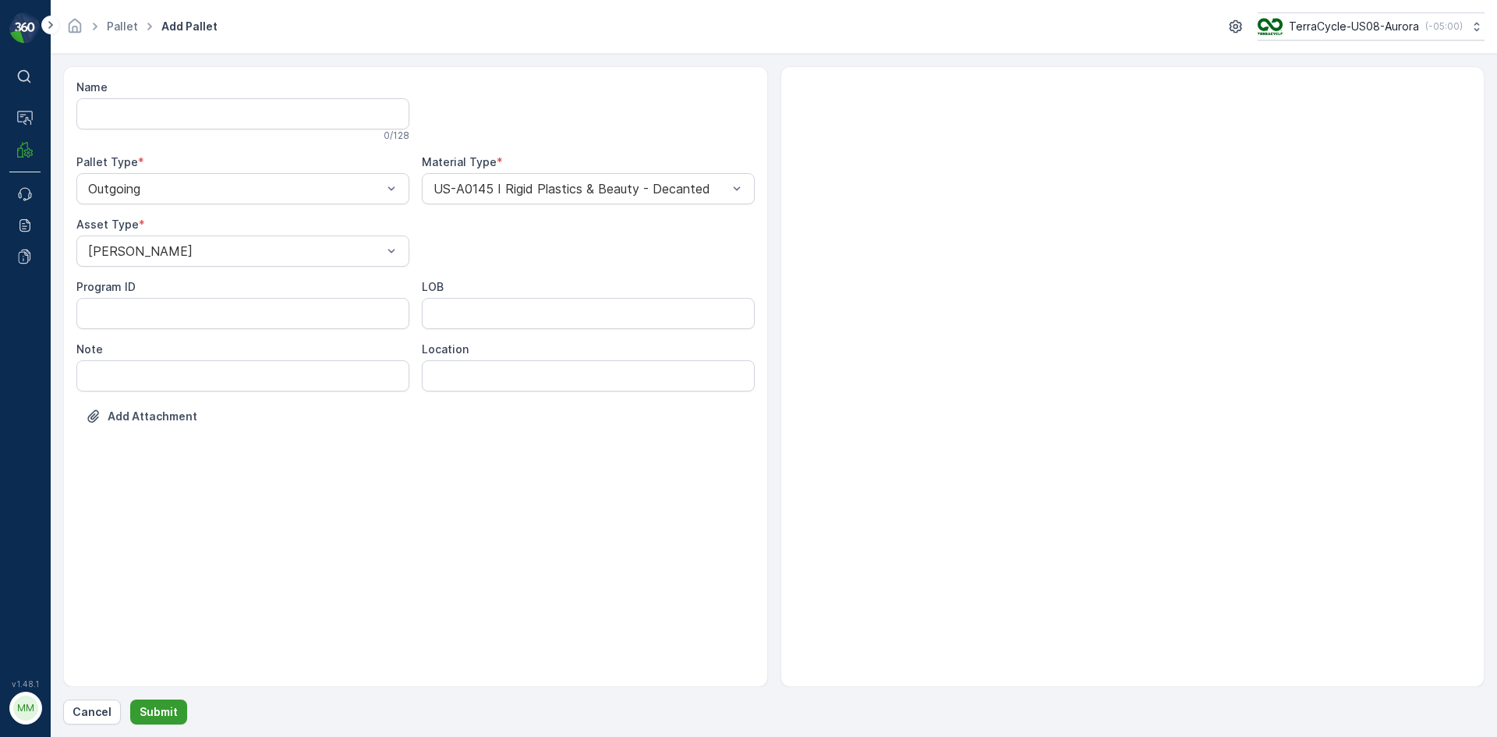
click at [176, 714] on button "Submit" at bounding box center [158, 711] width 57 height 25
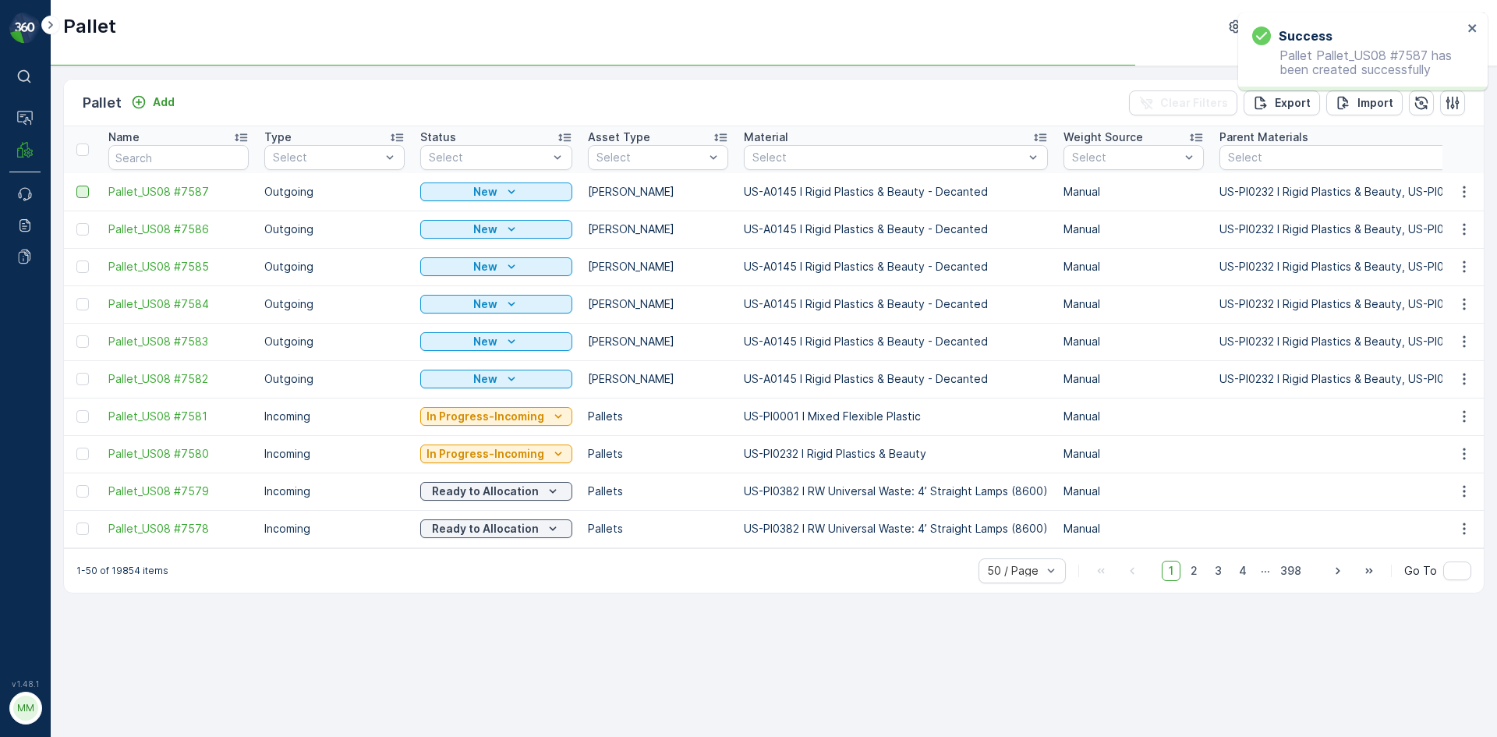
click at [82, 191] on div at bounding box center [82, 192] width 12 height 12
click at [76, 186] on input "checkbox" at bounding box center [76, 186] width 0 height 0
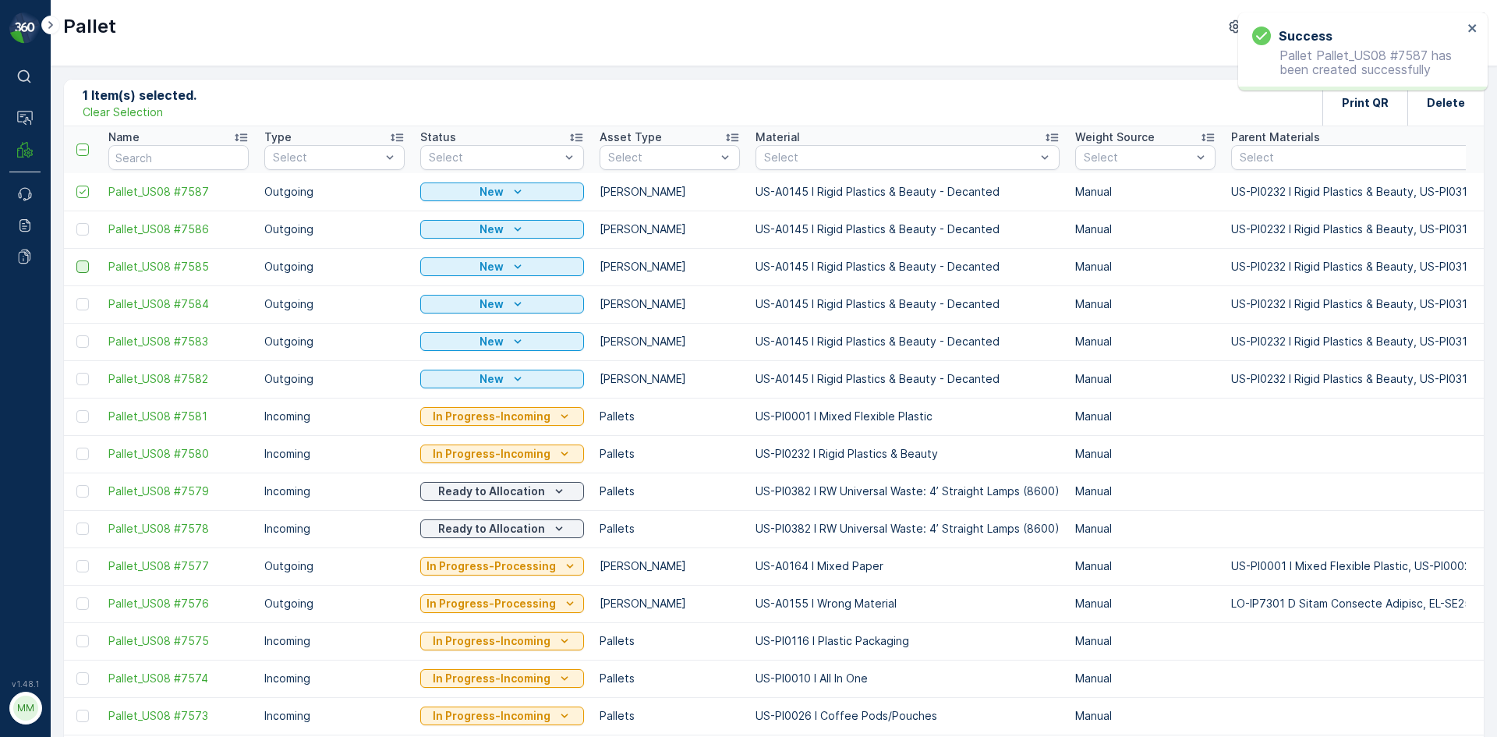
click at [82, 263] on div at bounding box center [82, 266] width 12 height 12
click at [76, 260] on input "checkbox" at bounding box center [76, 260] width 0 height 0
click at [81, 228] on div at bounding box center [82, 229] width 12 height 12
click at [76, 223] on input "checkbox" at bounding box center [76, 223] width 0 height 0
click at [76, 302] on td at bounding box center [82, 303] width 37 height 37
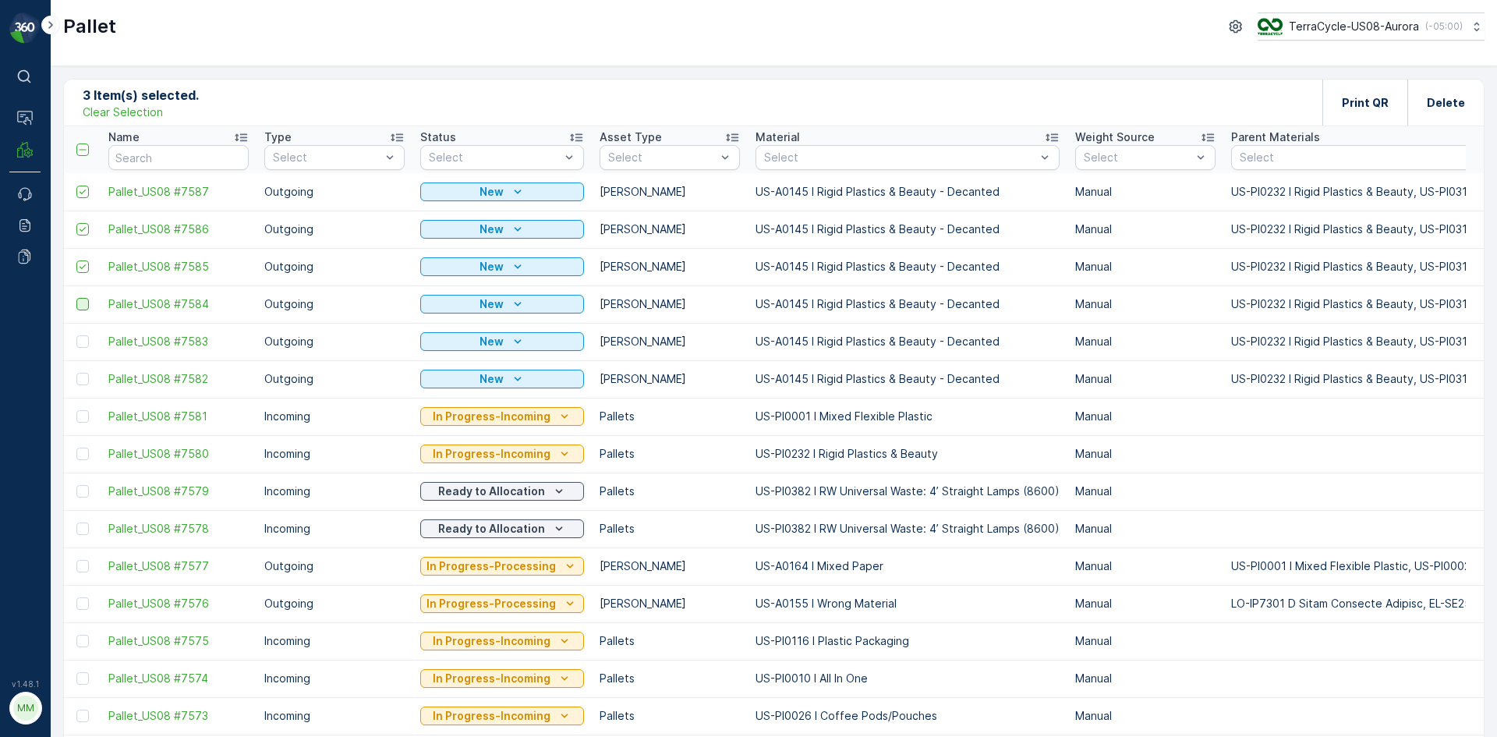
click at [80, 306] on div at bounding box center [82, 304] width 12 height 12
click at [76, 298] on input "checkbox" at bounding box center [76, 298] width 0 height 0
click at [83, 339] on div at bounding box center [82, 341] width 12 height 12
click at [76, 335] on input "checkbox" at bounding box center [76, 335] width 0 height 0
click at [85, 381] on div at bounding box center [82, 379] width 12 height 12
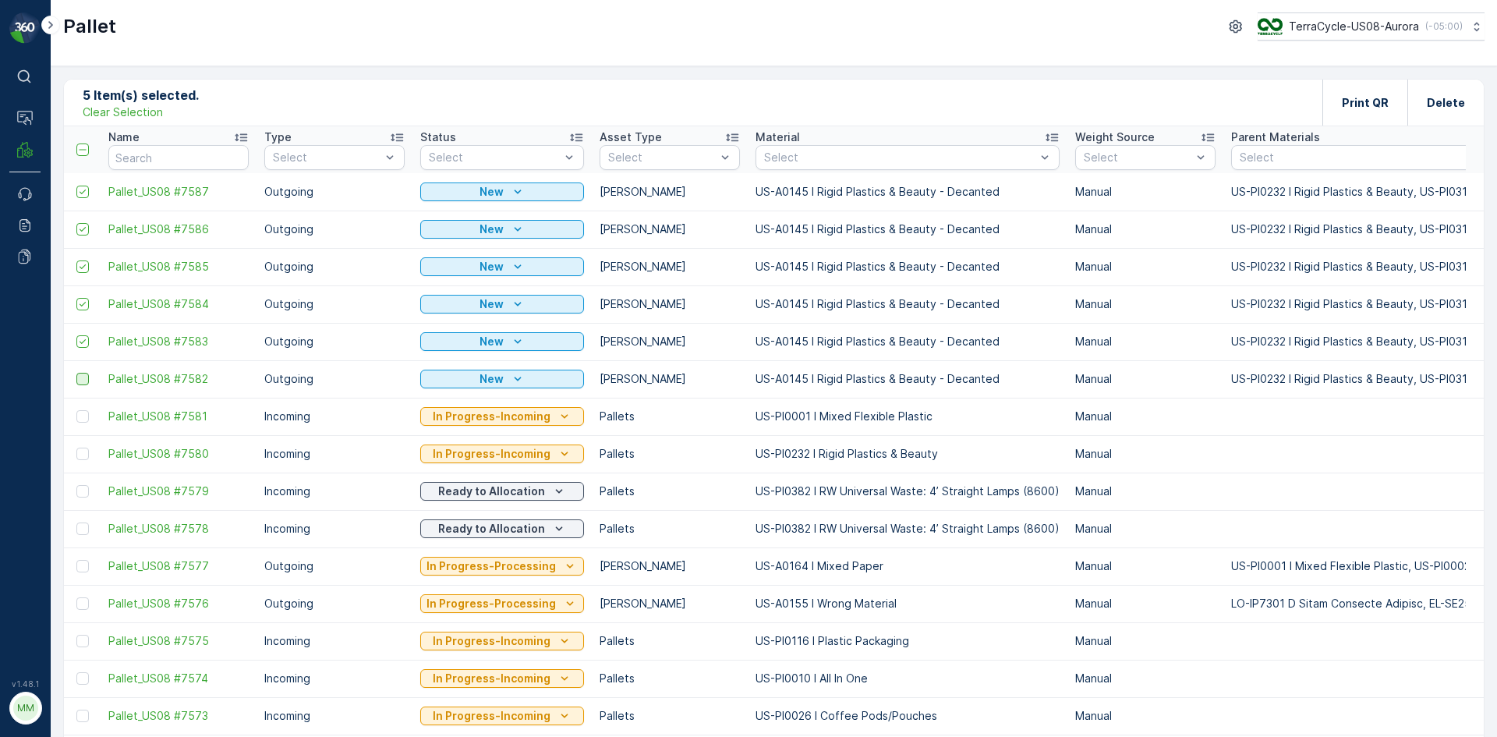
click at [76, 373] on input "checkbox" at bounding box center [76, 373] width 0 height 0
click at [1342, 91] on div "Print QR" at bounding box center [1364, 103] width 85 height 46
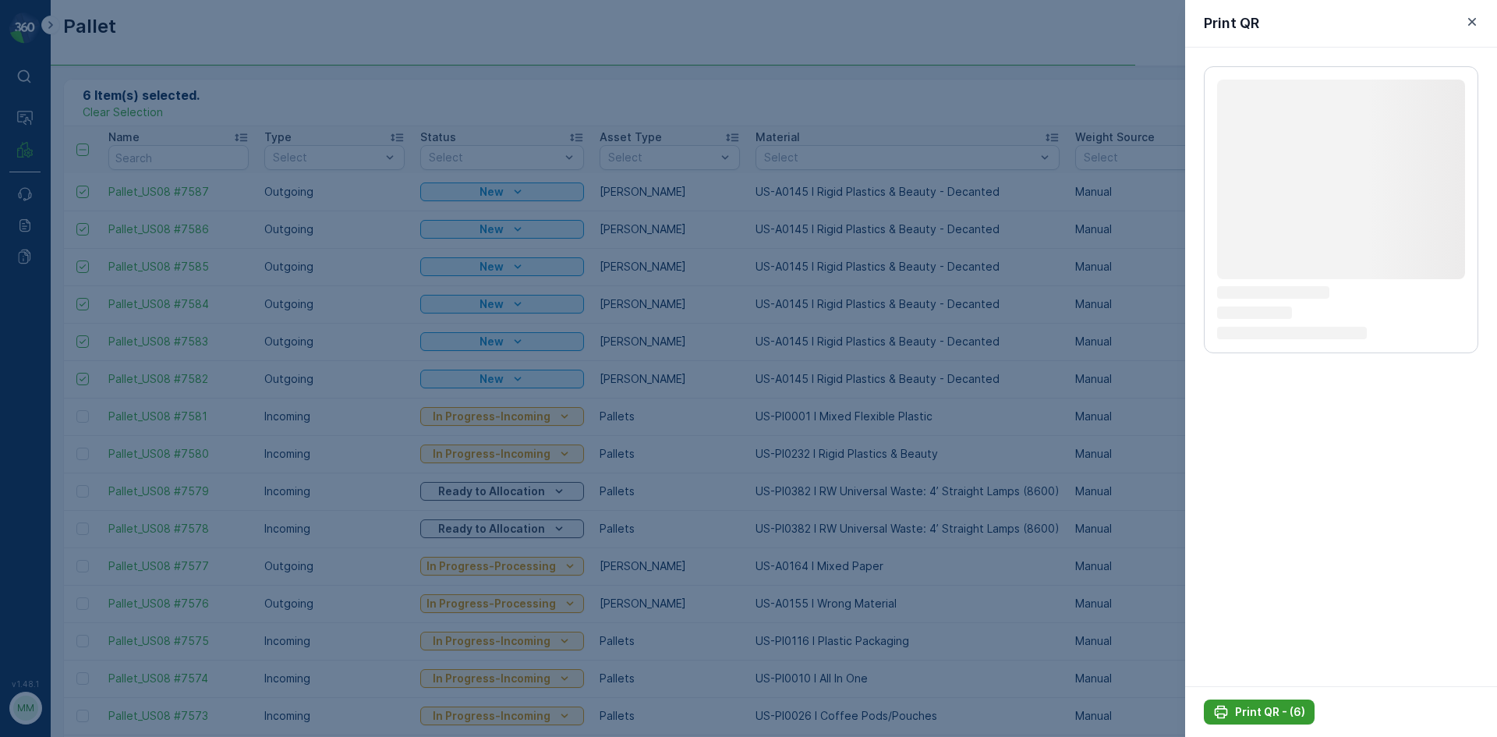
click at [1234, 709] on div "Print QR - (6)" at bounding box center [1259, 712] width 92 height 16
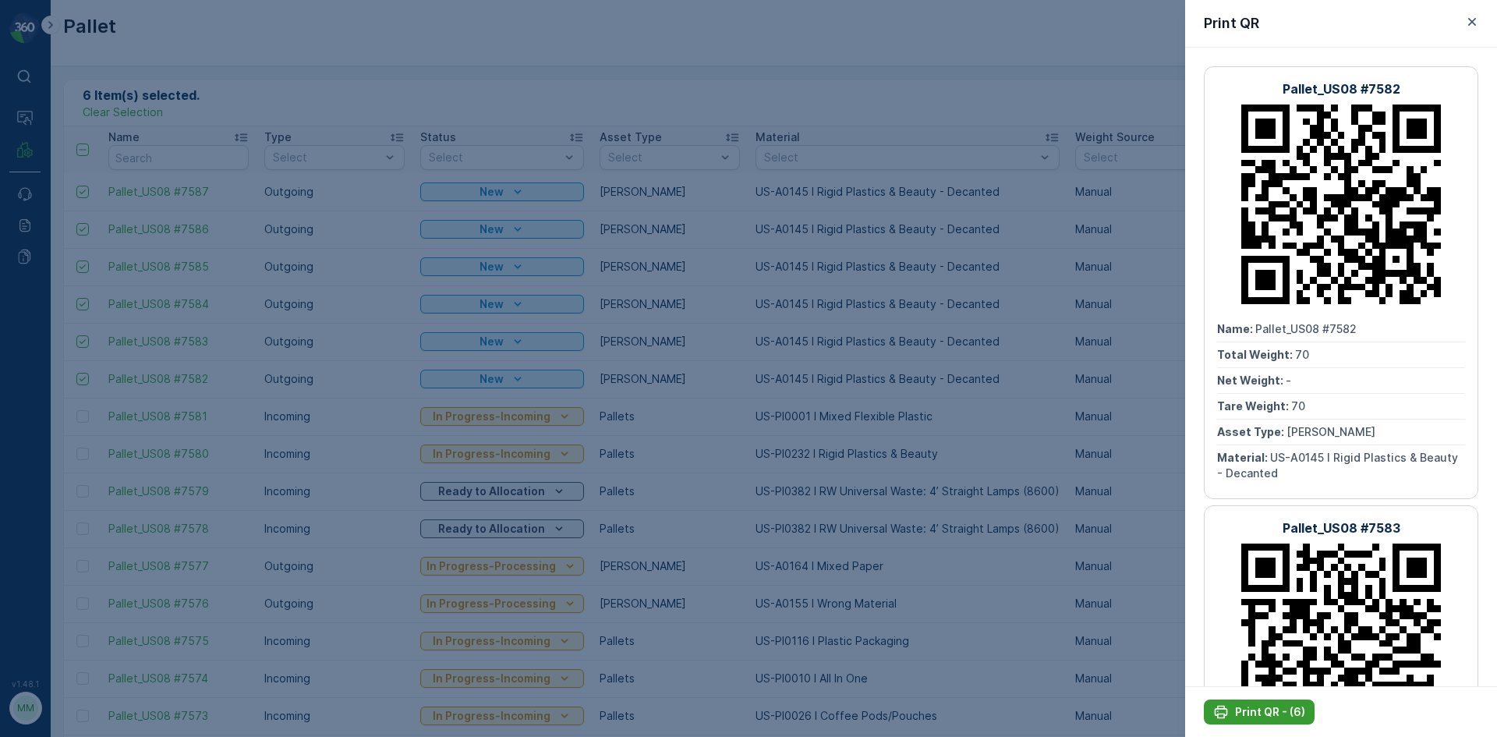
click at [1274, 716] on p "Print QR - (6)" at bounding box center [1270, 712] width 70 height 16
click at [1473, 23] on icon "button" at bounding box center [1472, 22] width 8 height 8
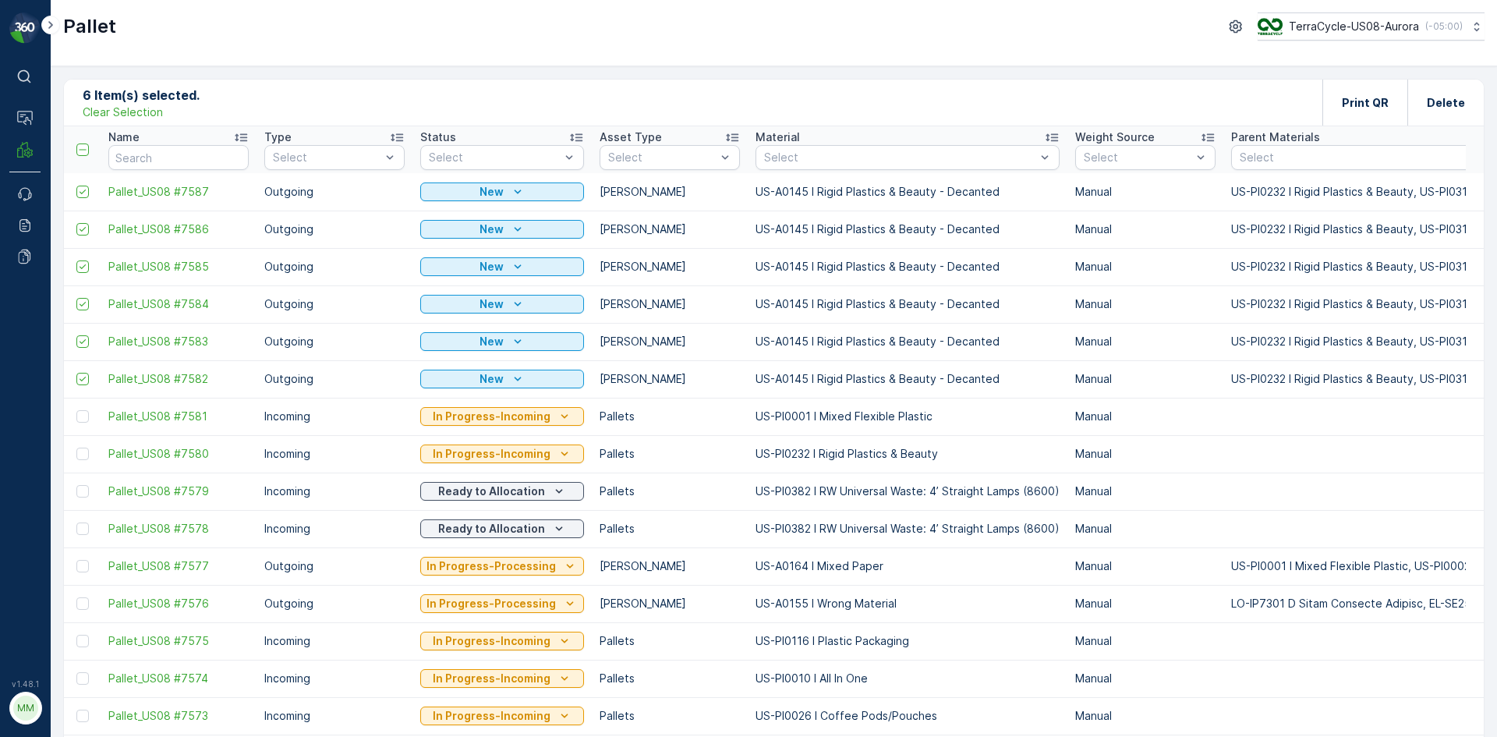
click at [133, 108] on p "Clear Selection" at bounding box center [123, 112] width 80 height 16
